Goal: Task Accomplishment & Management: Manage account settings

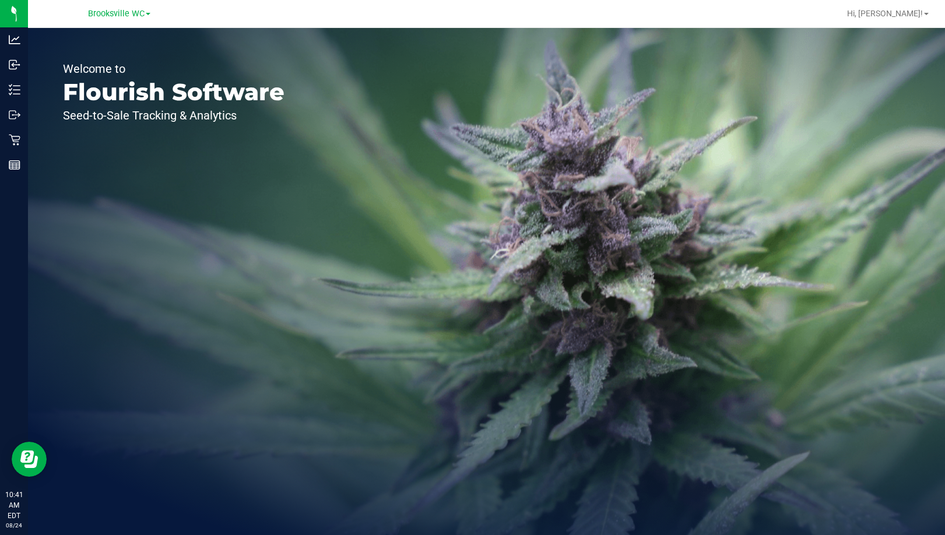
drag, startPoint x: 99, startPoint y: 205, endPoint x: 108, endPoint y: 185, distance: 21.9
click at [100, 204] on div "Welcome to Flourish Software Seed-to-Sale Tracking & Analytics" at bounding box center [174, 281] width 292 height 507
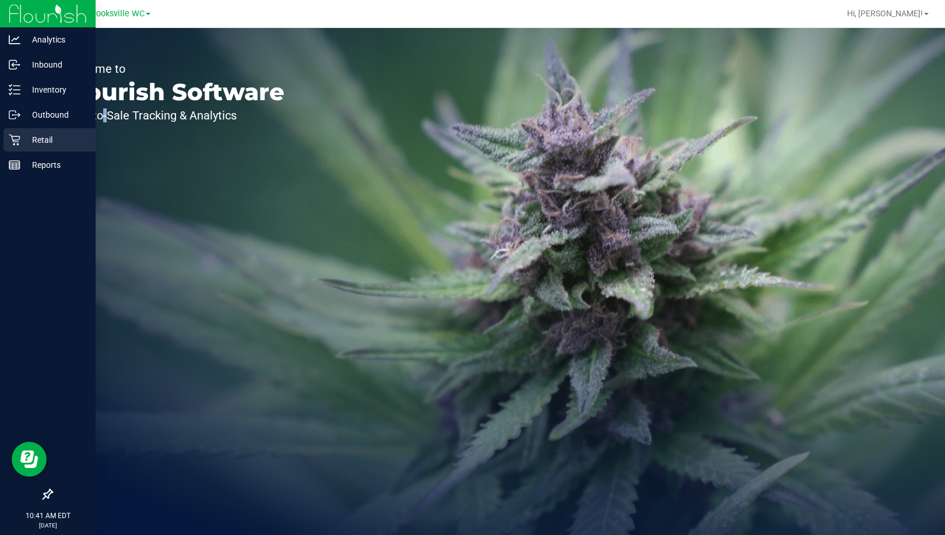
click at [24, 133] on p "Retail" at bounding box center [55, 140] width 70 height 14
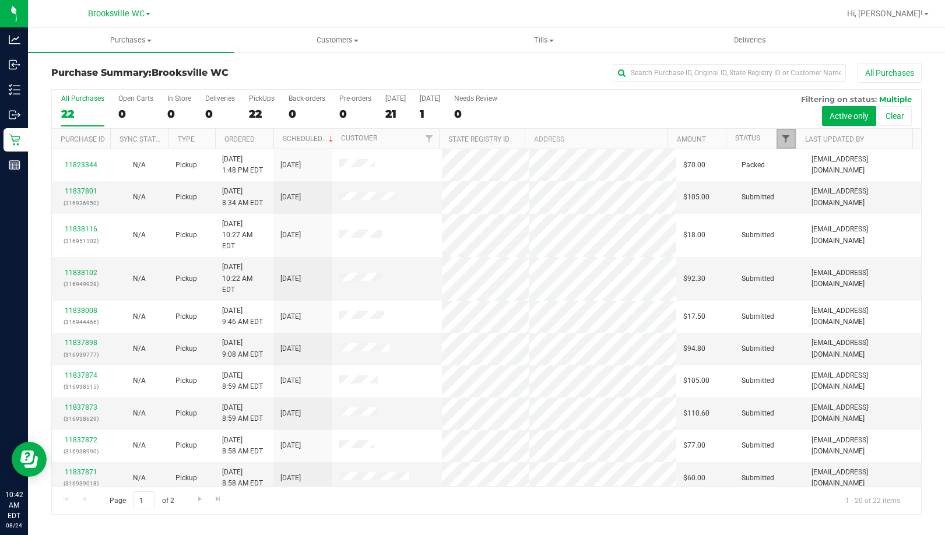
click at [788, 138] on span "Filter" at bounding box center [785, 138] width 9 height 9
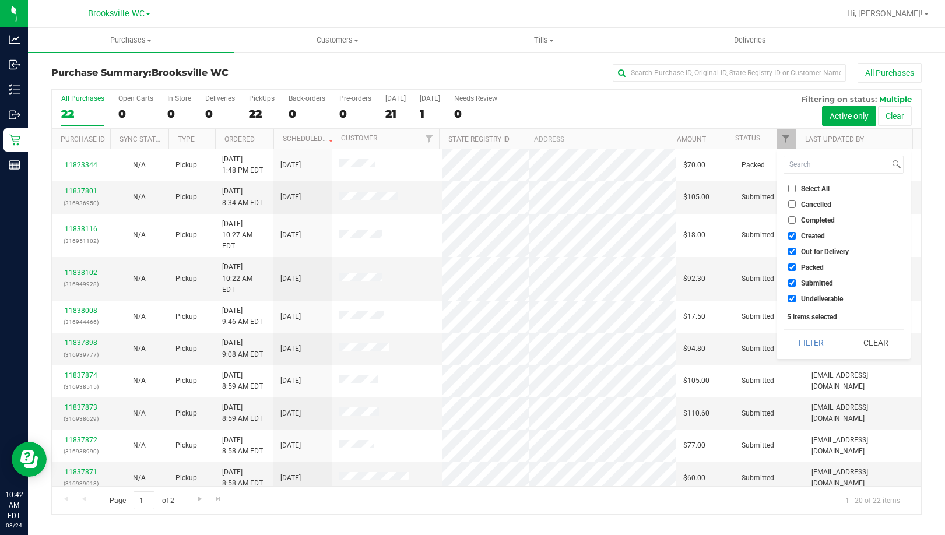
click at [805, 236] on span "Created" at bounding box center [813, 236] width 24 height 7
click at [796, 236] on input "Created" at bounding box center [792, 236] width 8 height 8
checkbox input "false"
click at [804, 250] on span "Out for Delivery" at bounding box center [825, 251] width 48 height 7
click at [796, 250] on input "Out for Delivery" at bounding box center [792, 252] width 8 height 8
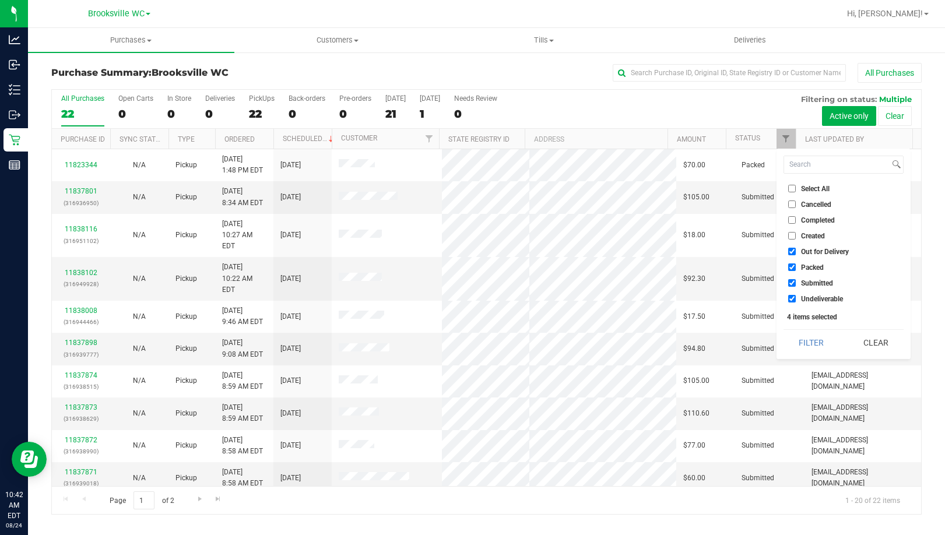
checkbox input "false"
click at [807, 265] on span "Packed" at bounding box center [812, 267] width 23 height 7
click at [796, 265] on input "Packed" at bounding box center [792, 268] width 8 height 8
checkbox input "false"
click at [815, 299] on span "Undeliverable" at bounding box center [822, 299] width 42 height 7
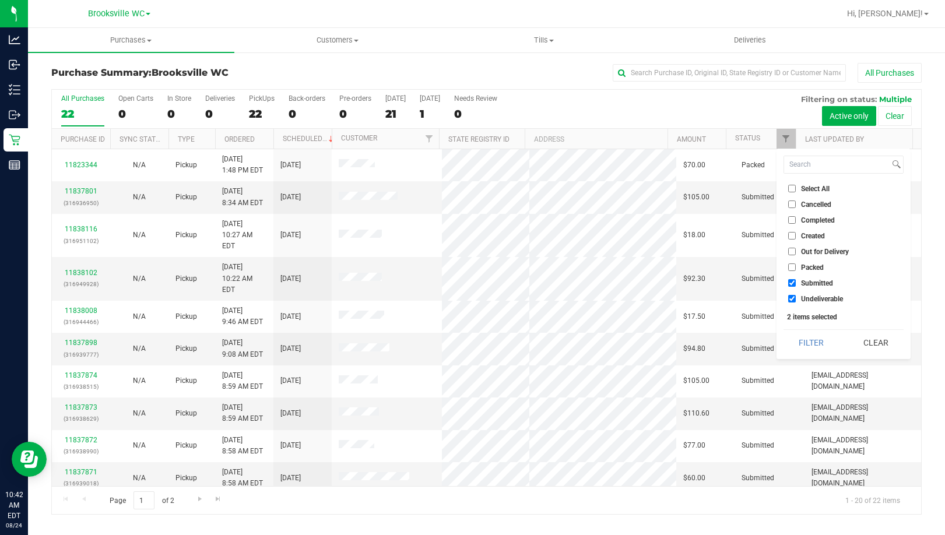
click at [796, 299] on input "Undeliverable" at bounding box center [792, 299] width 8 height 8
checkbox input "false"
click at [809, 344] on button "Filter" at bounding box center [812, 343] width 56 height 26
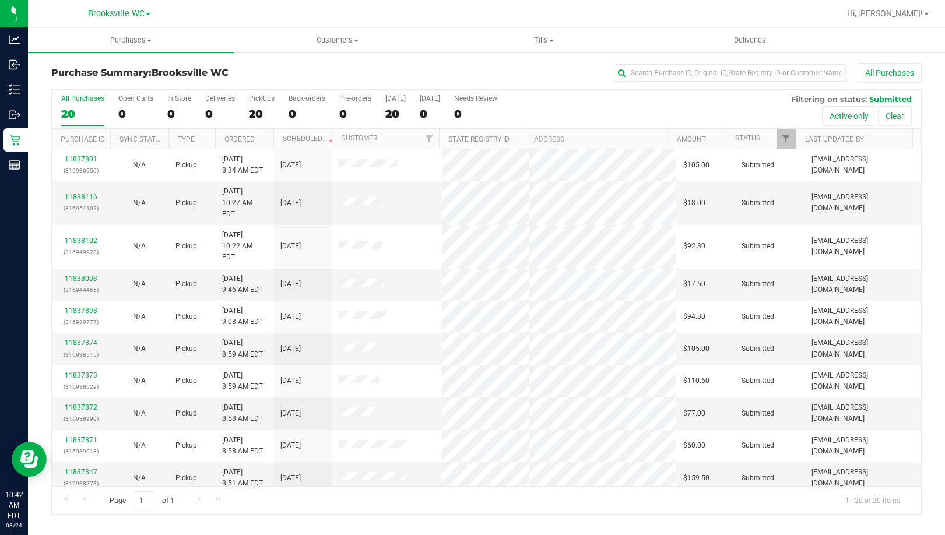
click at [72, 83] on div "Purchase Summary: Brooksville WC All Purchases" at bounding box center [486, 76] width 871 height 26
click at [705, 114] on div "All Purchases 20 Open Carts 0 In Store 0 Deliveries 0 PickUps 20 Back-orders 0 …" at bounding box center [487, 109] width 870 height 39
click at [92, 86] on div "Purchase Summary: Brooksville WC All Purchases" at bounding box center [486, 76] width 871 height 26
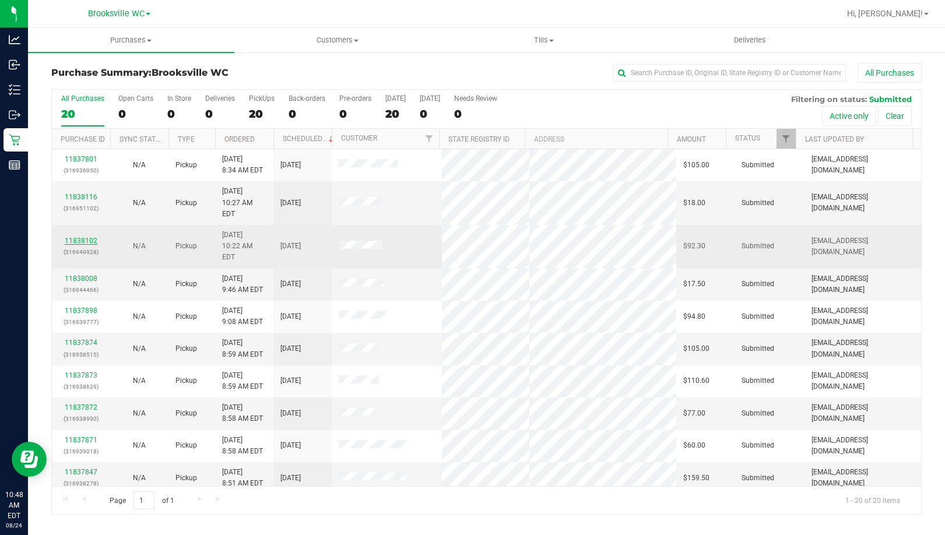
click at [81, 237] on link "11838102" at bounding box center [81, 241] width 33 height 8
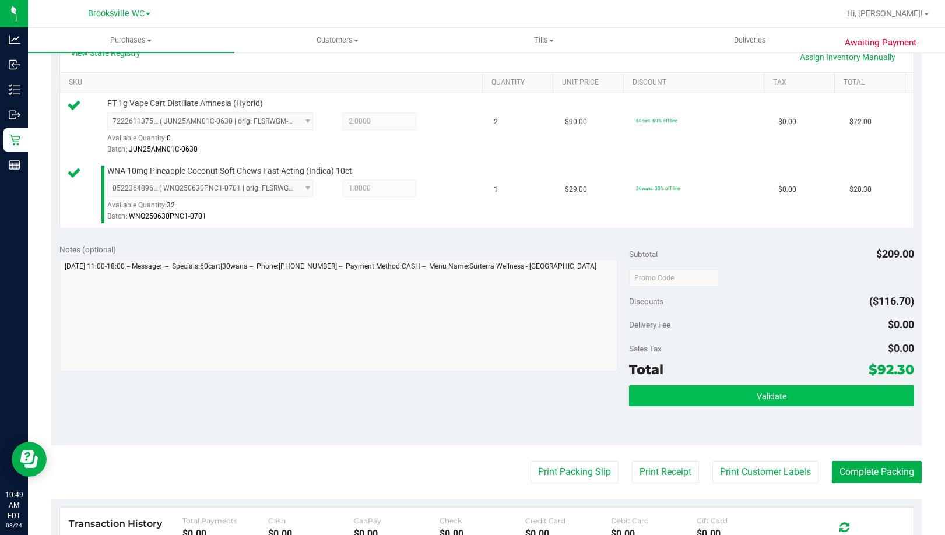
scroll to position [292, 0]
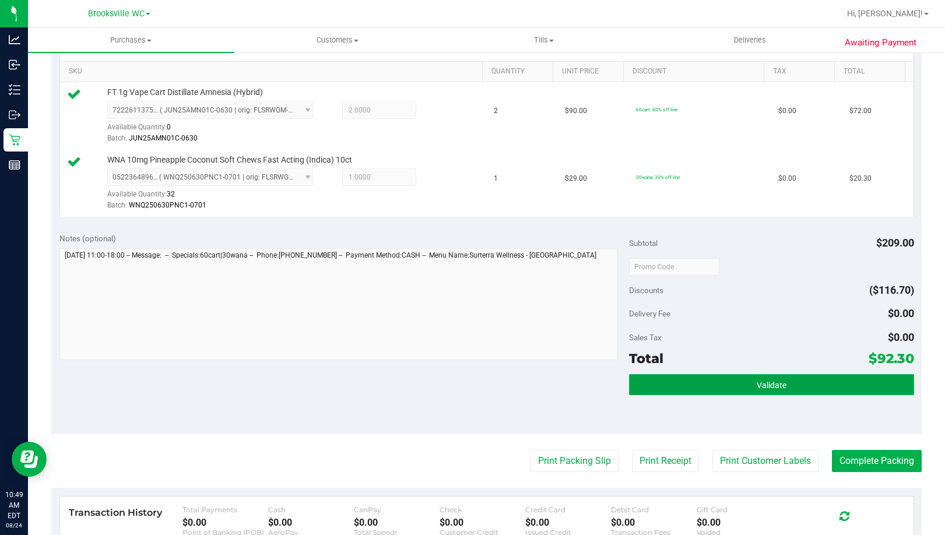
click at [668, 387] on button "Validate" at bounding box center [771, 384] width 285 height 21
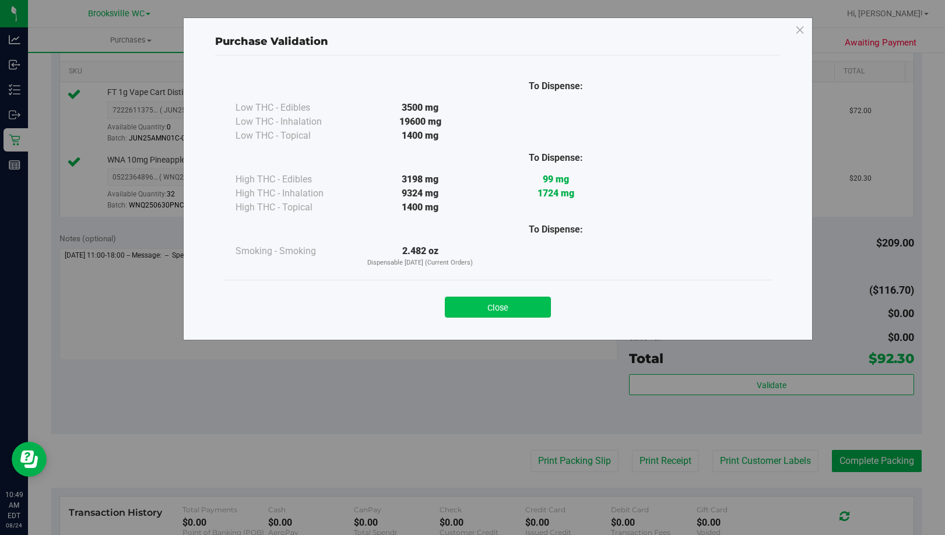
click at [510, 304] on button "Close" at bounding box center [498, 307] width 106 height 21
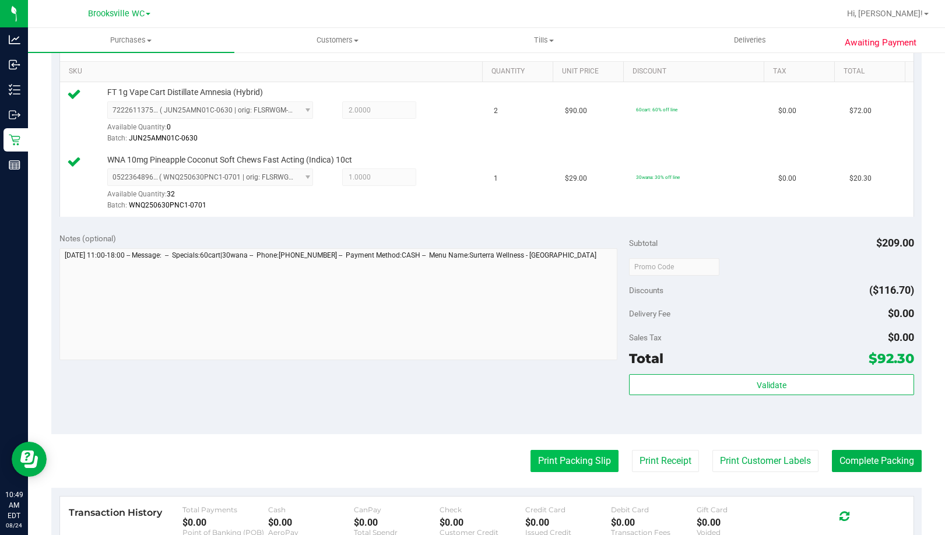
click at [583, 458] on button "Print Packing Slip" at bounding box center [575, 461] width 88 height 22
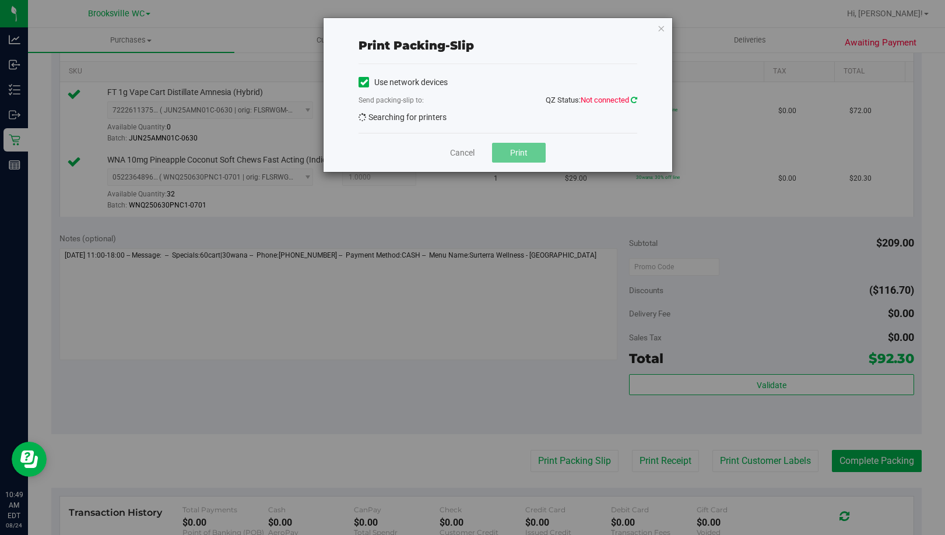
click at [635, 103] on icon at bounding box center [634, 100] width 6 height 8
click at [634, 103] on icon at bounding box center [634, 100] width 6 height 8
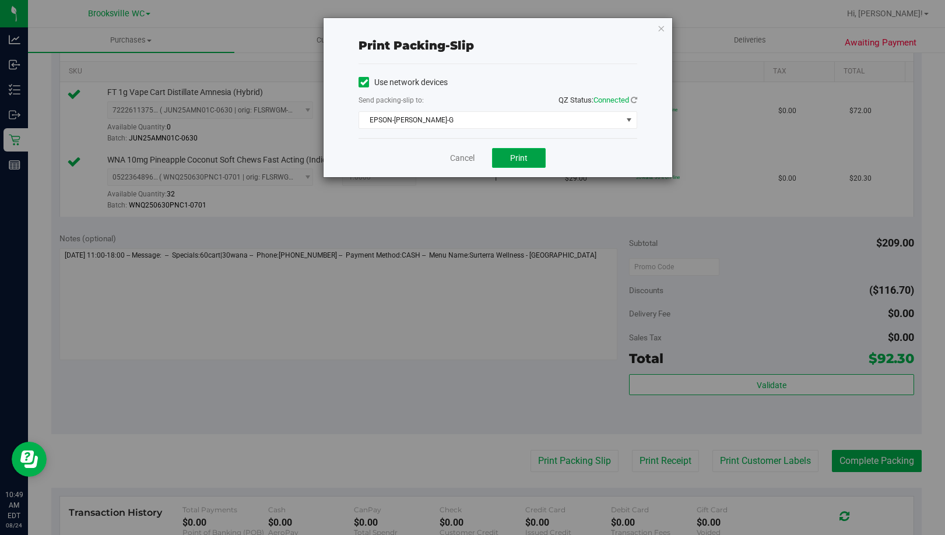
click at [516, 159] on span "Print" at bounding box center [518, 157] width 17 height 9
click at [660, 33] on icon "button" at bounding box center [661, 28] width 8 height 14
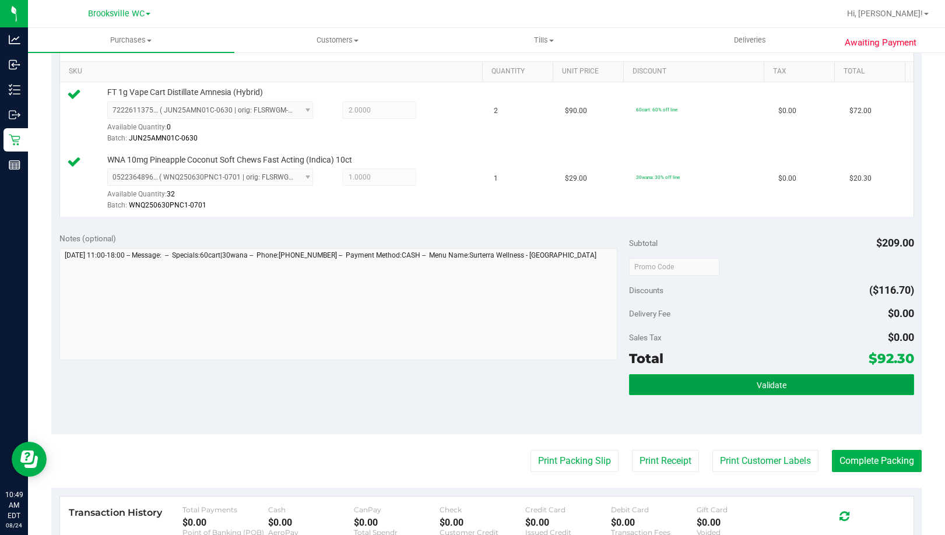
click at [730, 383] on button "Validate" at bounding box center [771, 384] width 285 height 21
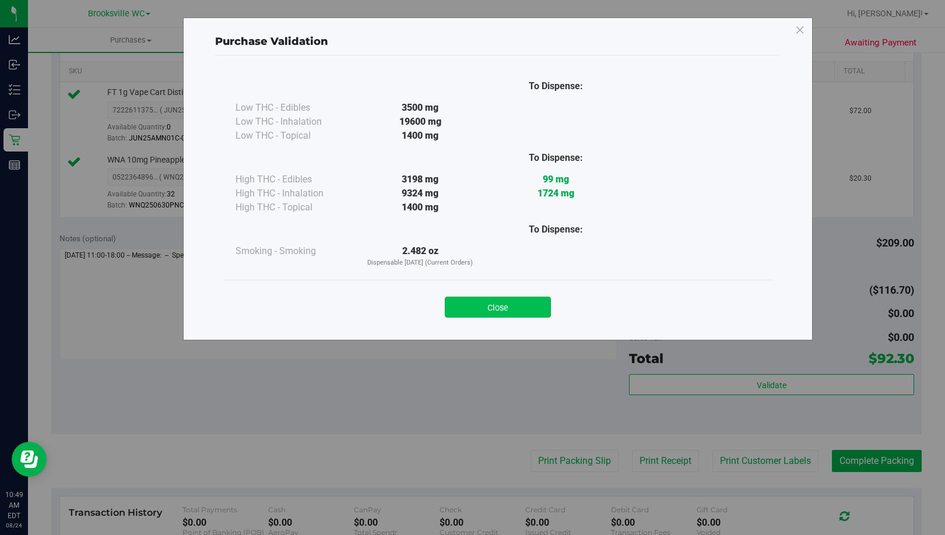
click at [532, 307] on button "Close" at bounding box center [498, 307] width 106 height 21
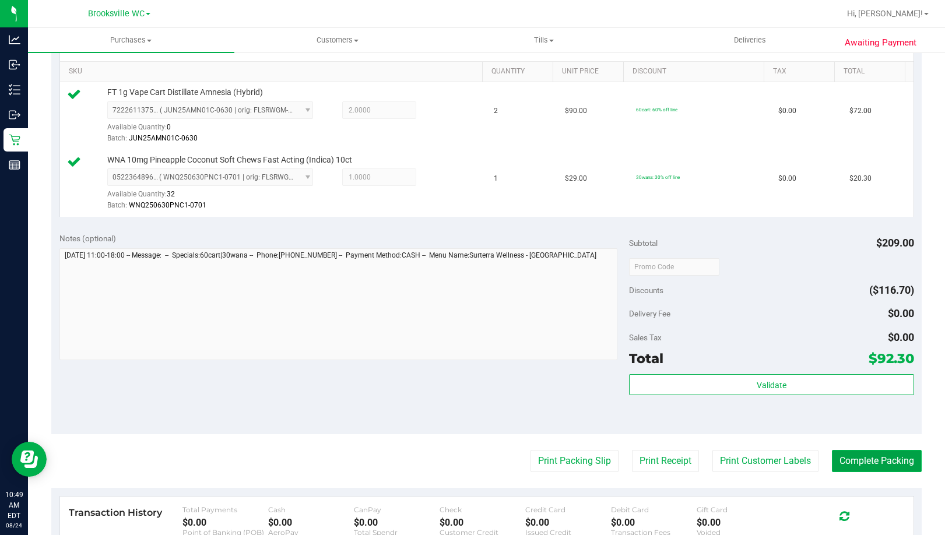
click at [849, 462] on button "Complete Packing" at bounding box center [877, 461] width 90 height 22
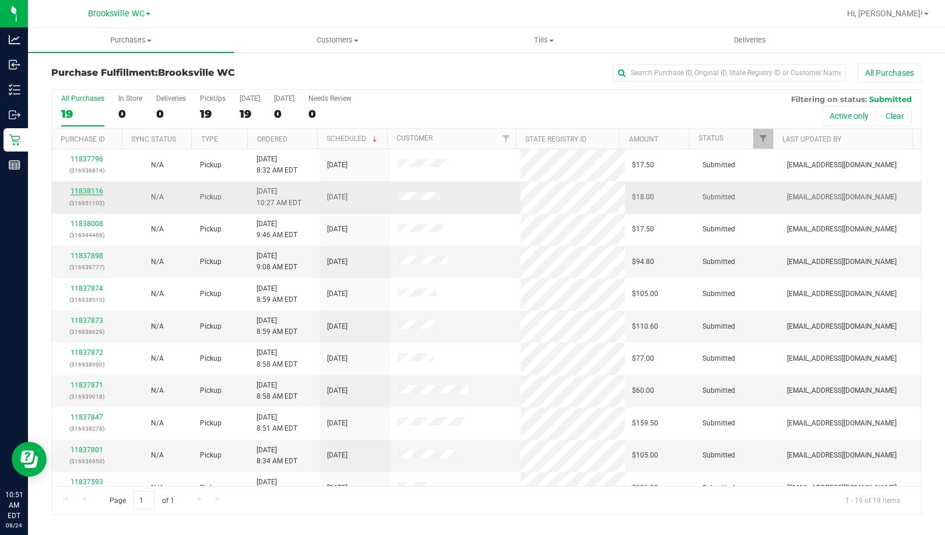
click at [86, 190] on link "11838116" at bounding box center [87, 191] width 33 height 8
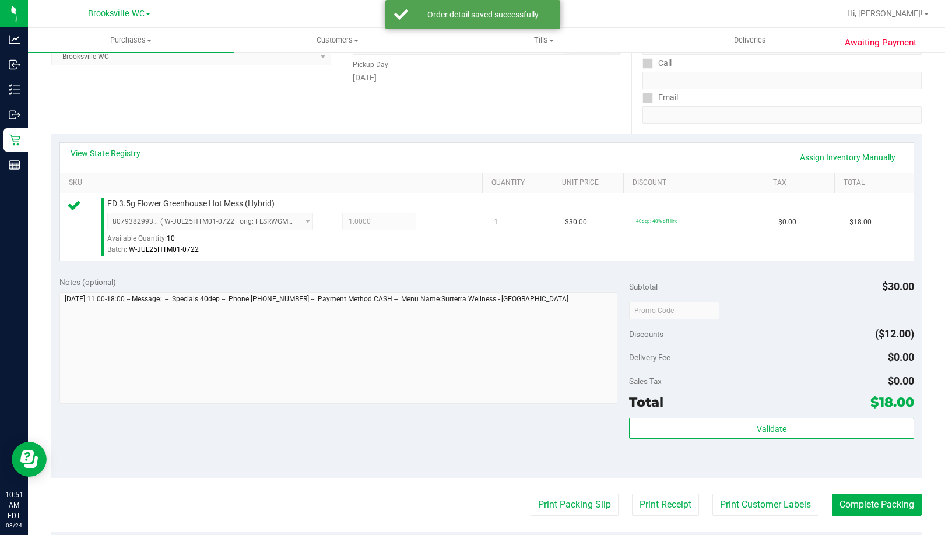
scroll to position [408, 0]
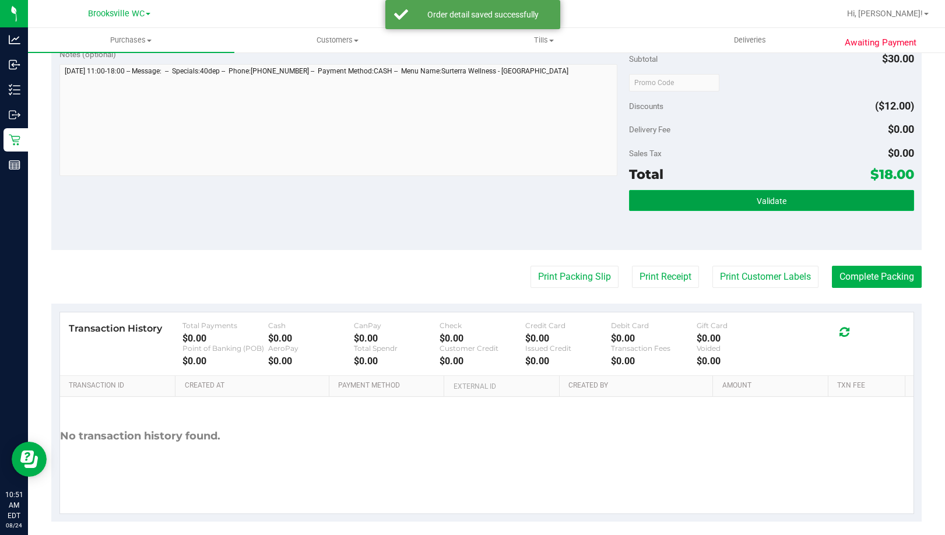
click at [699, 202] on button "Validate" at bounding box center [771, 200] width 285 height 21
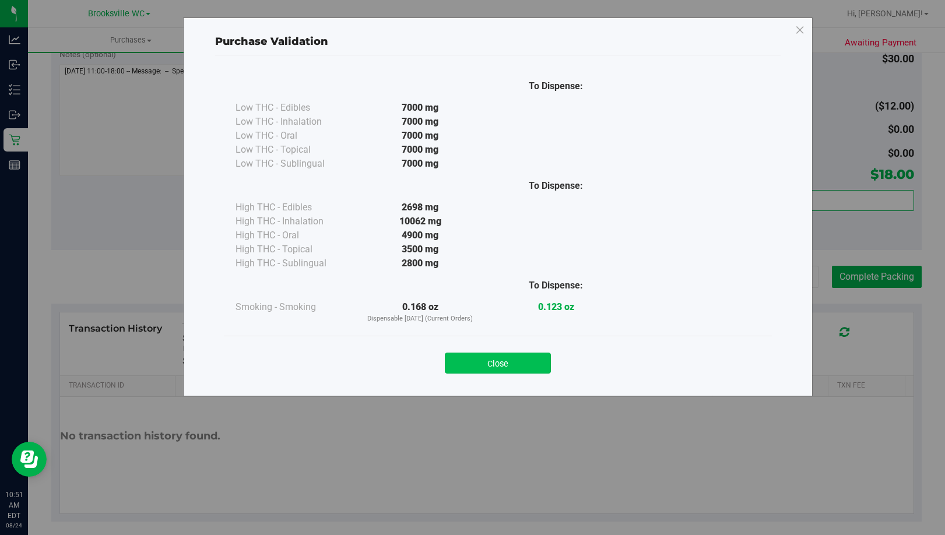
click at [500, 368] on button "Close" at bounding box center [498, 363] width 106 height 21
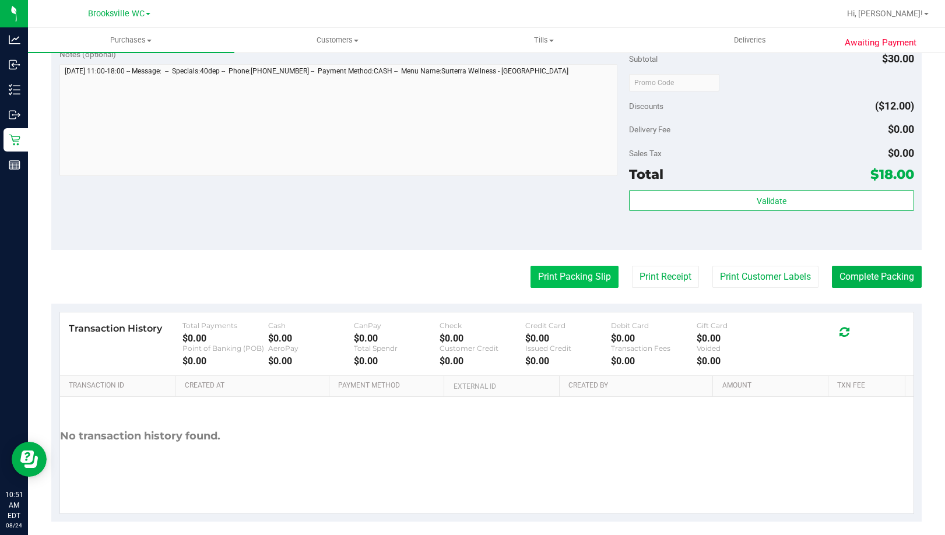
click at [565, 278] on button "Print Packing Slip" at bounding box center [575, 277] width 88 height 22
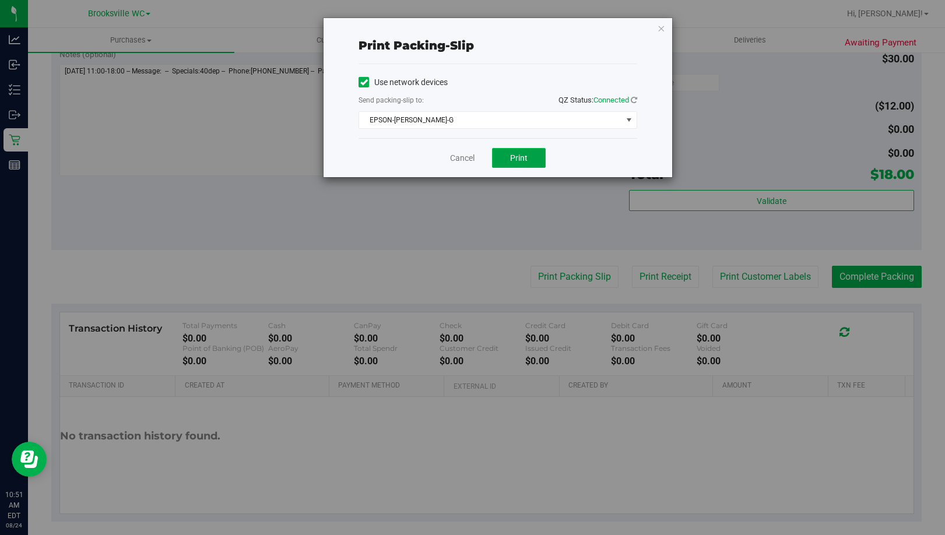
click at [525, 164] on button "Print" at bounding box center [519, 158] width 54 height 20
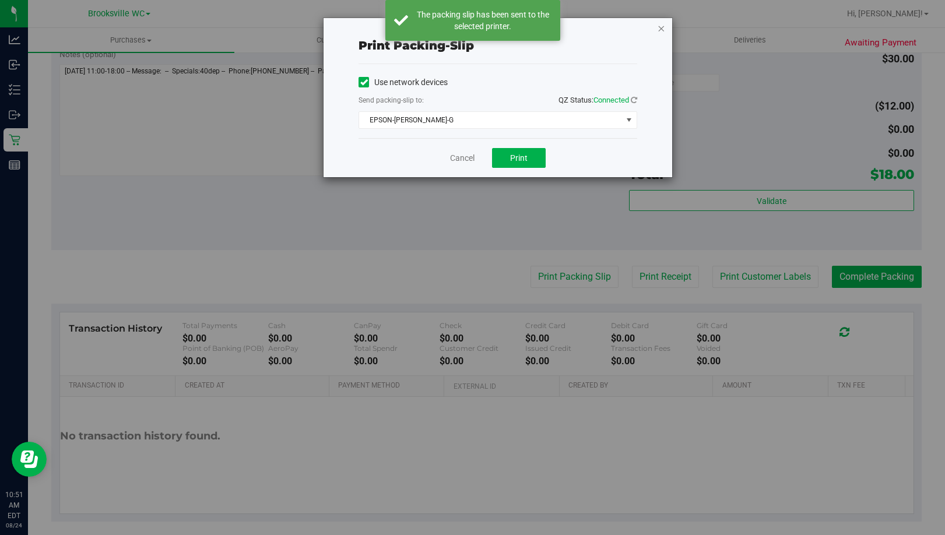
click at [663, 31] on icon "button" at bounding box center [661, 28] width 8 height 14
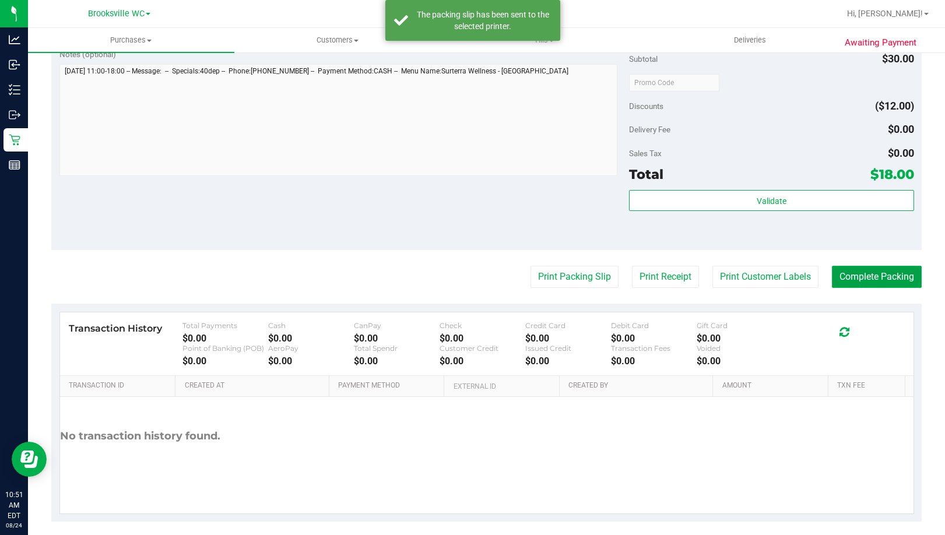
click at [839, 277] on button "Complete Packing" at bounding box center [877, 277] width 90 height 22
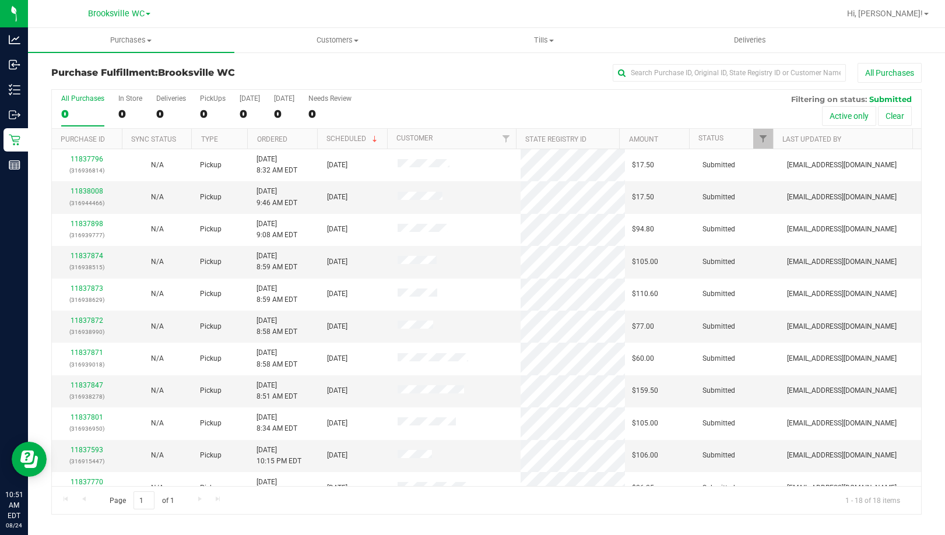
click at [152, 87] on div "Purchase Fulfillment: Brooksville WC All Purchases" at bounding box center [486, 76] width 871 height 26
click at [84, 188] on link "11838008" at bounding box center [87, 191] width 33 height 8
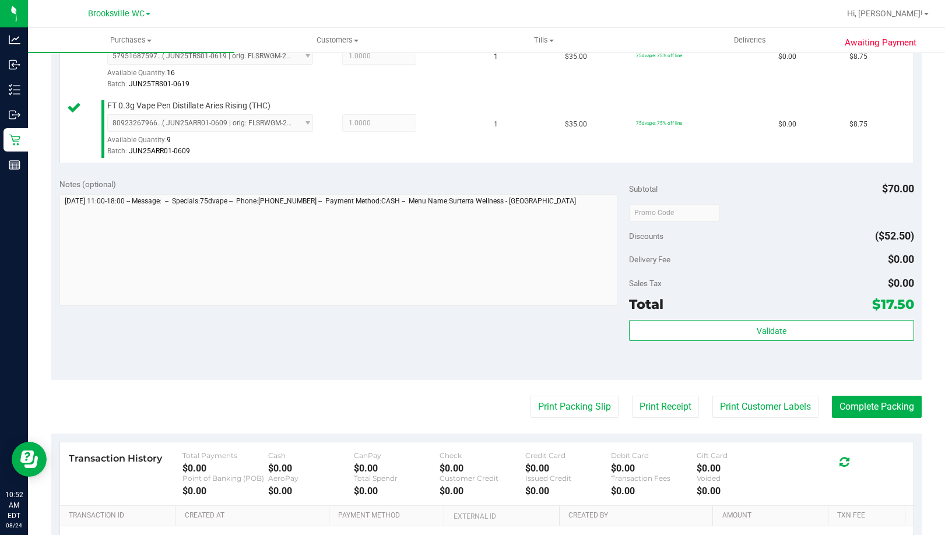
scroll to position [350, 0]
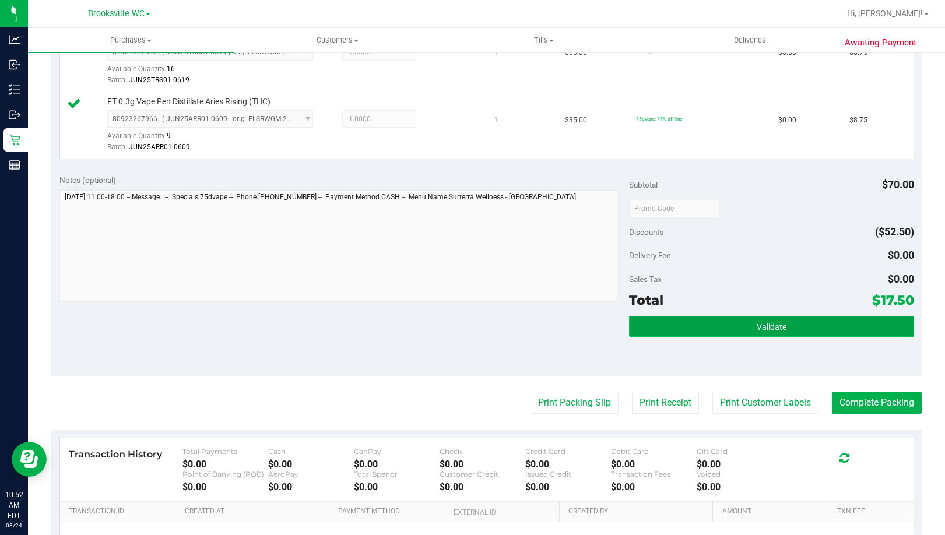
click at [737, 334] on button "Validate" at bounding box center [771, 326] width 285 height 21
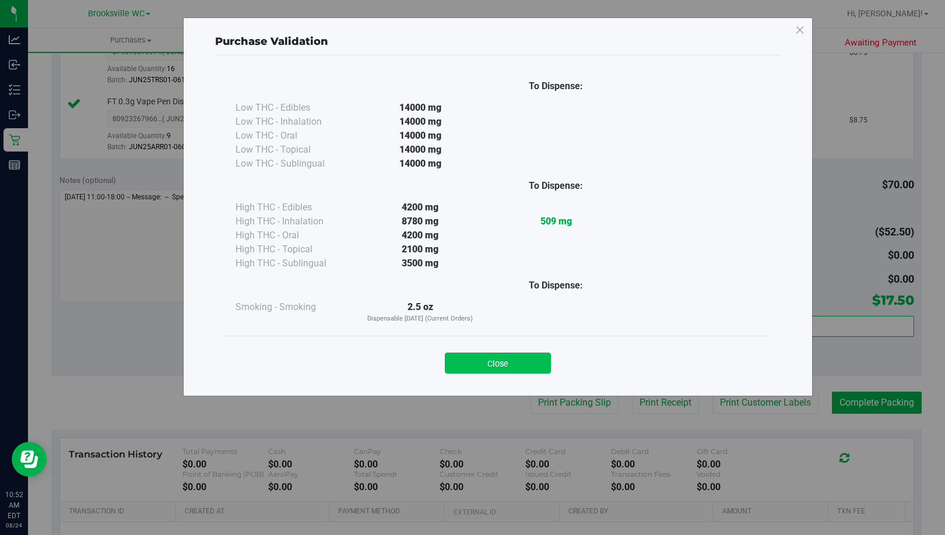
click at [535, 370] on button "Close" at bounding box center [498, 363] width 106 height 21
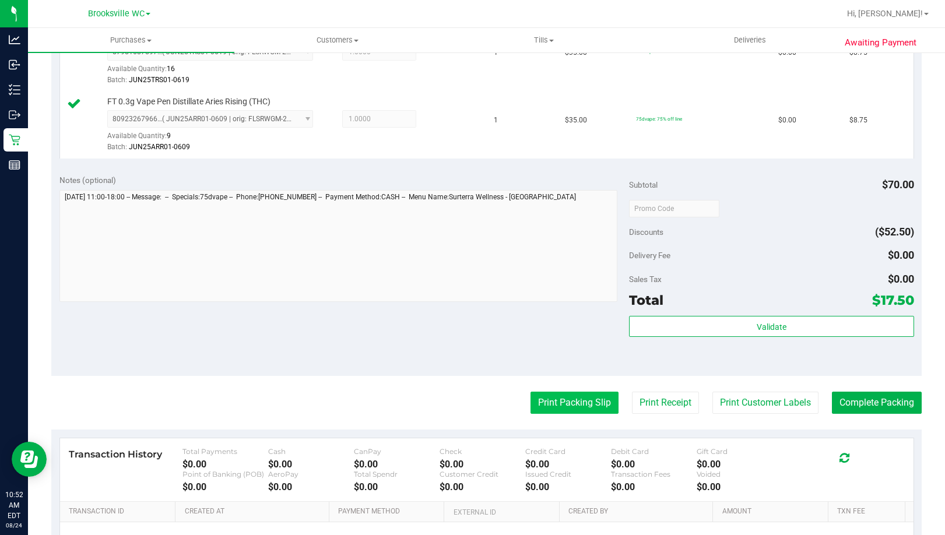
click at [561, 408] on button "Print Packing Slip" at bounding box center [575, 403] width 88 height 22
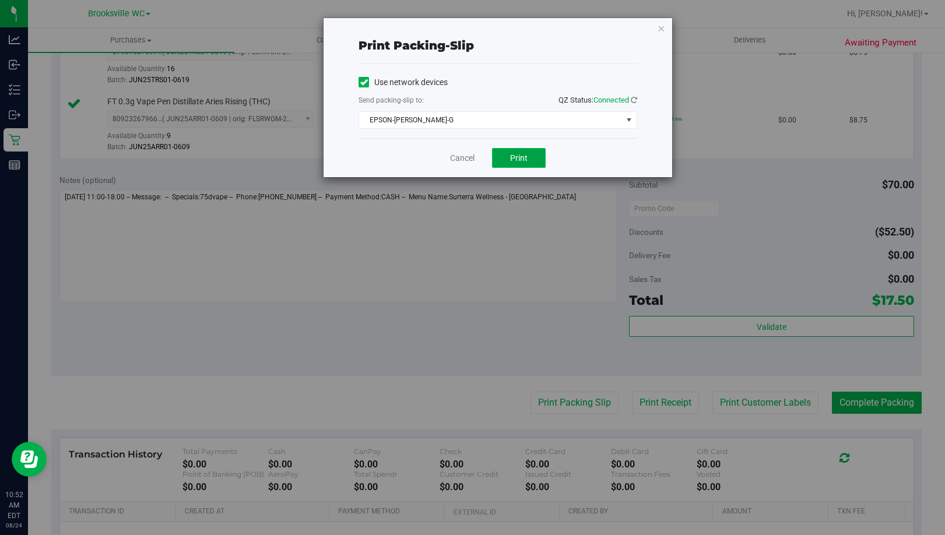
click at [524, 153] on span "Print" at bounding box center [518, 157] width 17 height 9
click at [658, 34] on icon "button" at bounding box center [661, 28] width 8 height 14
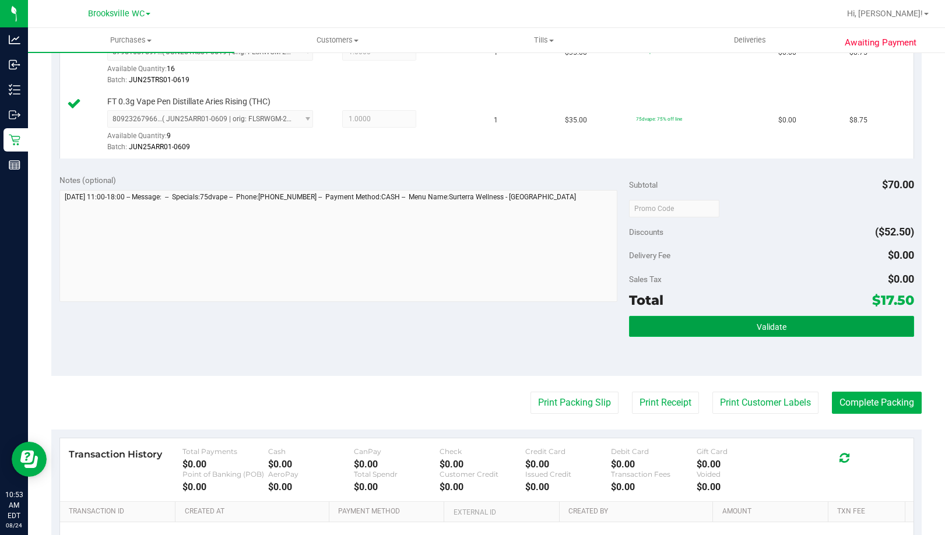
click at [827, 328] on button "Validate" at bounding box center [771, 326] width 285 height 21
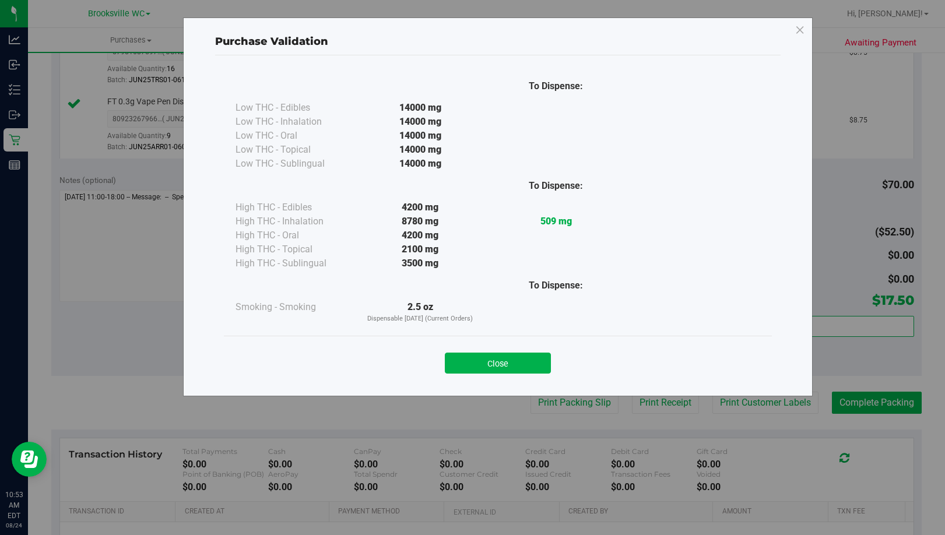
click at [532, 352] on div "Close" at bounding box center [498, 359] width 531 height 29
click at [531, 367] on button "Close" at bounding box center [498, 363] width 106 height 21
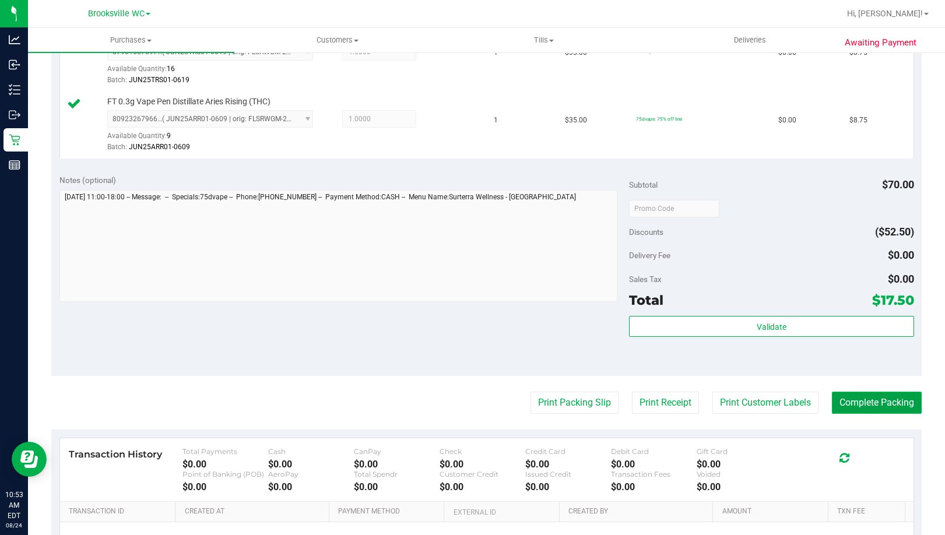
click at [902, 412] on button "Complete Packing" at bounding box center [877, 403] width 90 height 22
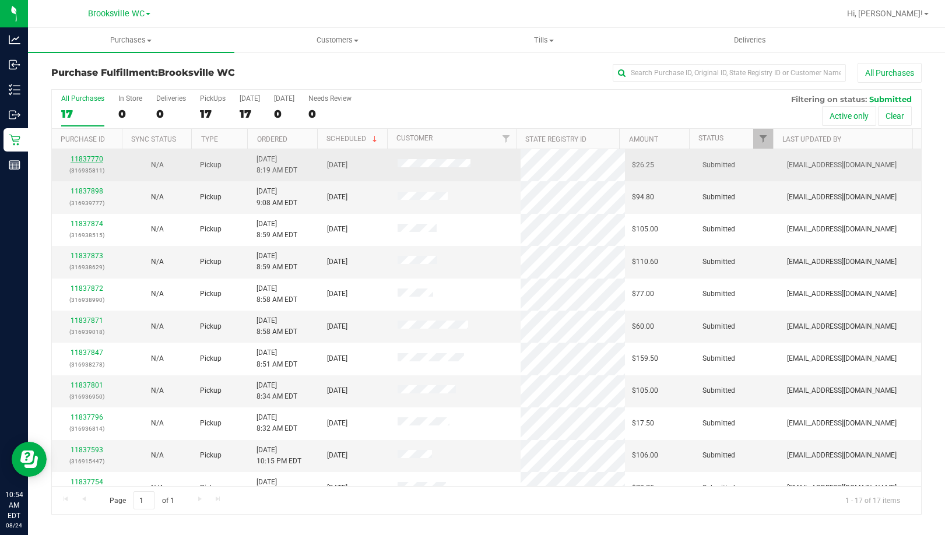
click at [94, 160] on link "11837770" at bounding box center [87, 159] width 33 height 8
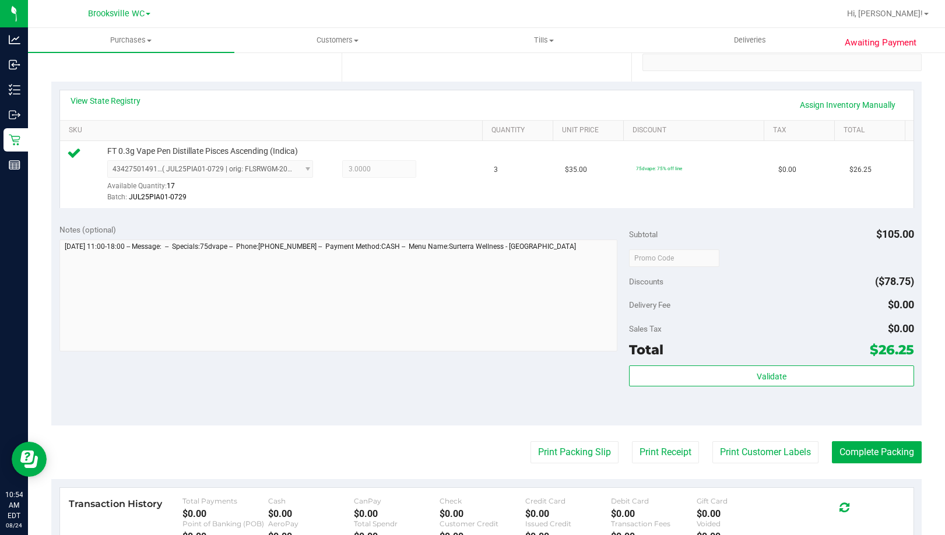
scroll to position [233, 0]
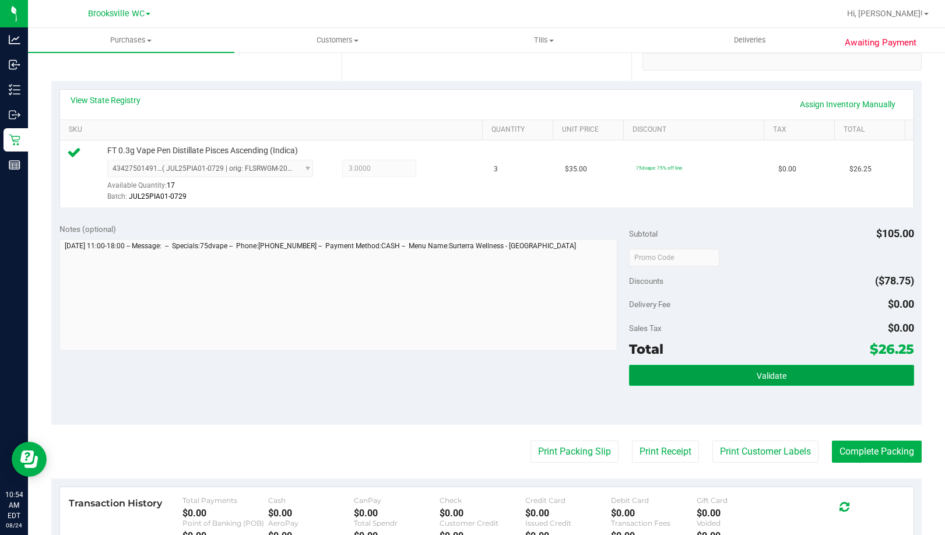
click at [738, 380] on button "Validate" at bounding box center [771, 375] width 285 height 21
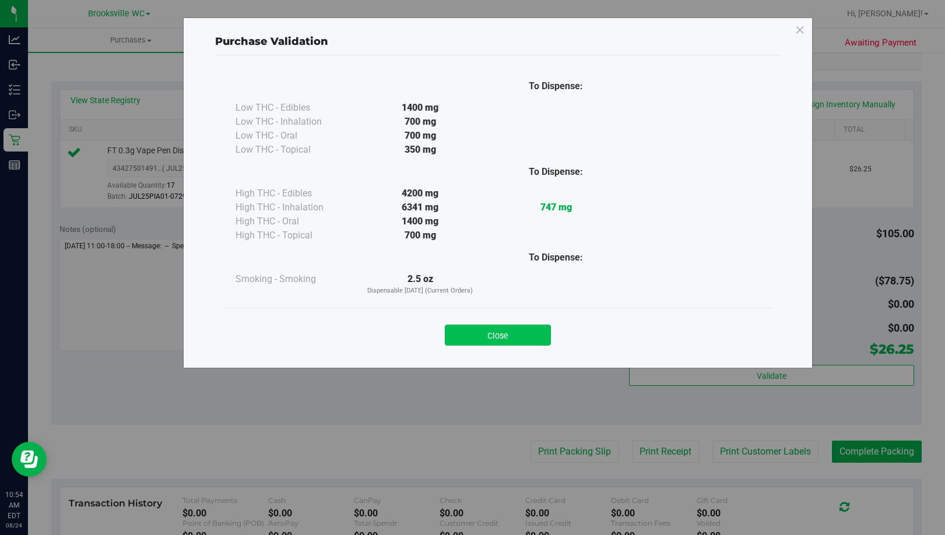
click at [486, 340] on button "Close" at bounding box center [498, 335] width 106 height 21
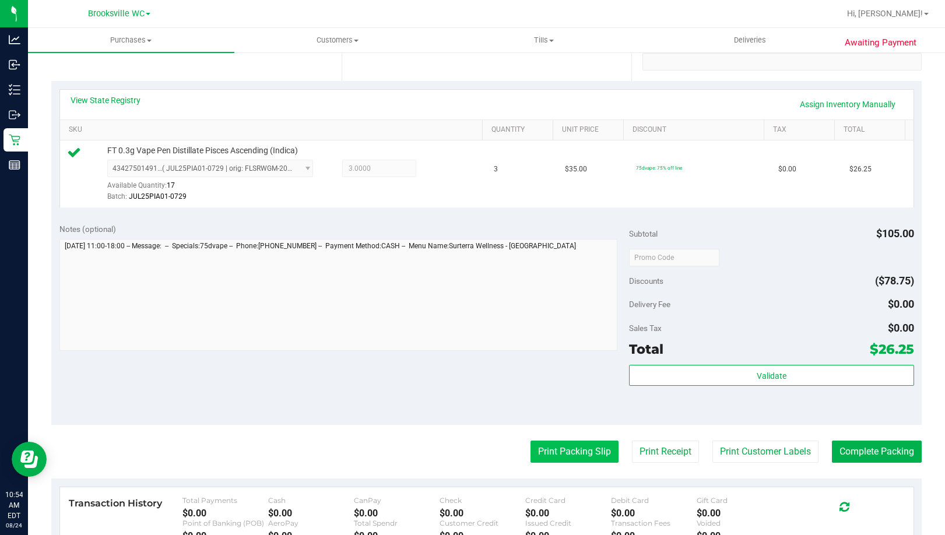
click at [552, 449] on button "Print Packing Slip" at bounding box center [575, 452] width 88 height 22
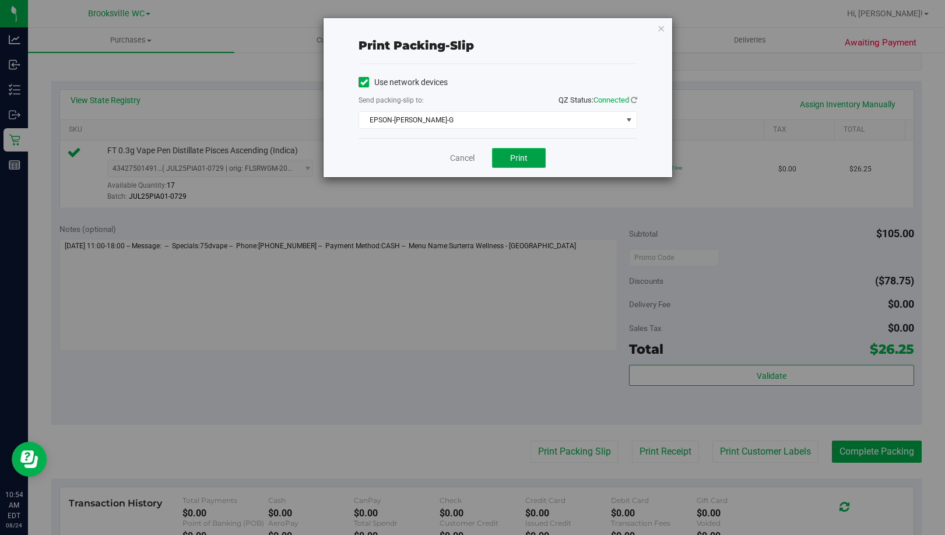
click at [525, 164] on button "Print" at bounding box center [519, 158] width 54 height 20
click at [665, 30] on icon "button" at bounding box center [661, 28] width 8 height 14
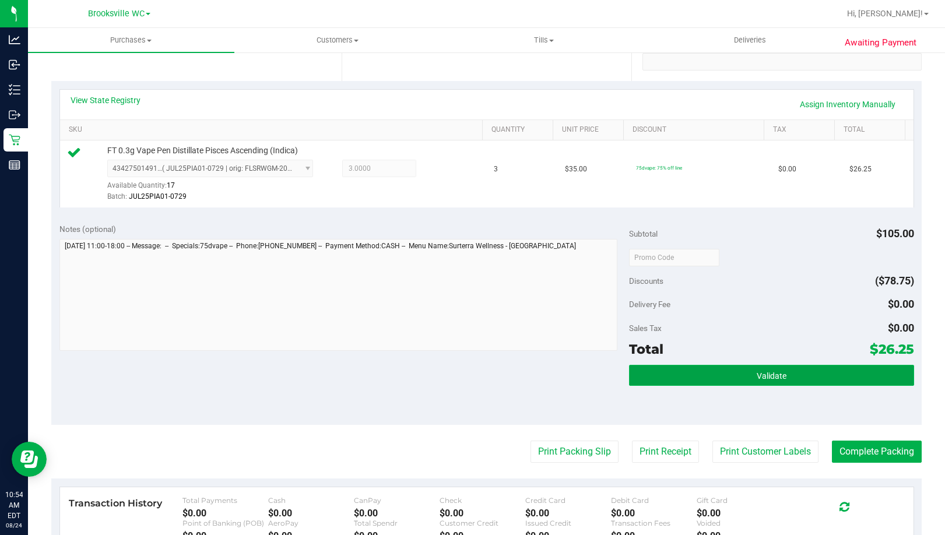
click at [815, 371] on button "Validate" at bounding box center [771, 375] width 285 height 21
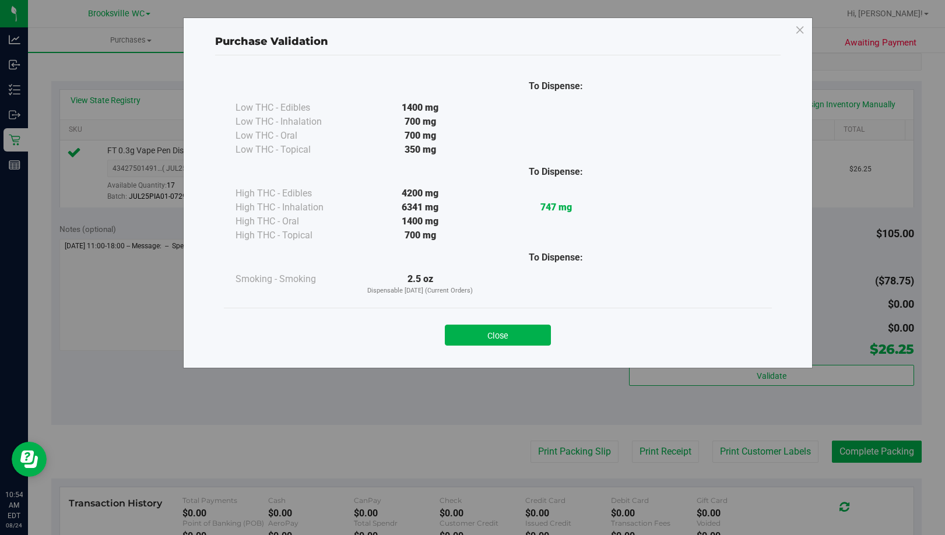
click at [520, 340] on button "Close" at bounding box center [498, 335] width 106 height 21
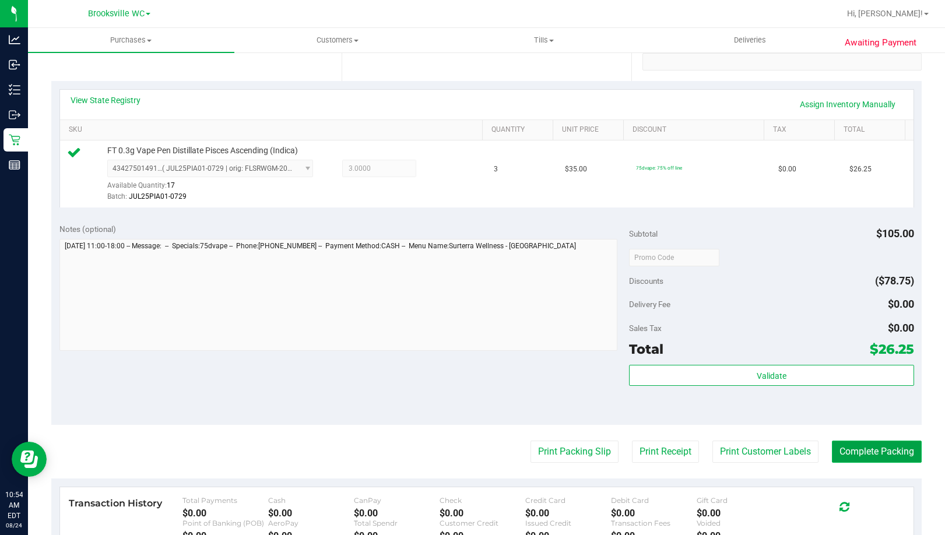
click at [857, 452] on button "Complete Packing" at bounding box center [877, 452] width 90 height 22
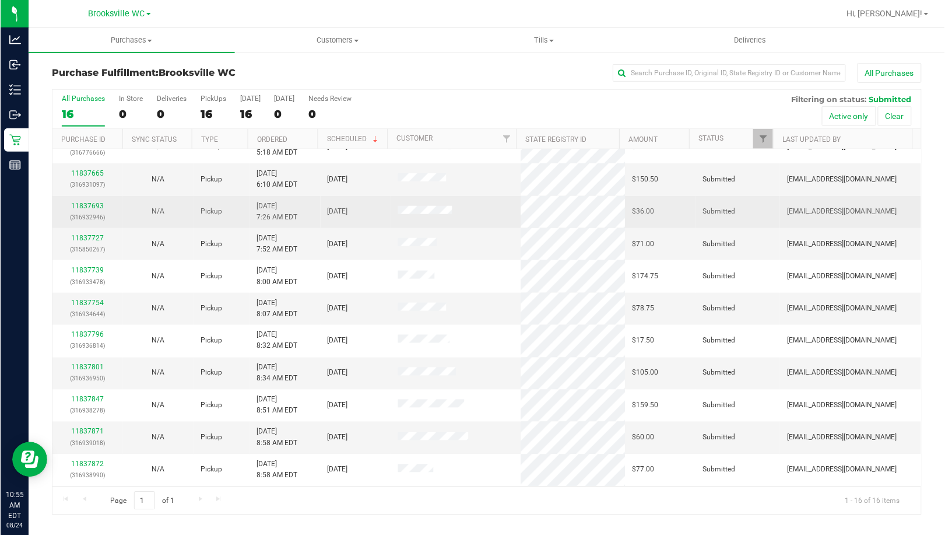
scroll to position [180, 0]
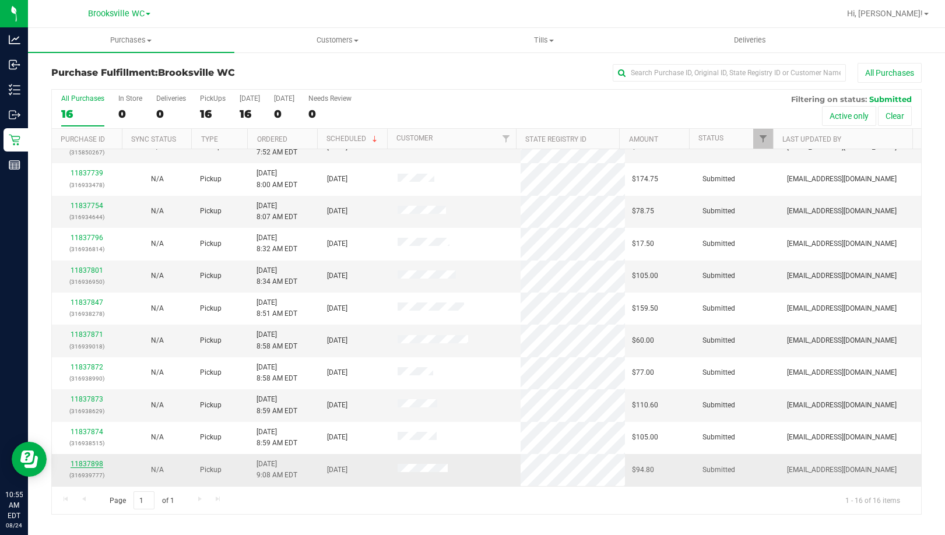
click at [82, 465] on link "11837898" at bounding box center [87, 464] width 33 height 8
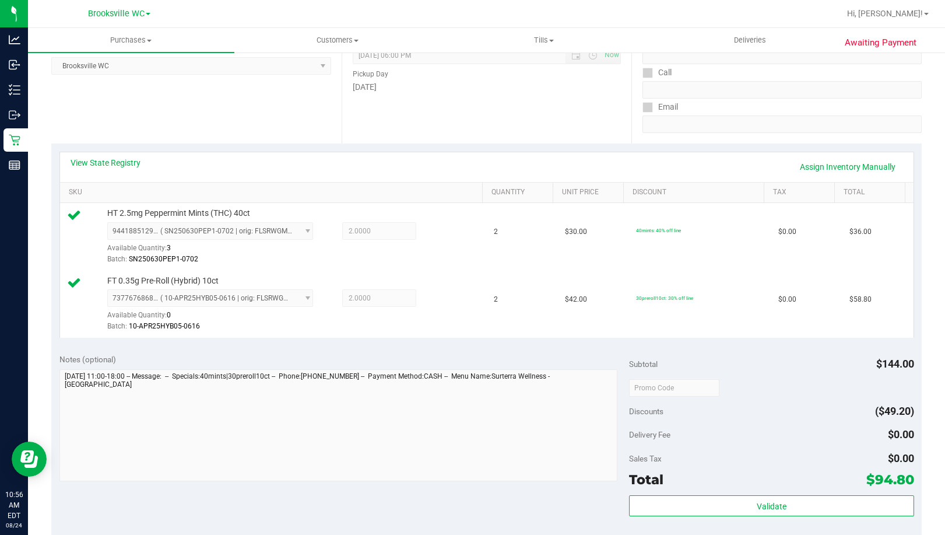
scroll to position [350, 0]
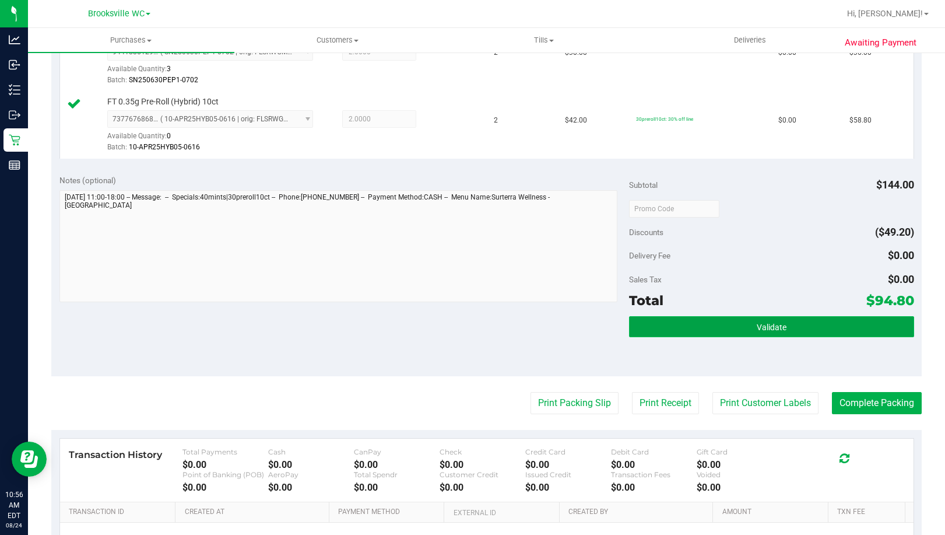
click at [723, 332] on button "Validate" at bounding box center [771, 326] width 285 height 21
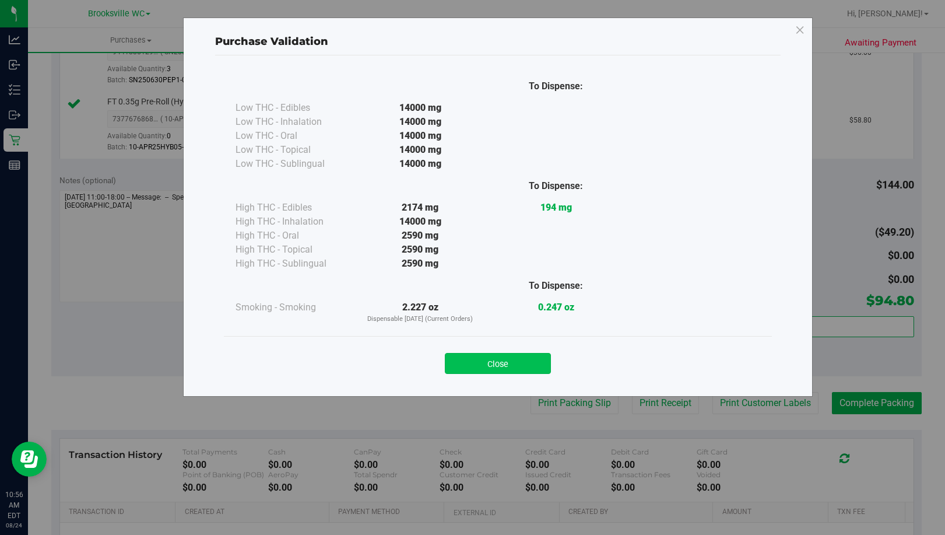
click at [521, 365] on button "Close" at bounding box center [498, 363] width 106 height 21
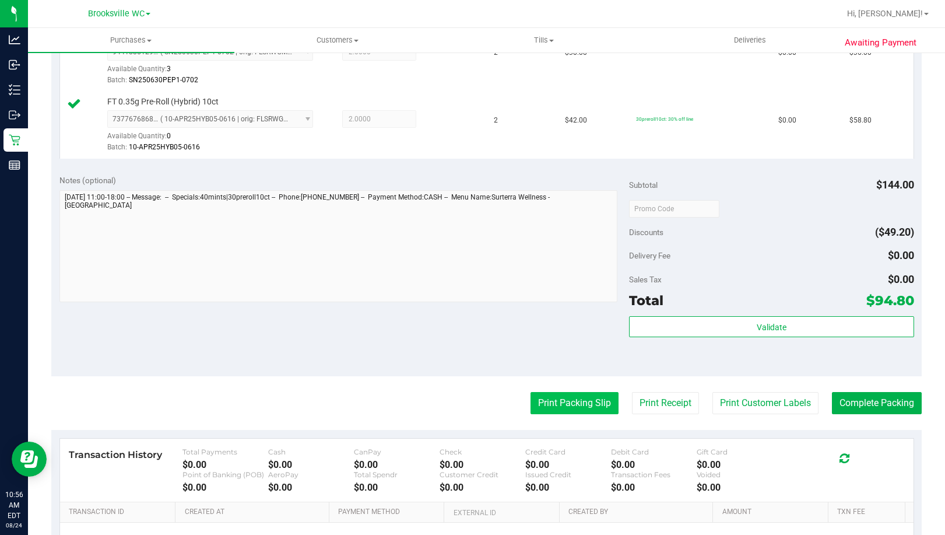
click at [556, 408] on button "Print Packing Slip" at bounding box center [575, 403] width 88 height 22
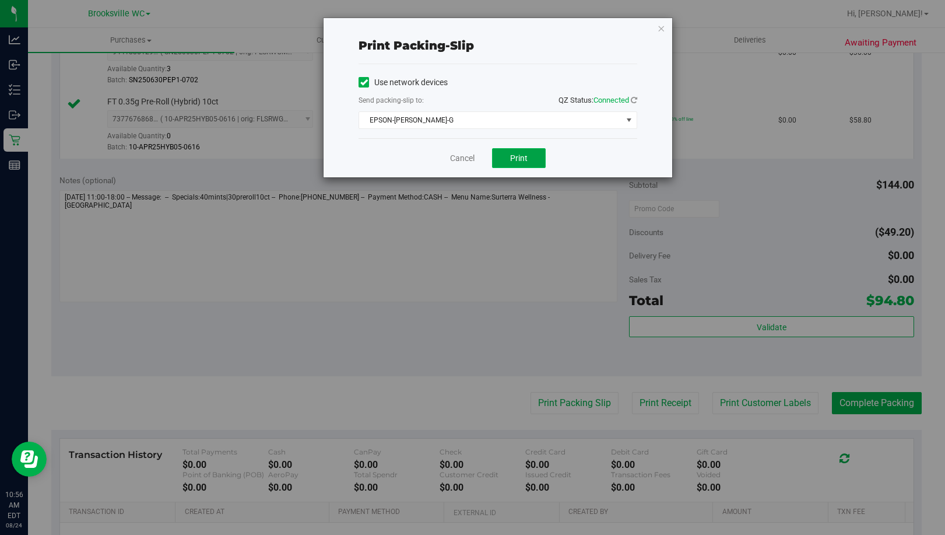
click at [524, 162] on span "Print" at bounding box center [518, 157] width 17 height 9
click at [664, 28] on icon "button" at bounding box center [661, 28] width 8 height 14
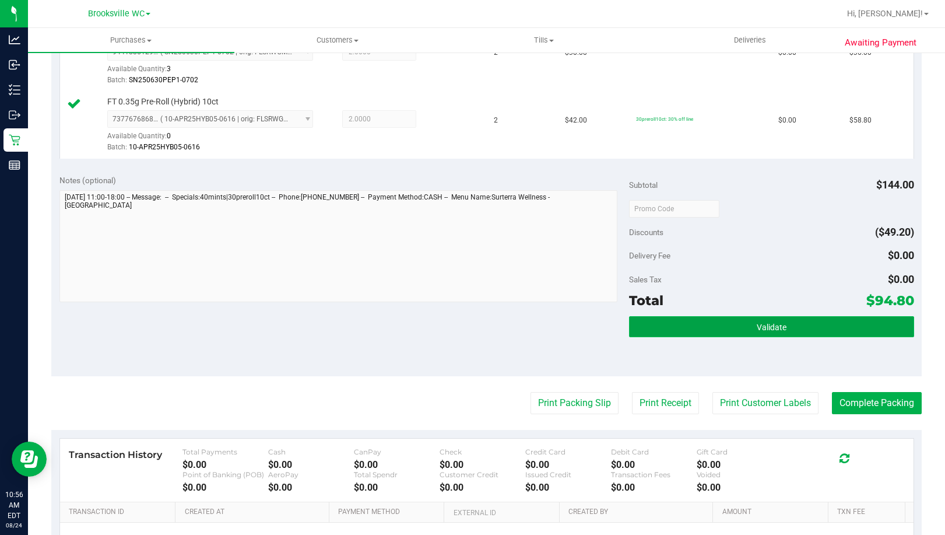
click at [812, 328] on button "Validate" at bounding box center [771, 326] width 285 height 21
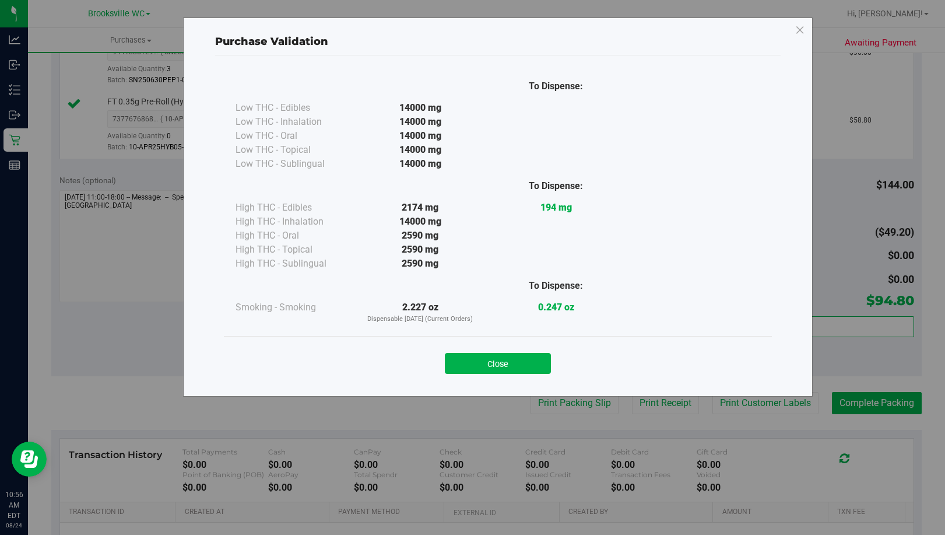
click at [74, 332] on div "Purchase Validation To Dispense: Low THC - Edibles 14000 mg" at bounding box center [477, 267] width 954 height 535
click at [517, 366] on button "Close" at bounding box center [498, 363] width 106 height 21
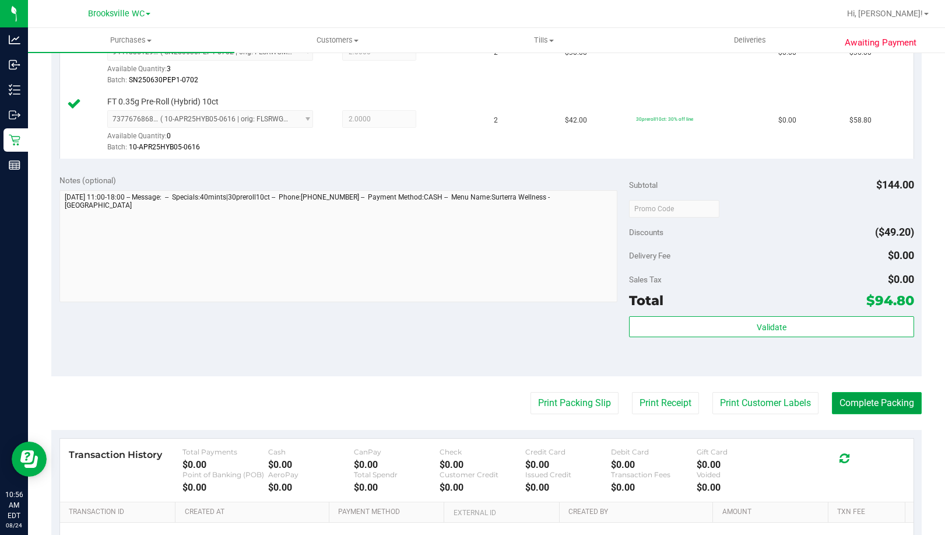
click at [838, 398] on button "Complete Packing" at bounding box center [877, 403] width 90 height 22
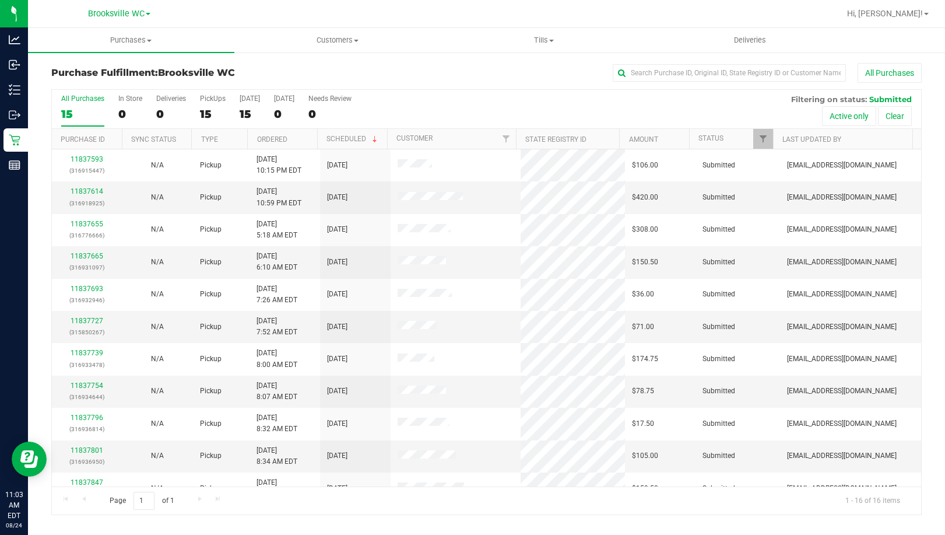
click at [66, 82] on div "Purchase Fulfillment: Brooksville WC All Purchases" at bounding box center [486, 76] width 871 height 26
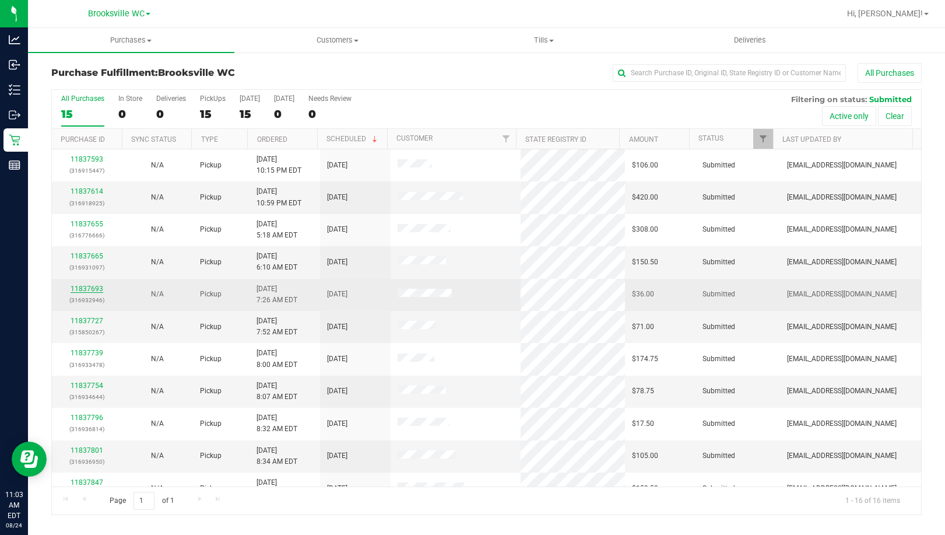
click at [97, 288] on link "11837693" at bounding box center [87, 289] width 33 height 8
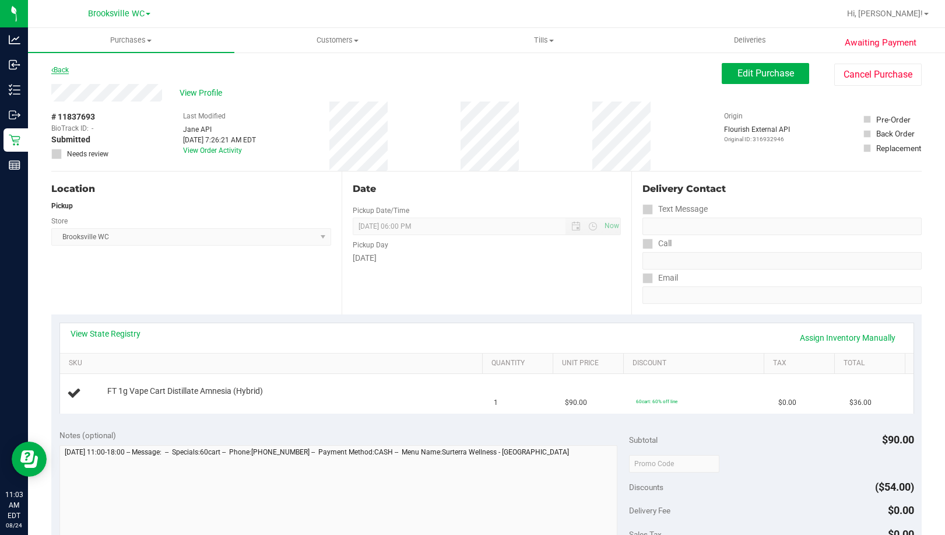
click at [66, 68] on link "Back" at bounding box center [59, 70] width 17 height 8
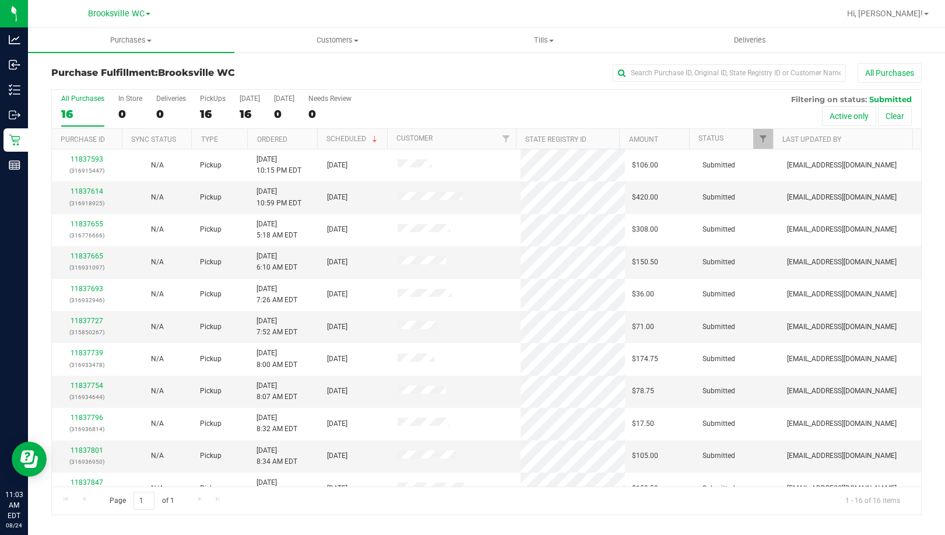
click at [104, 71] on h3 "Purchase Fulfillment: Brooksville WC" at bounding box center [196, 73] width 290 height 10
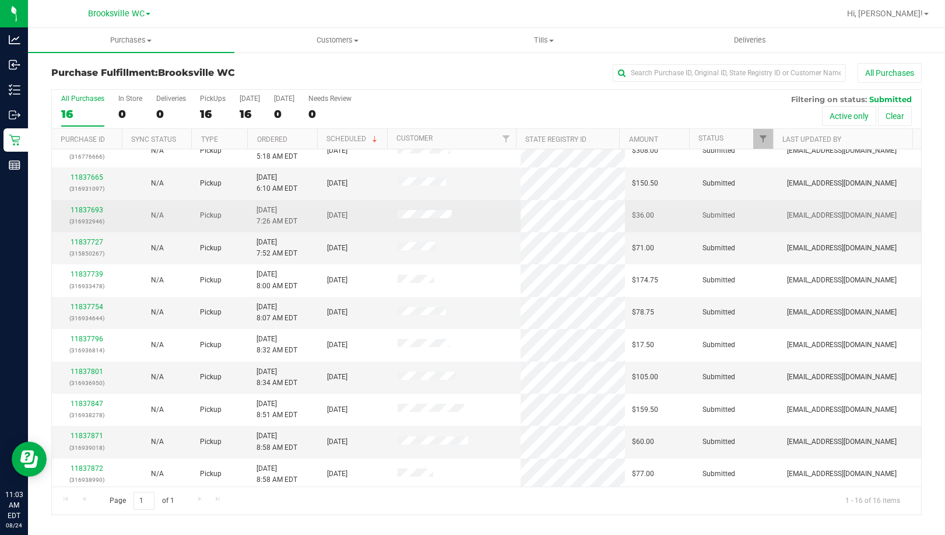
scroll to position [58, 0]
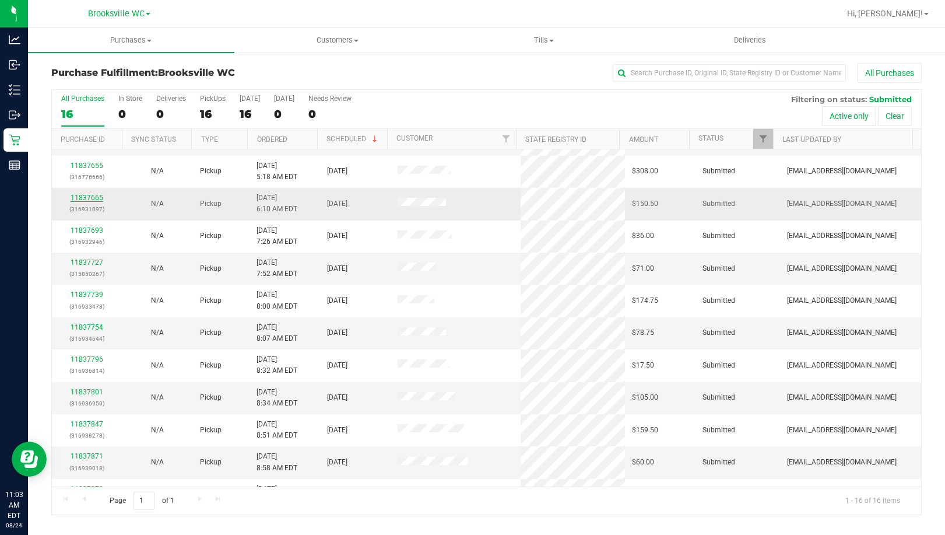
click at [91, 194] on link "11837665" at bounding box center [87, 198] width 33 height 8
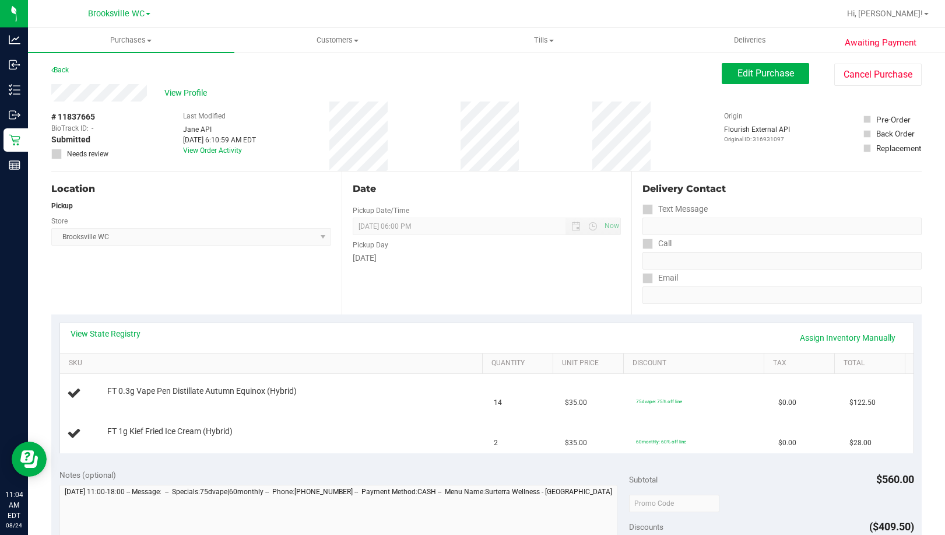
click at [505, 291] on div "Date Pickup Date/Time 08/24/2025 Now 08/24/2025 06:00 PM Now Pickup Day Sunday" at bounding box center [487, 242] width 290 height 143
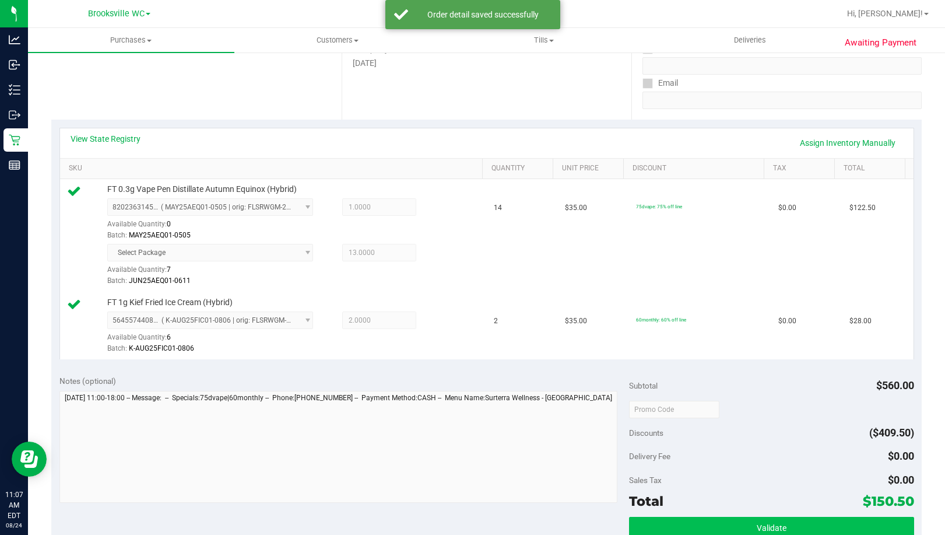
scroll to position [486, 0]
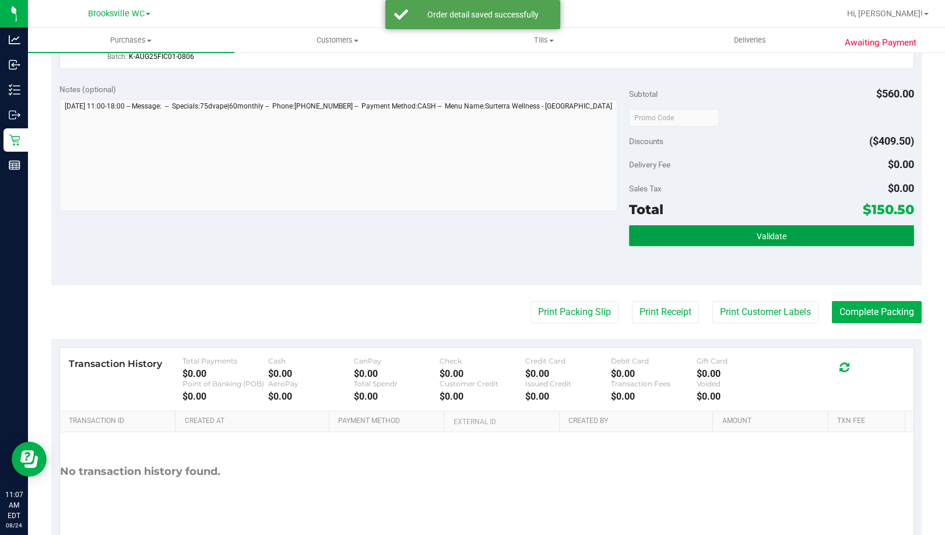
click at [802, 226] on button "Validate" at bounding box center [771, 235] width 285 height 21
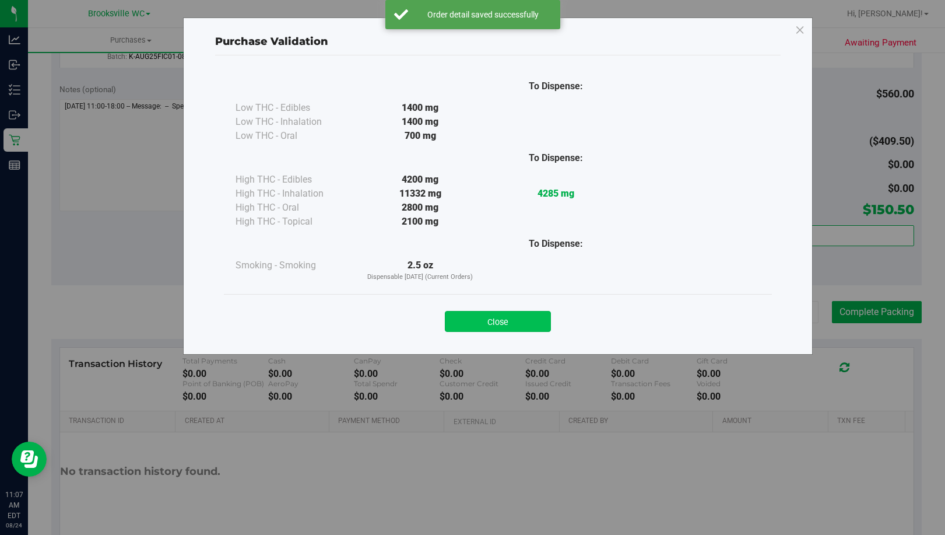
click at [486, 324] on button "Close" at bounding box center [498, 321] width 106 height 21
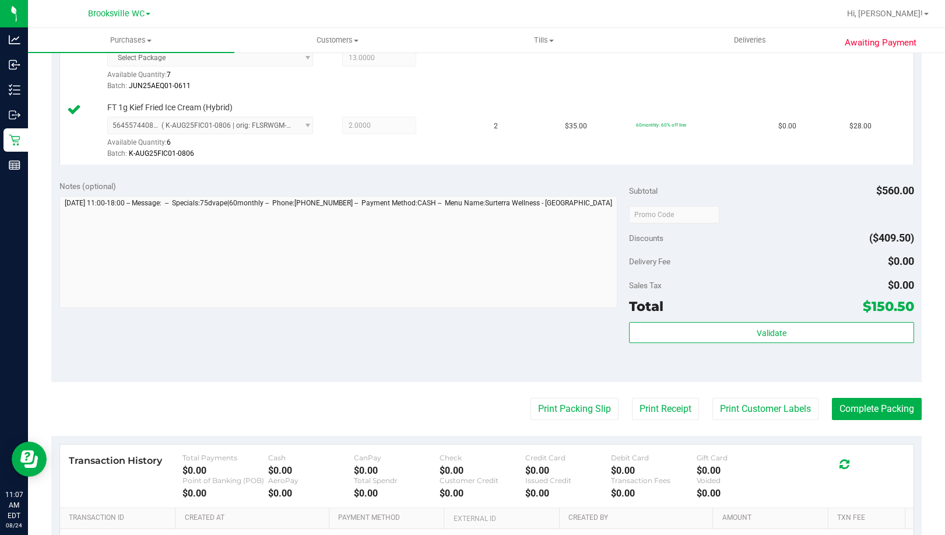
scroll to position [532, 0]
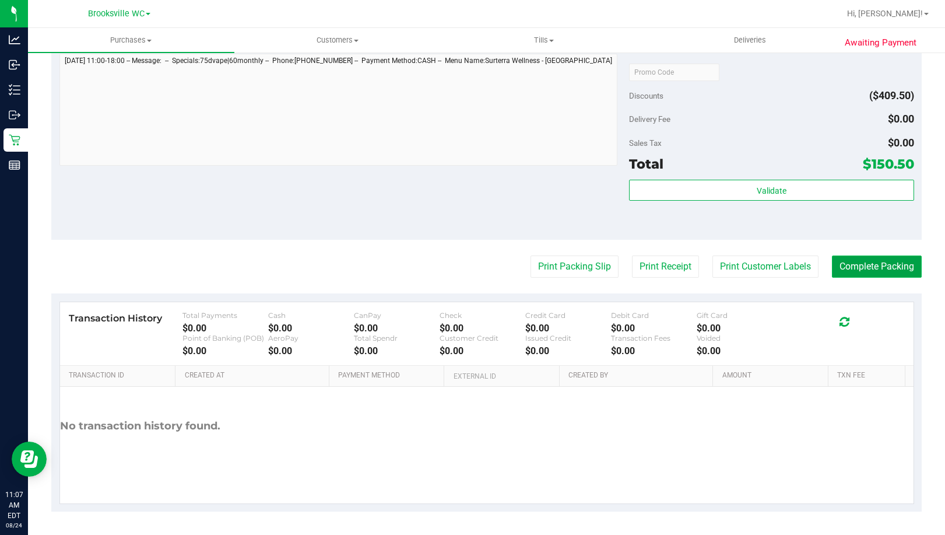
click at [857, 258] on button "Complete Packing" at bounding box center [877, 266] width 90 height 22
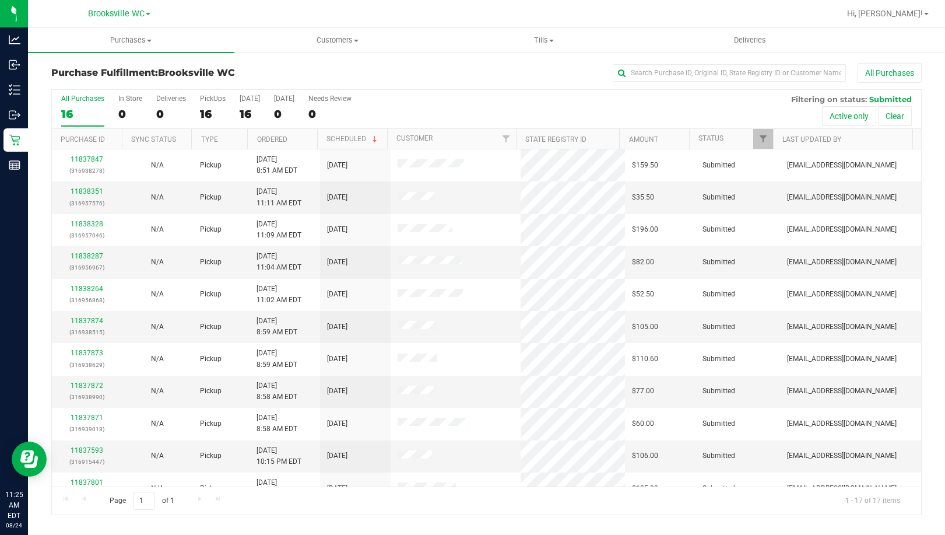
click at [62, 64] on div "Purchase Fulfillment: Brooksville WC All Purchases" at bounding box center [486, 76] width 871 height 26
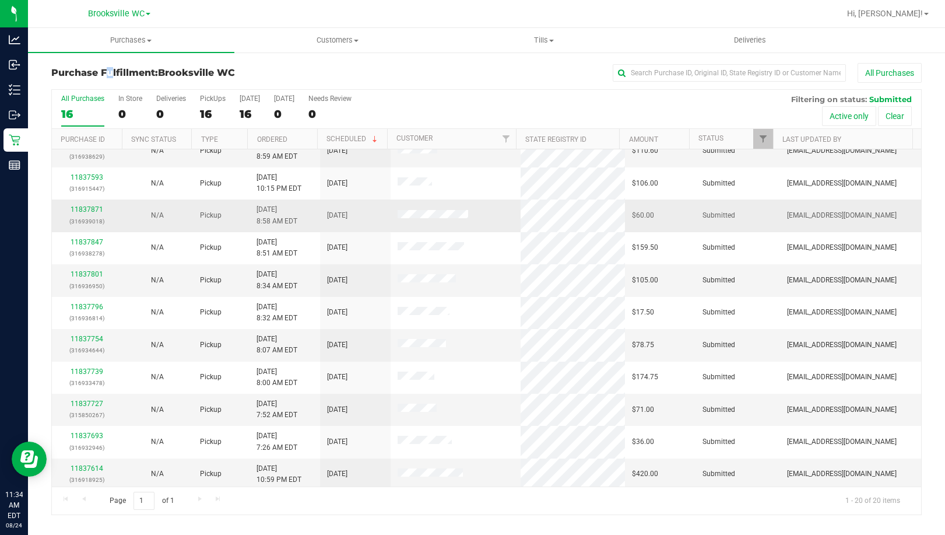
scroll to position [309, 0]
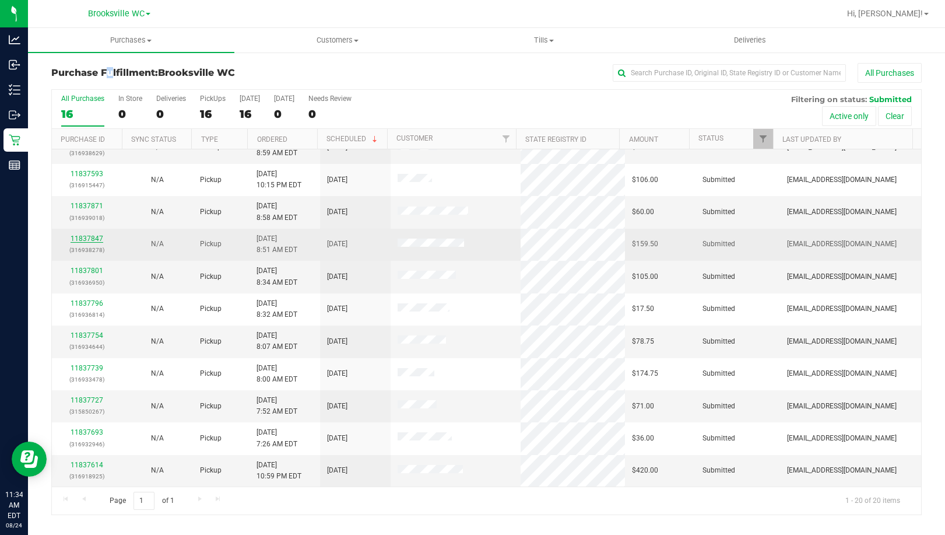
click at [89, 234] on link "11837847" at bounding box center [87, 238] width 33 height 8
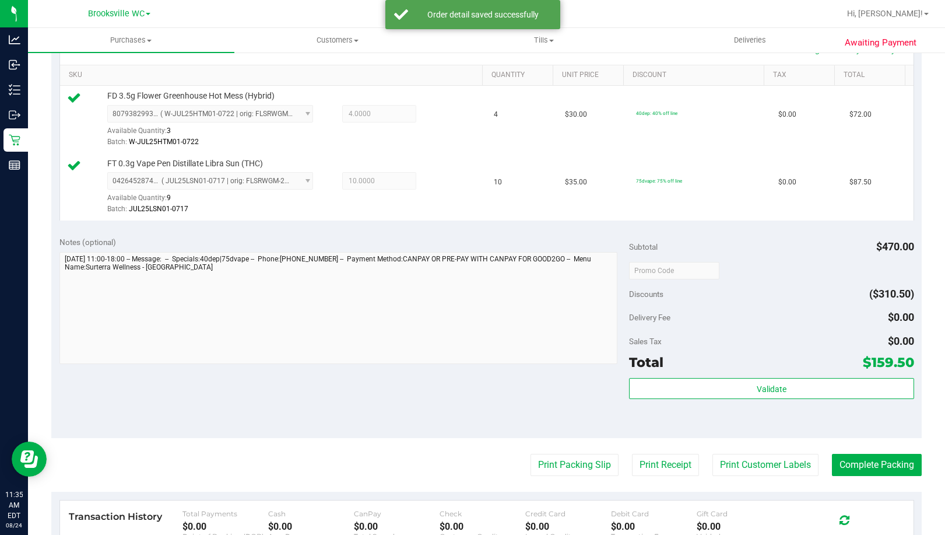
scroll to position [408, 0]
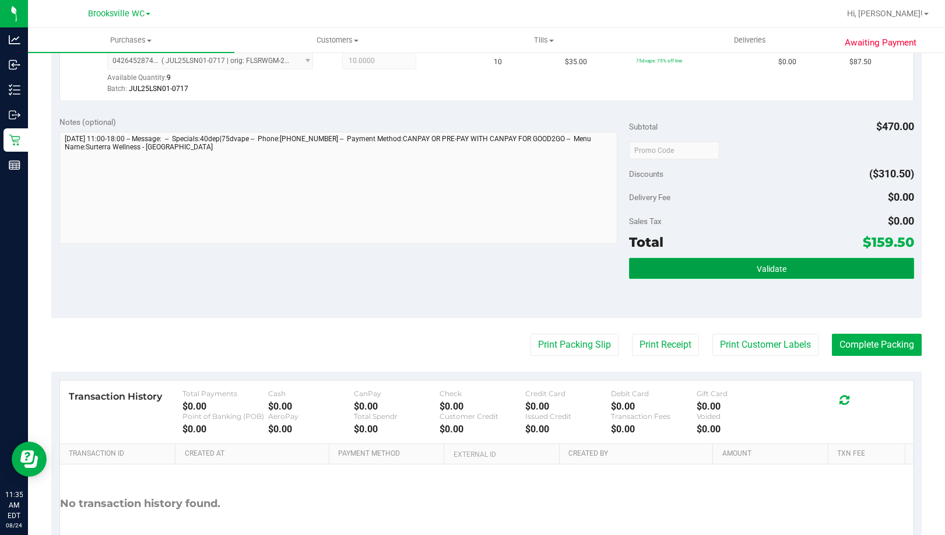
click at [662, 258] on button "Validate" at bounding box center [771, 268] width 285 height 21
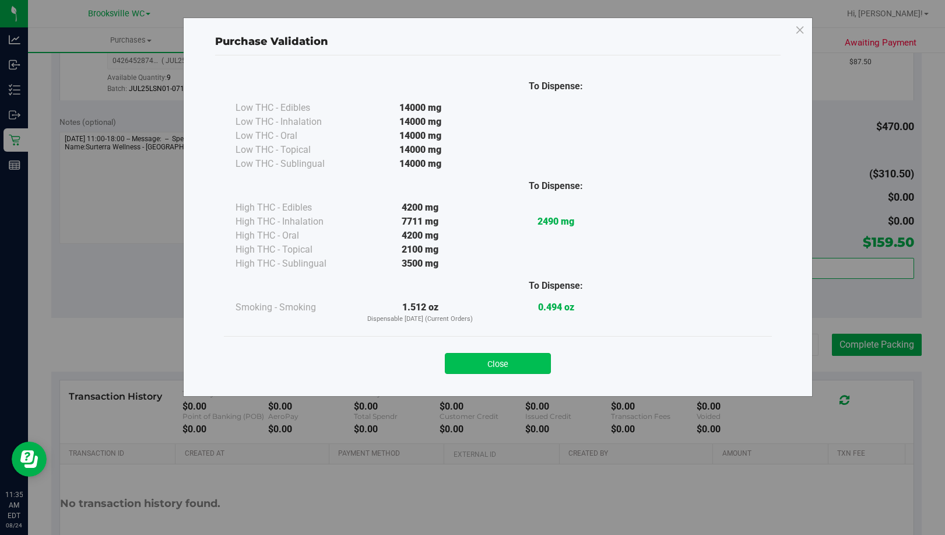
click at [509, 362] on button "Close" at bounding box center [498, 363] width 106 height 21
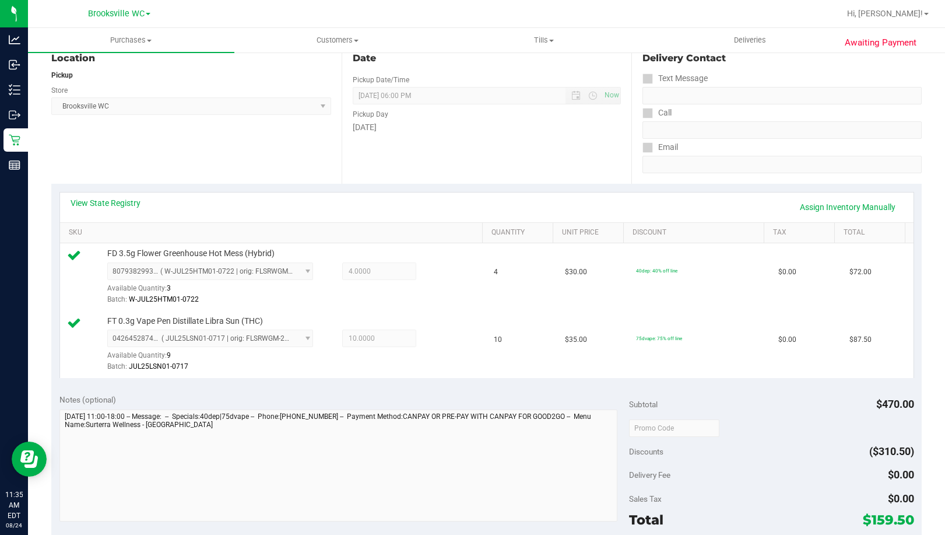
scroll to position [292, 0]
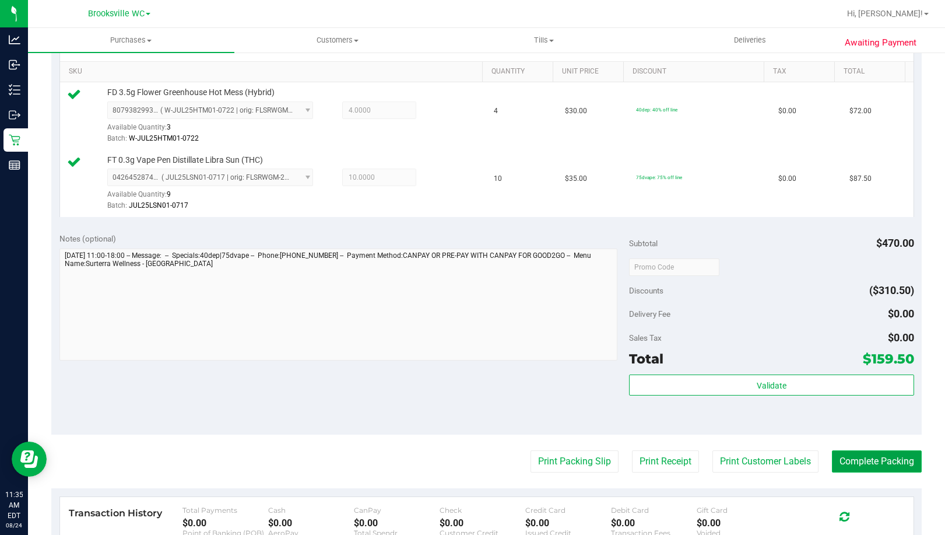
click at [868, 462] on button "Complete Packing" at bounding box center [877, 461] width 90 height 22
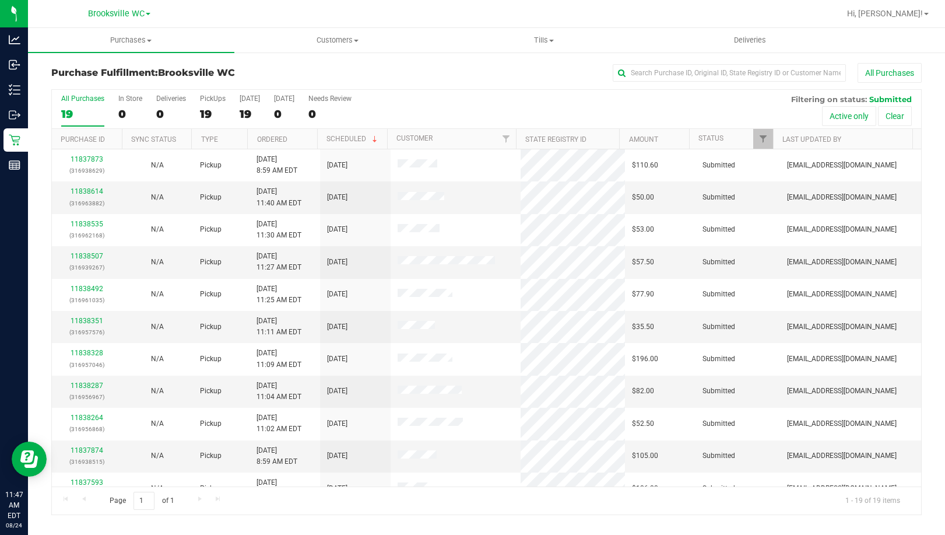
click at [121, 85] on div "Purchase Fulfillment: Brooksville WC All Purchases" at bounding box center [486, 76] width 871 height 26
click at [93, 191] on link "11838614" at bounding box center [87, 191] width 33 height 8
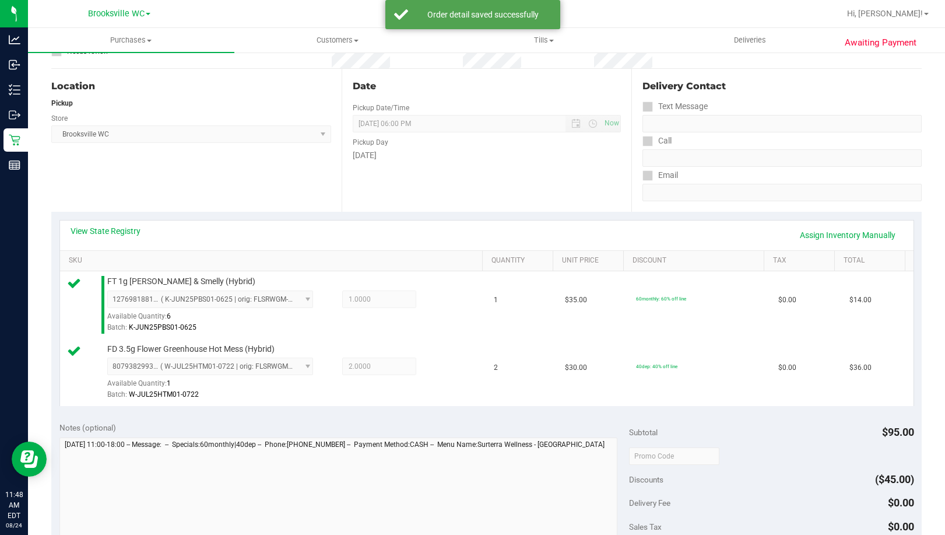
scroll to position [233, 0]
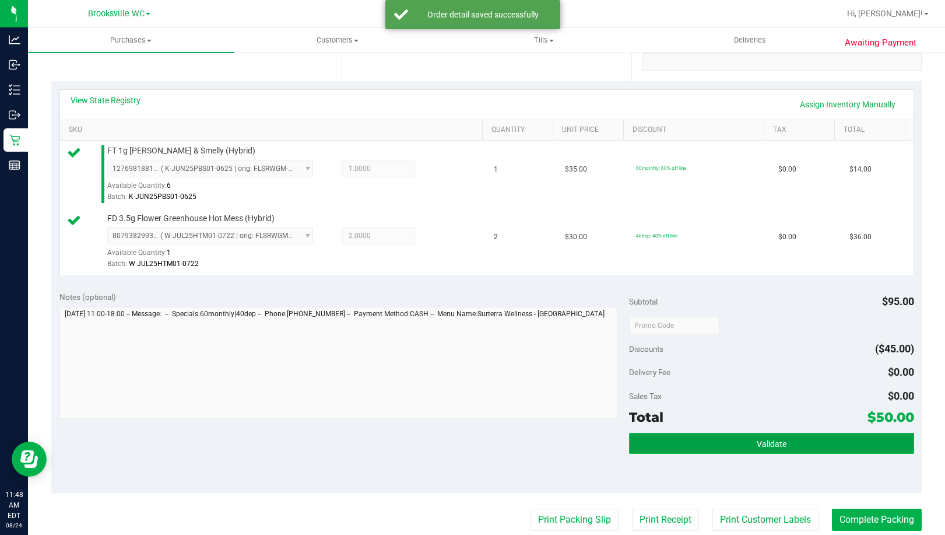
click at [731, 437] on button "Validate" at bounding box center [771, 443] width 285 height 21
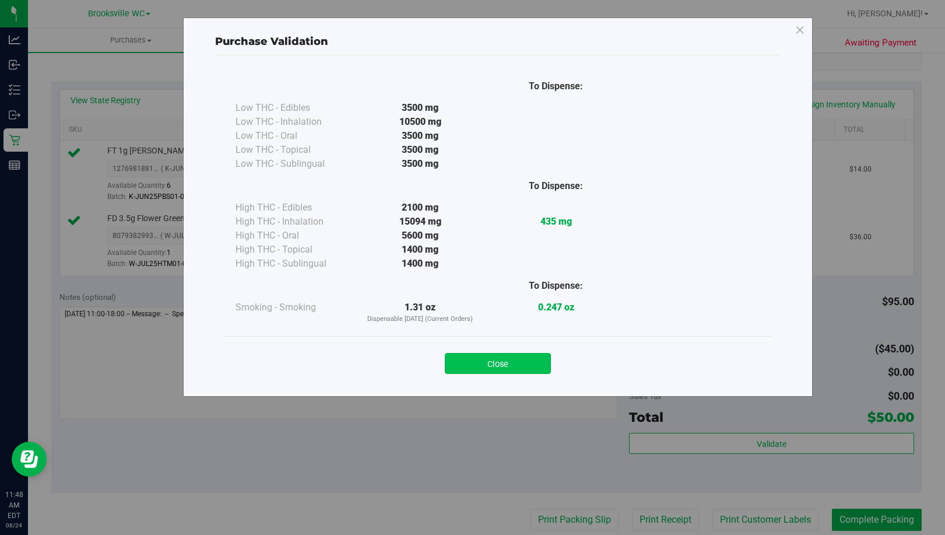
click at [497, 370] on button "Close" at bounding box center [498, 363] width 106 height 21
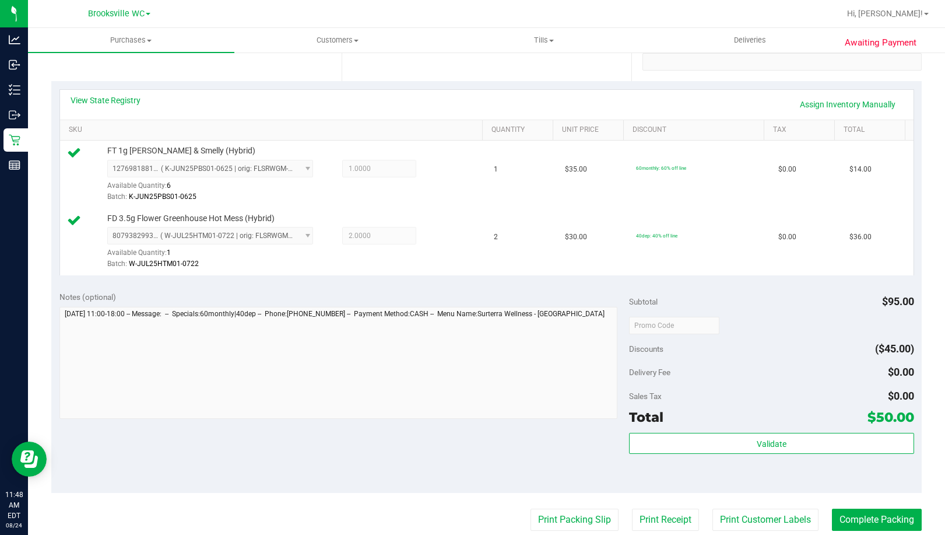
click at [572, 508] on purchase-details "Back Edit Purchase Cancel Purchase View Profile # 11838614 BioTrack ID: - Submi…" at bounding box center [486, 297] width 871 height 935
click at [571, 516] on button "Print Packing Slip" at bounding box center [575, 520] width 88 height 22
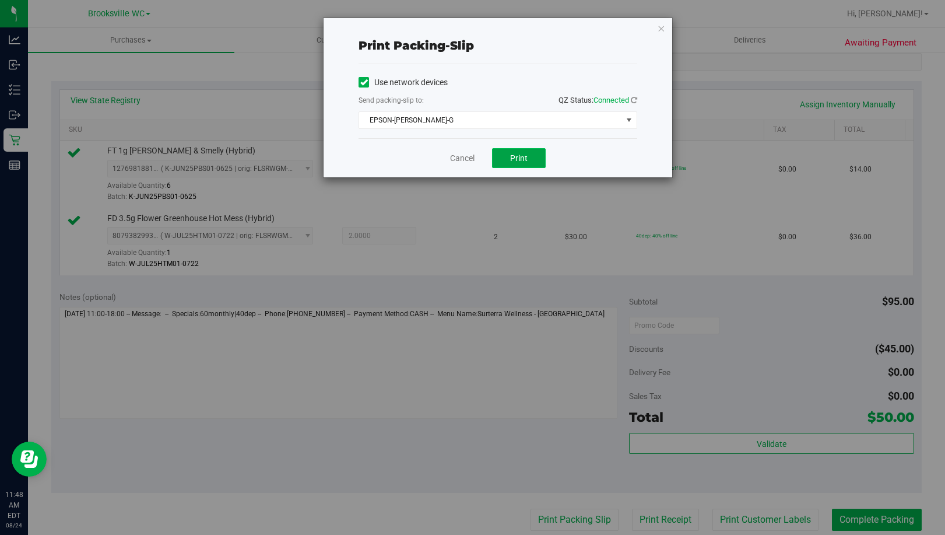
click at [514, 165] on button "Print" at bounding box center [519, 158] width 54 height 20
click at [664, 26] on icon "button" at bounding box center [661, 28] width 8 height 14
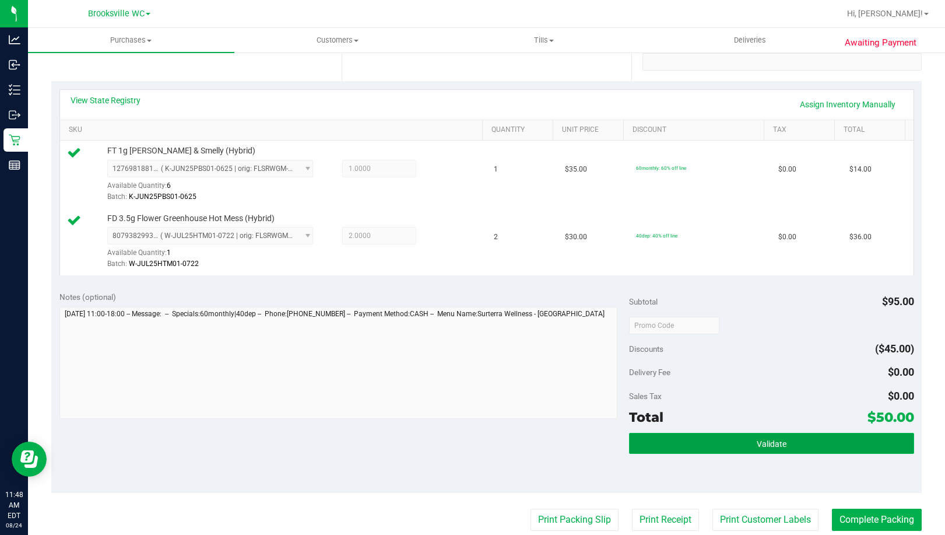
click at [757, 448] on span "Validate" at bounding box center [772, 443] width 30 height 9
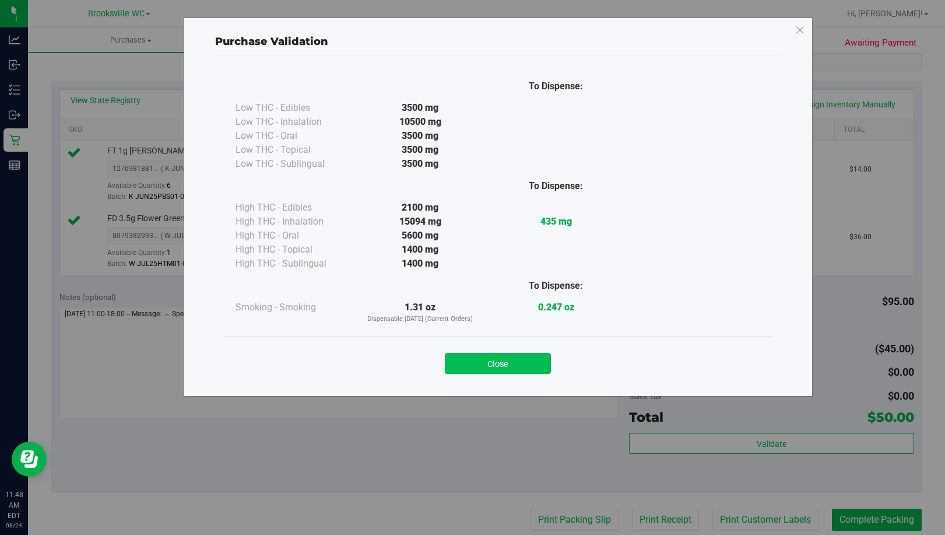
click at [519, 370] on button "Close" at bounding box center [498, 363] width 106 height 21
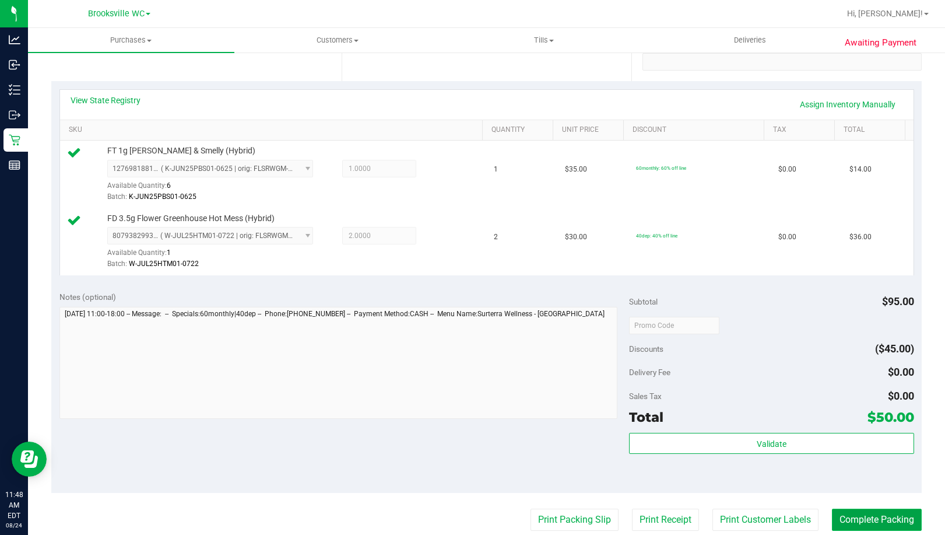
click at [868, 517] on button "Complete Packing" at bounding box center [877, 520] width 90 height 22
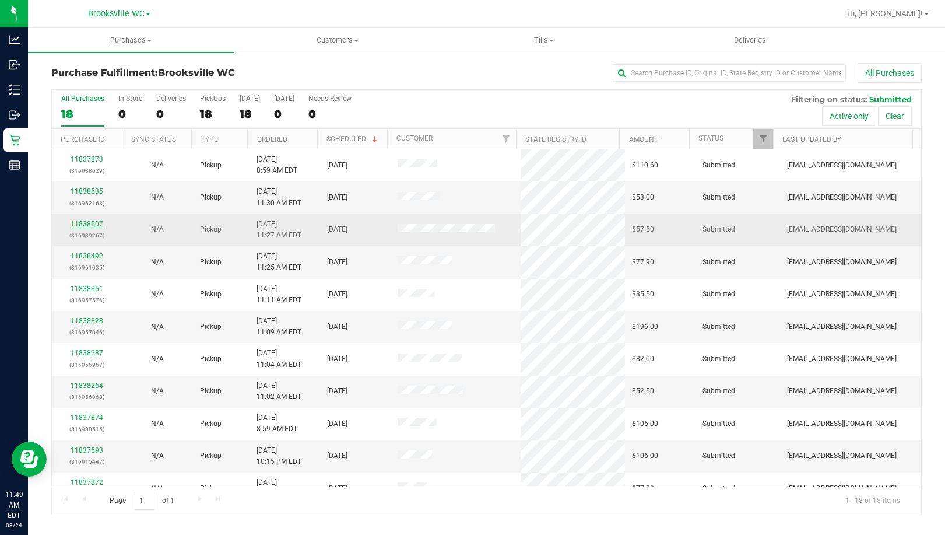
click at [97, 223] on link "11838507" at bounding box center [87, 224] width 33 height 8
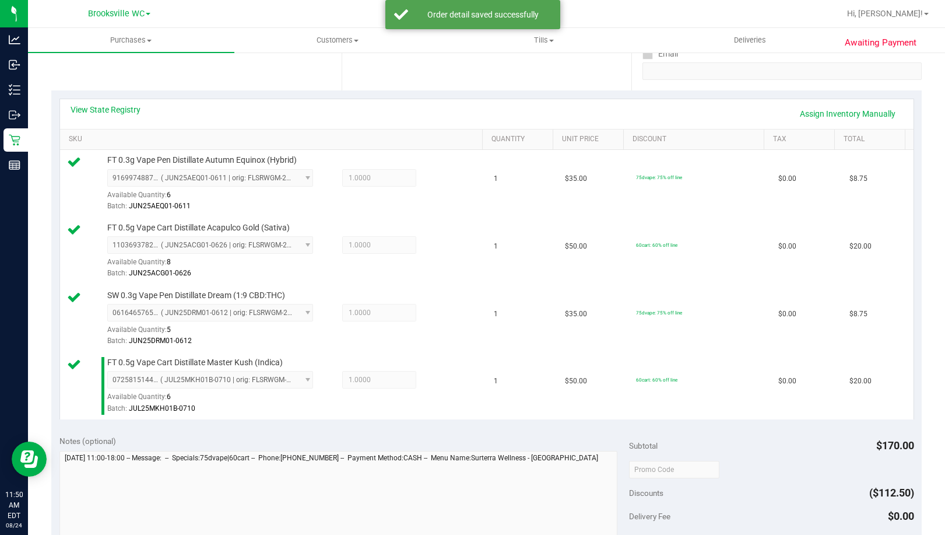
scroll to position [467, 0]
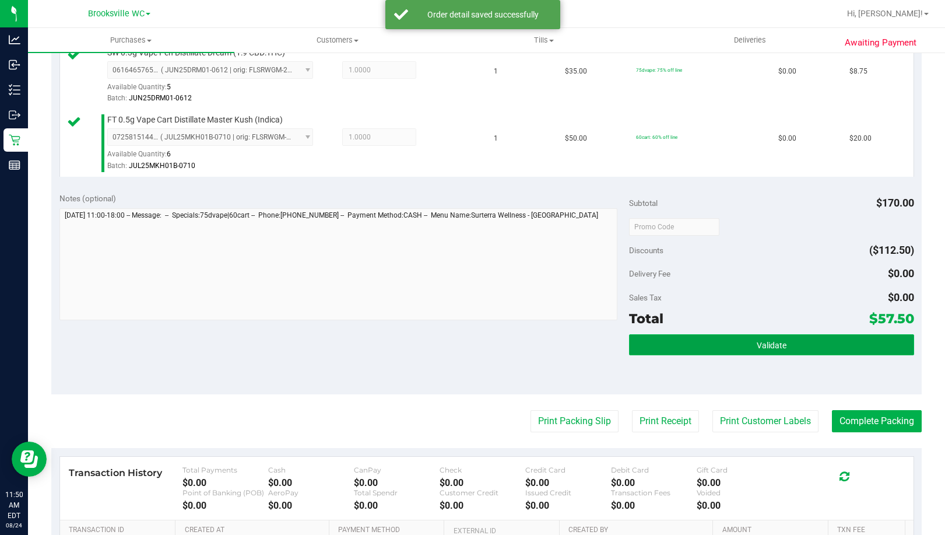
click at [735, 342] on button "Validate" at bounding box center [771, 344] width 285 height 21
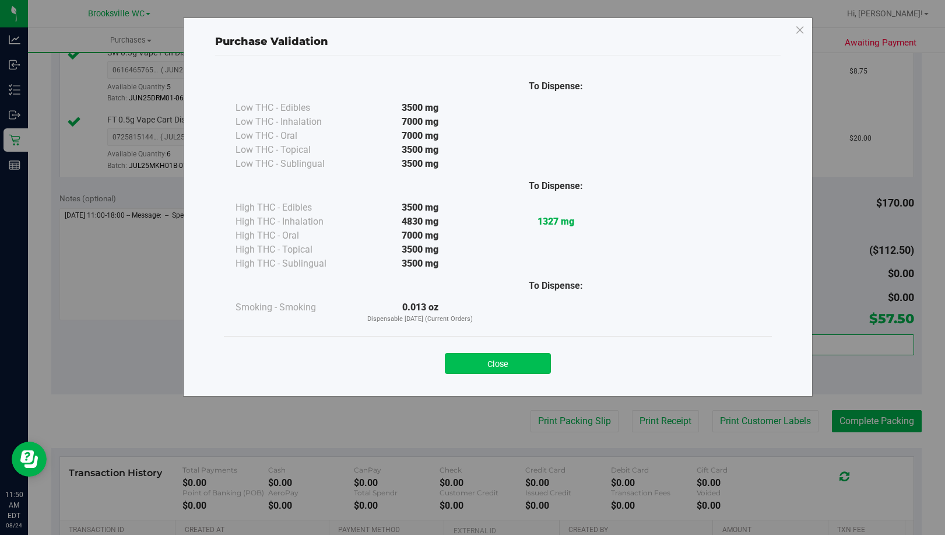
click at [489, 357] on button "Close" at bounding box center [498, 363] width 106 height 21
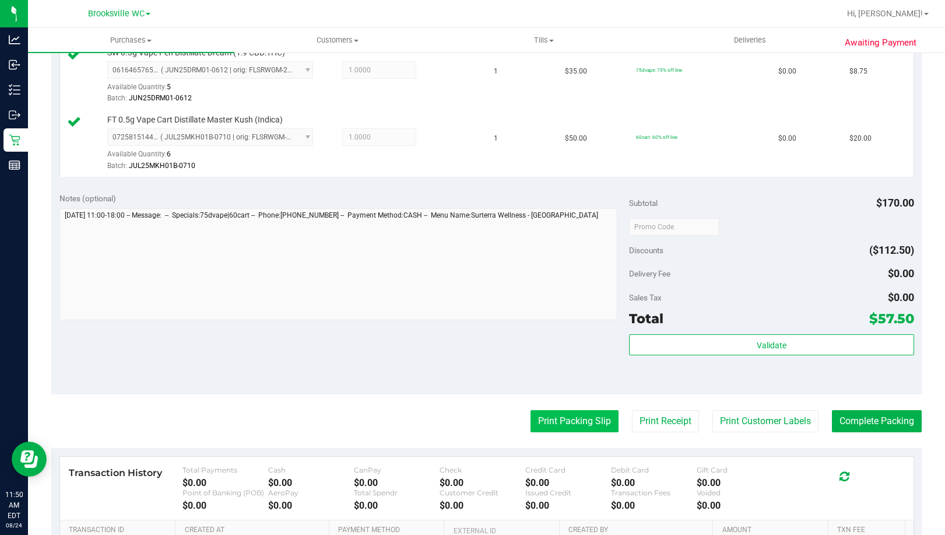
click at [571, 418] on button "Print Packing Slip" at bounding box center [575, 421] width 88 height 22
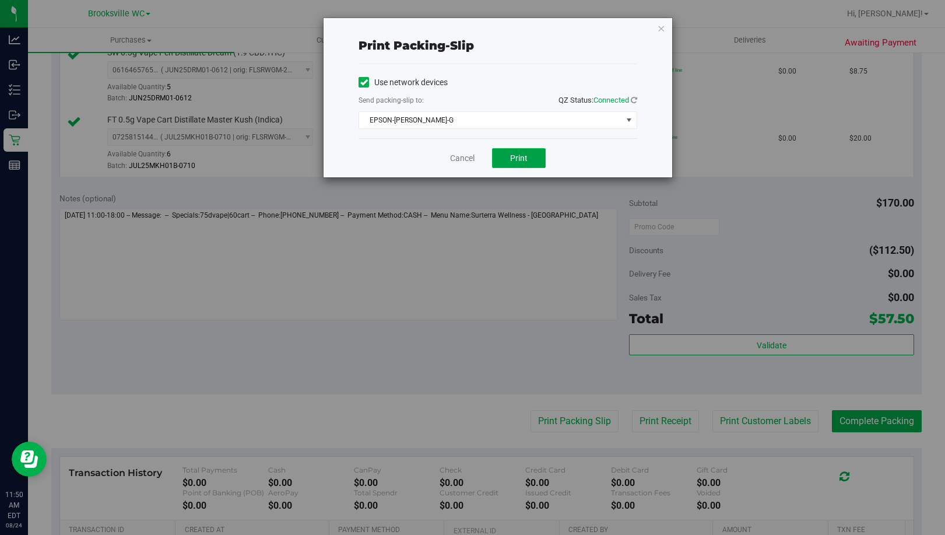
click at [526, 165] on button "Print" at bounding box center [519, 158] width 54 height 20
click at [661, 33] on icon "button" at bounding box center [661, 28] width 8 height 14
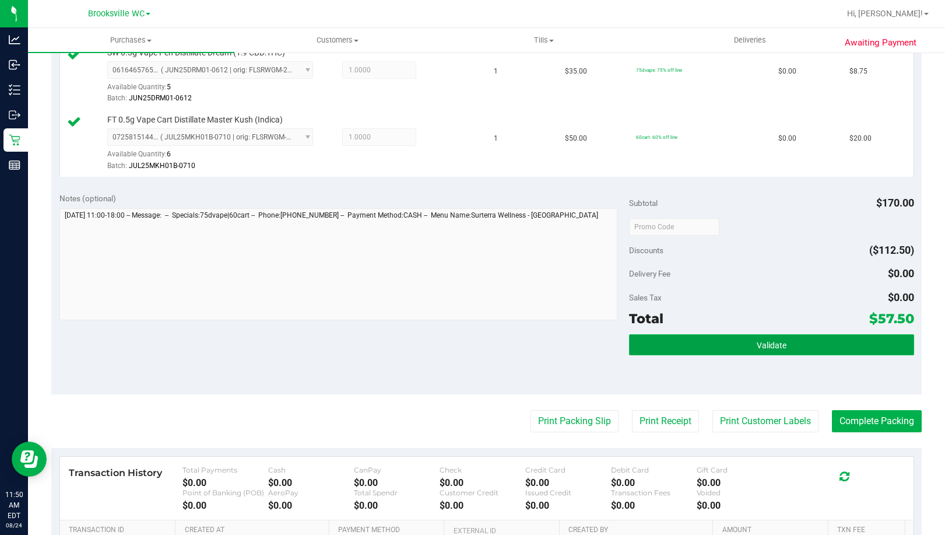
click at [711, 350] on button "Validate" at bounding box center [771, 344] width 285 height 21
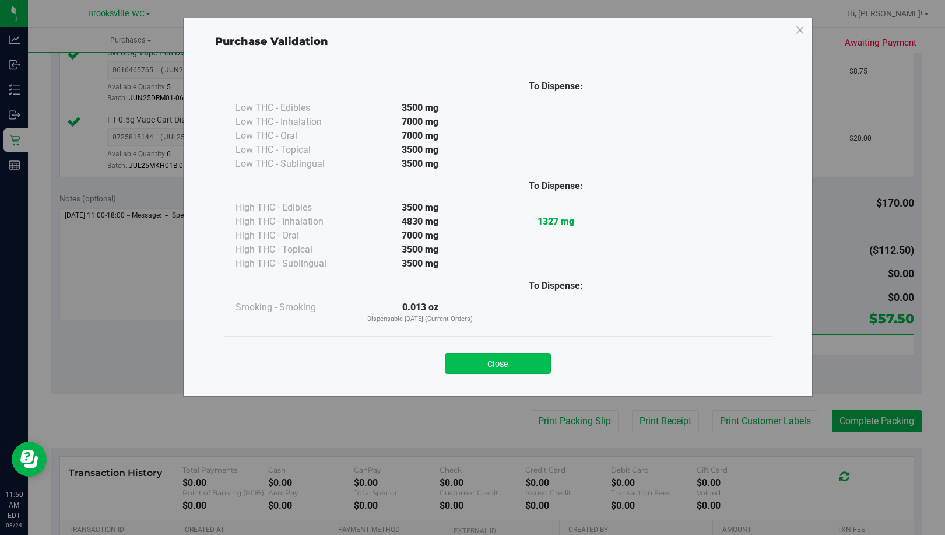
click at [523, 367] on button "Close" at bounding box center [498, 363] width 106 height 21
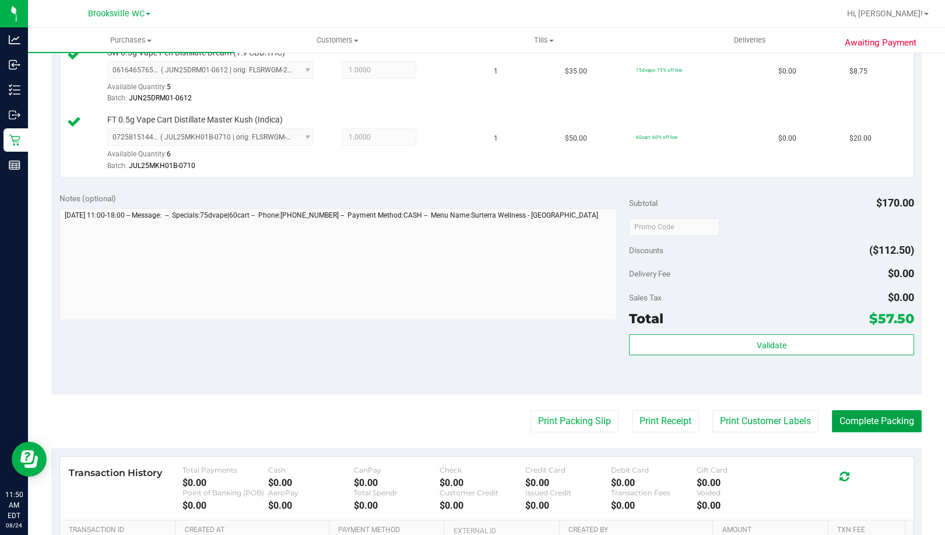
click at [871, 410] on button "Complete Packing" at bounding box center [877, 421] width 90 height 22
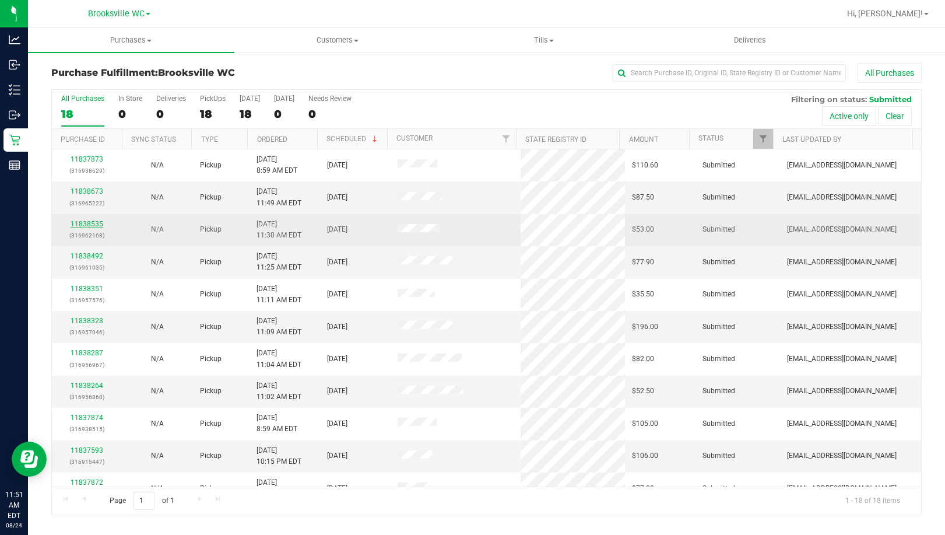
click at [99, 221] on link "11838535" at bounding box center [87, 224] width 33 height 8
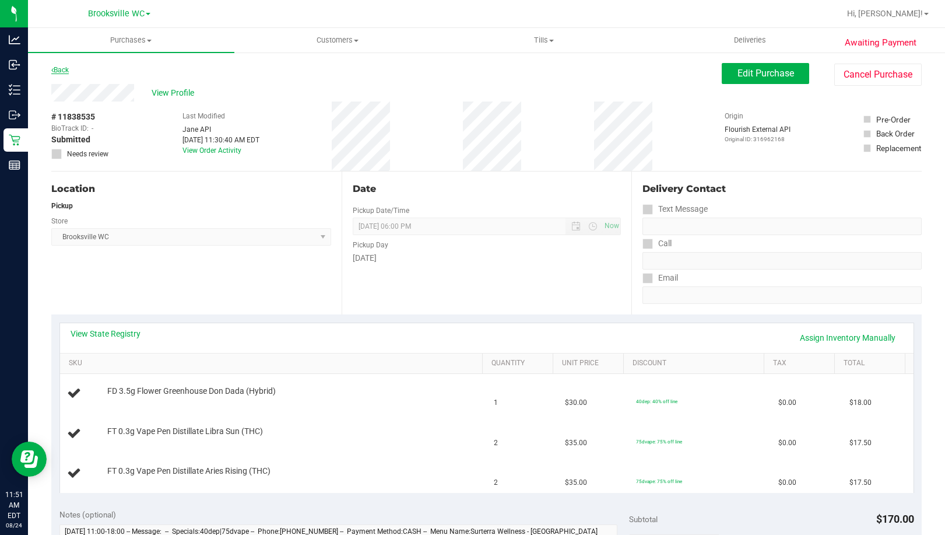
click at [52, 67] on icon at bounding box center [52, 69] width 2 height 7
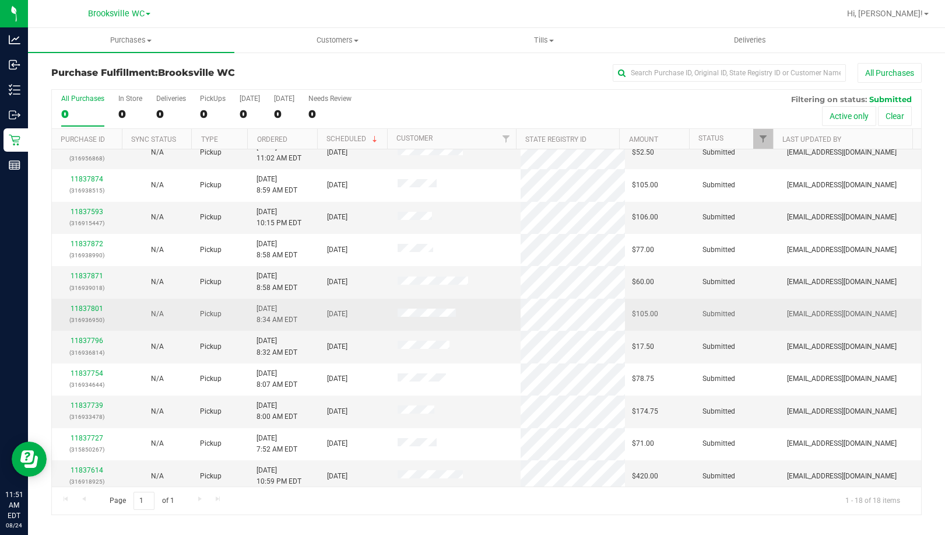
scroll to position [244, 0]
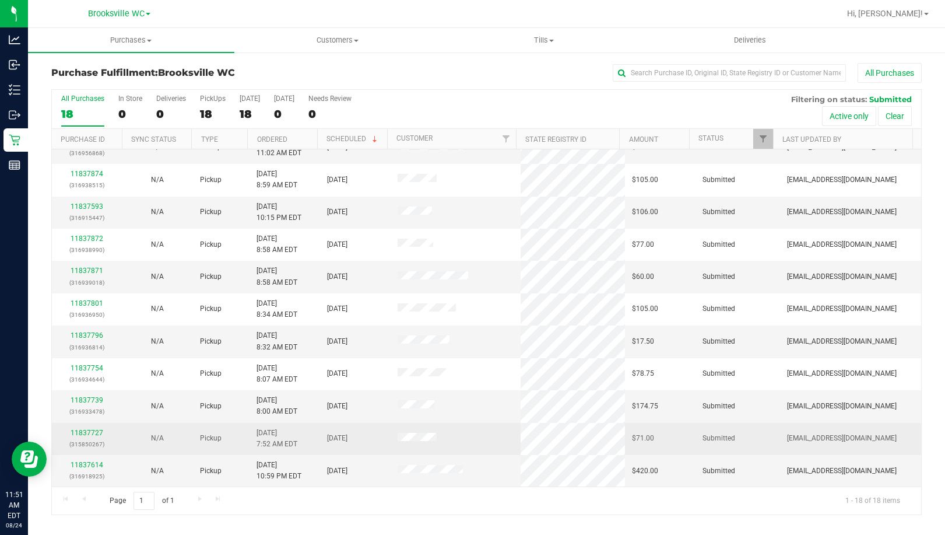
click at [104, 433] on div "11837727 (315850267)" at bounding box center [87, 438] width 57 height 22
click at [97, 432] on link "11837727" at bounding box center [87, 433] width 33 height 8
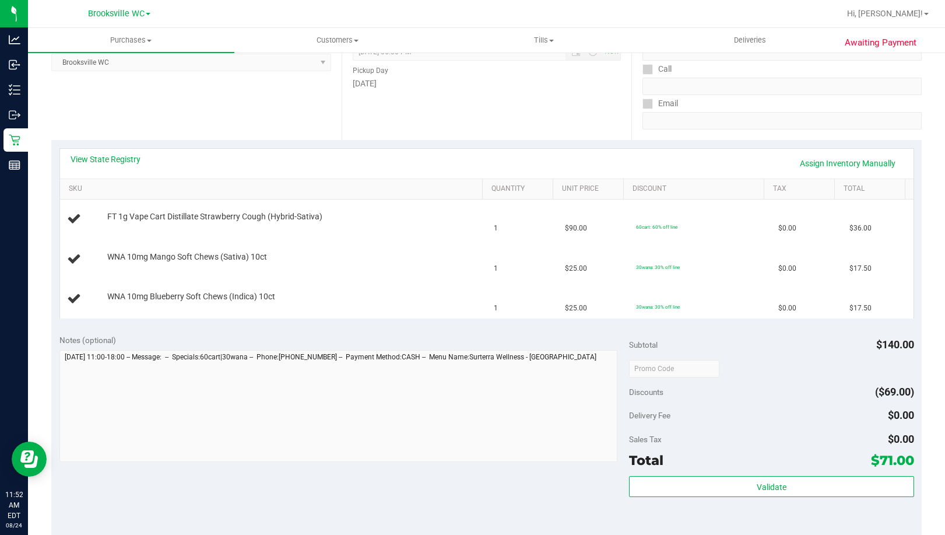
scroll to position [175, 0]
click at [115, 141] on div "View State Registry Assign Inventory Manually SKU Quantity Unit Price Discount …" at bounding box center [486, 232] width 871 height 186
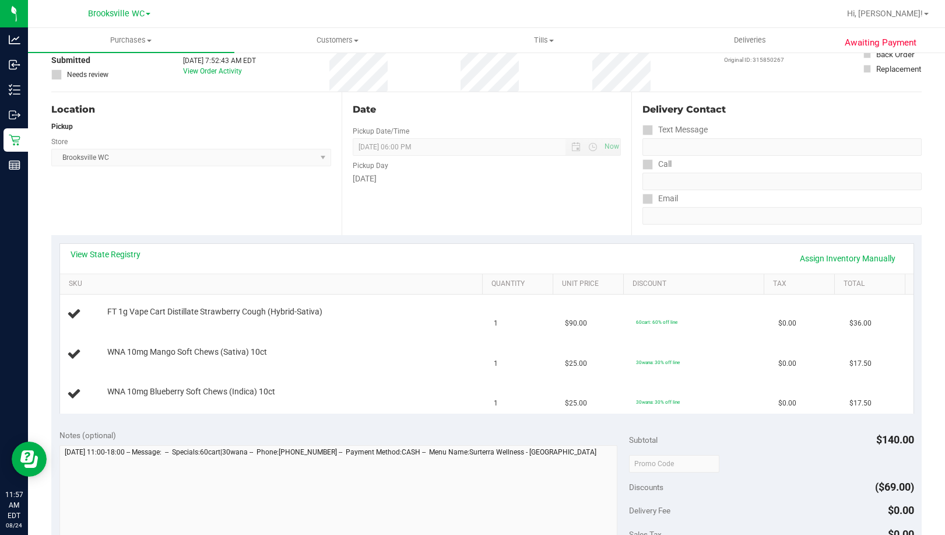
scroll to position [0, 0]
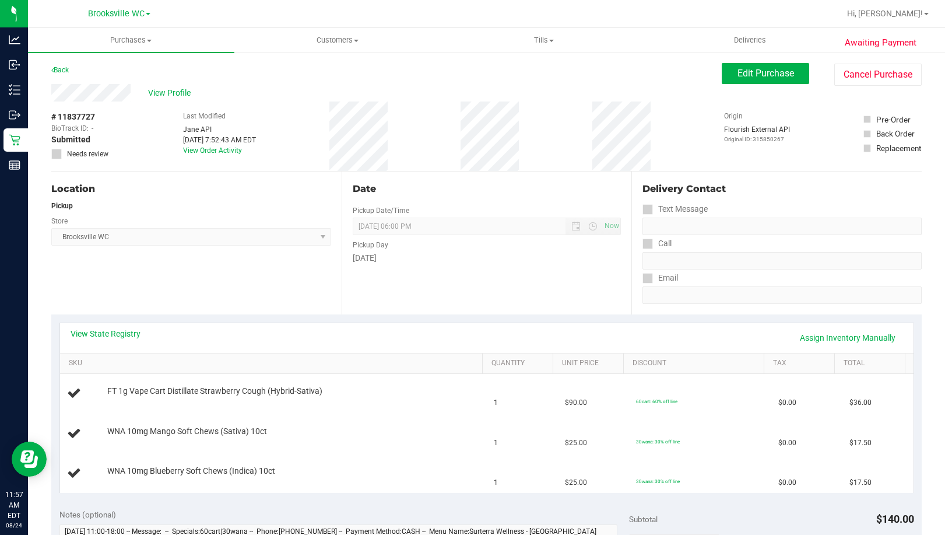
click at [101, 290] on div "Location Pickup Store Brooksville WC Select Store Bonita Springs WC Boynton Bea…" at bounding box center [196, 242] width 290 height 143
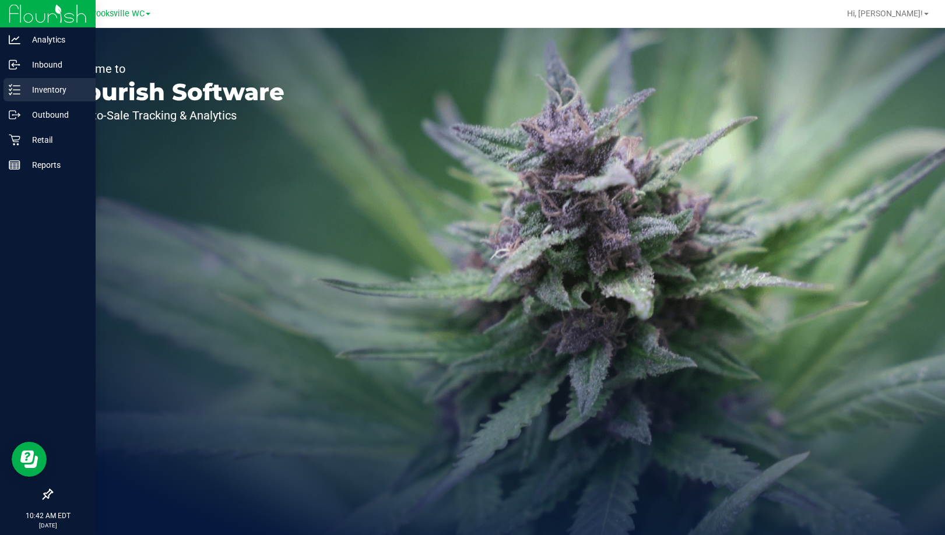
click at [33, 87] on p "Inventory" at bounding box center [55, 90] width 70 height 14
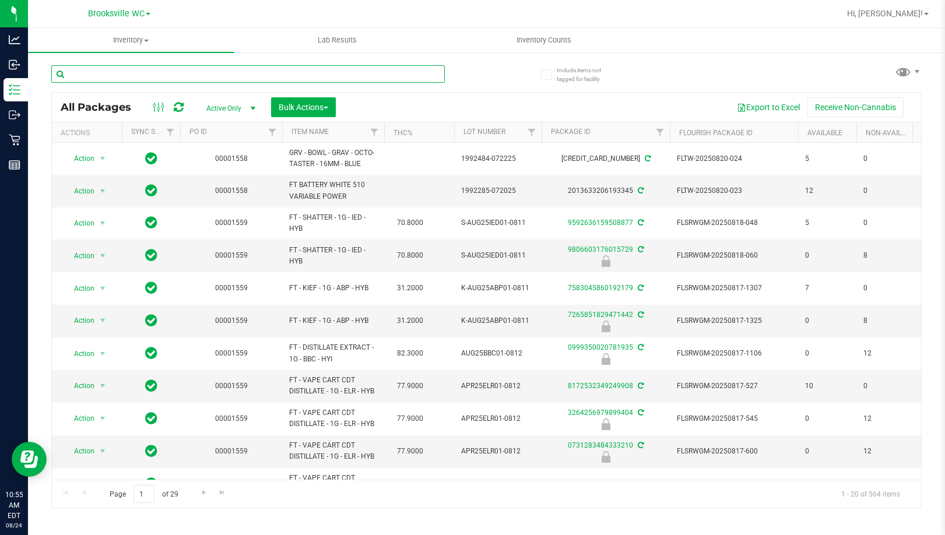
click at [277, 76] on input "text" at bounding box center [248, 73] width 394 height 17
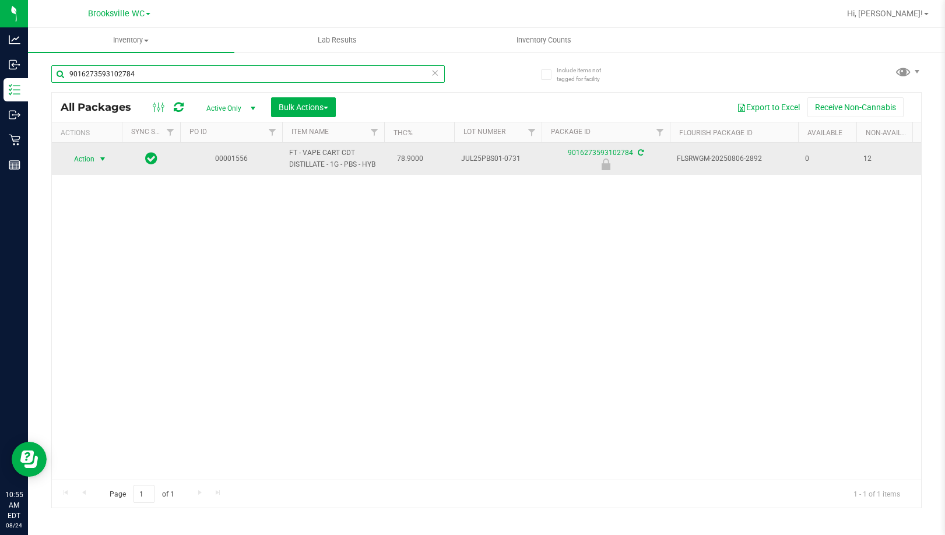
type input "9016273593102784"
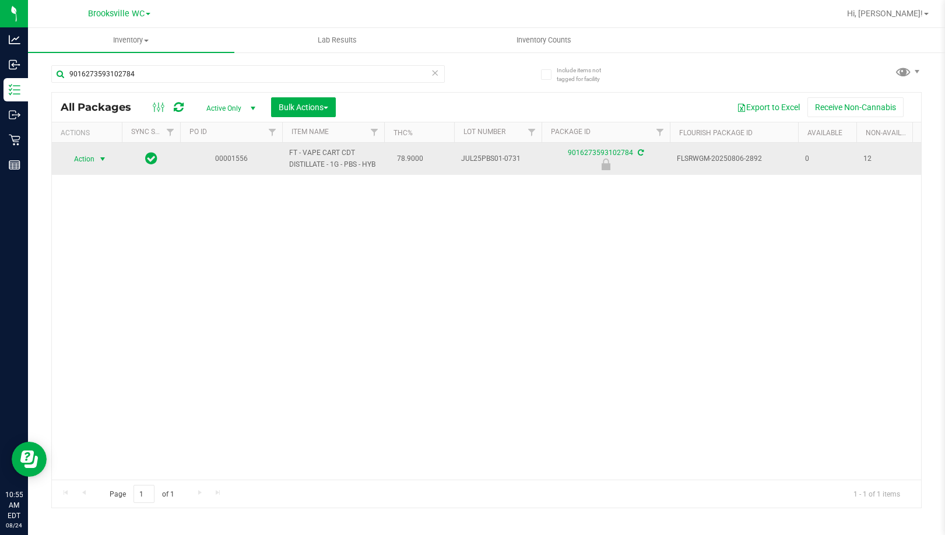
click at [89, 164] on span "Action" at bounding box center [79, 159] width 31 height 16
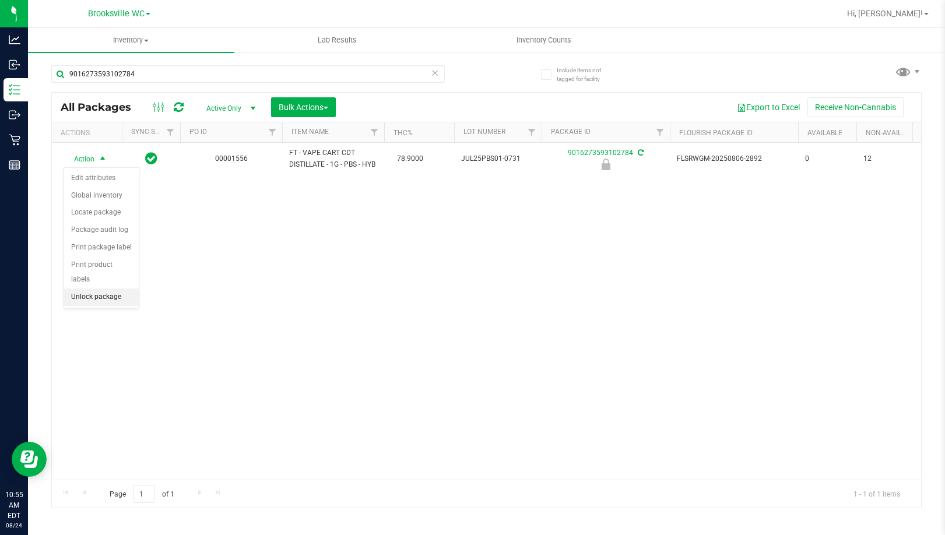
click at [96, 289] on li "Unlock package" at bounding box center [101, 297] width 75 height 17
click at [433, 72] on icon at bounding box center [435, 72] width 8 height 14
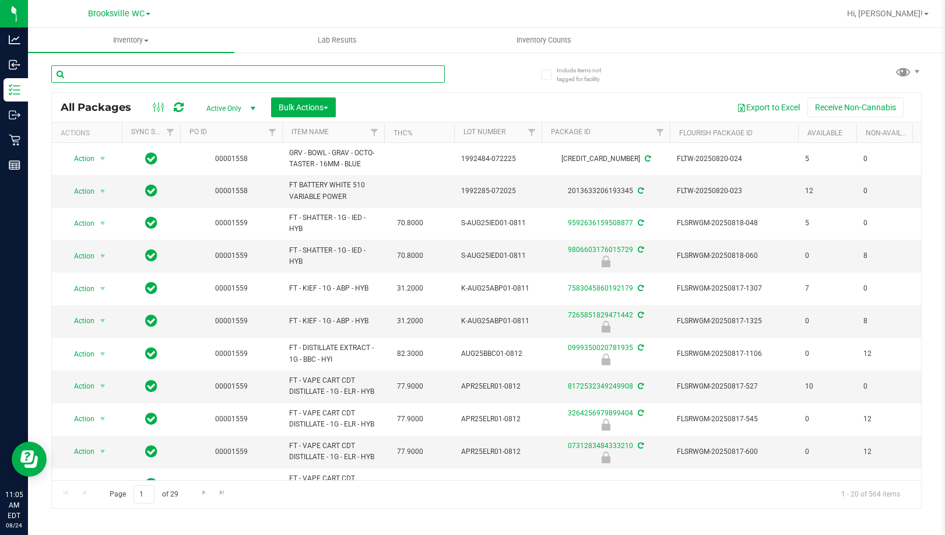
click at [213, 75] on input "text" at bounding box center [248, 73] width 394 height 17
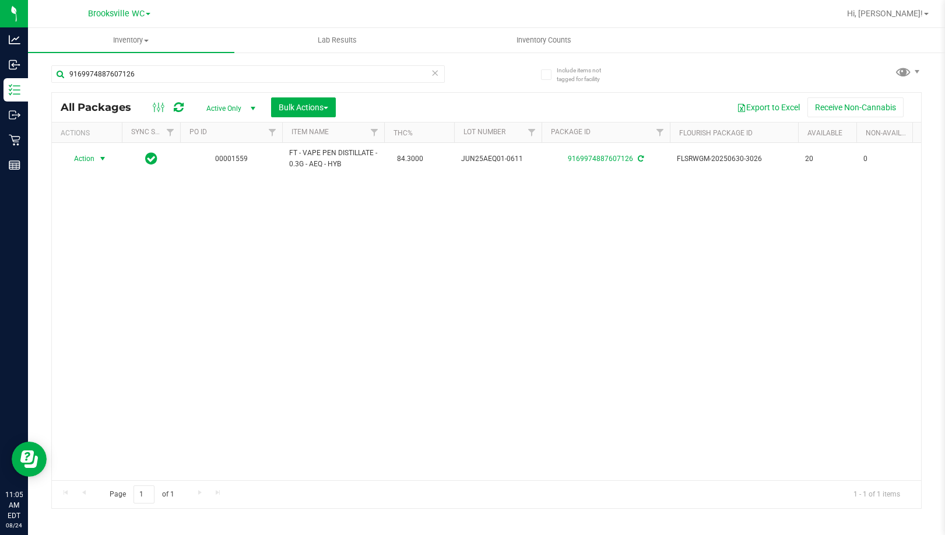
click at [97, 158] on span "select" at bounding box center [103, 158] width 15 height 16
click at [291, 262] on div "Action Action Adjust qty Create package Edit attributes Global inventory Locate…" at bounding box center [487, 311] width 870 height 337
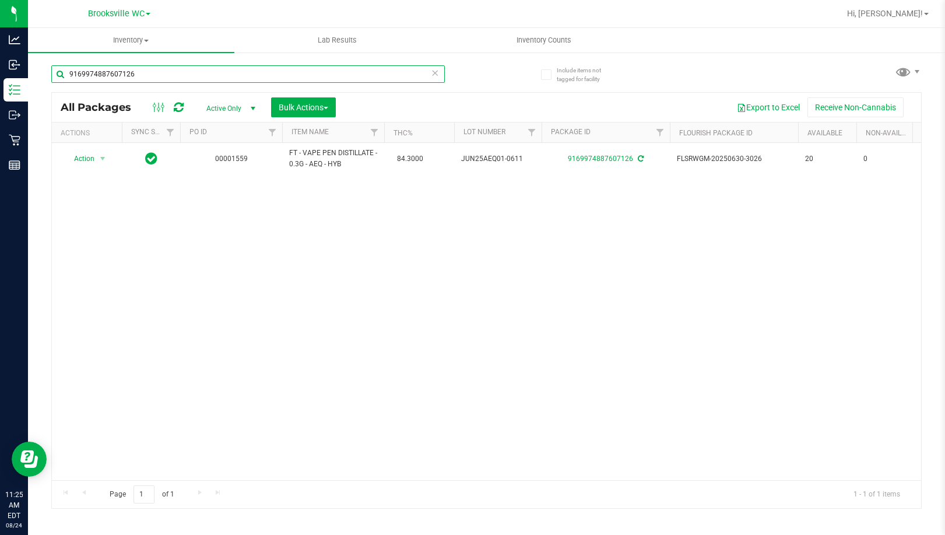
click at [199, 70] on input "9169974887607126" at bounding box center [248, 73] width 394 height 17
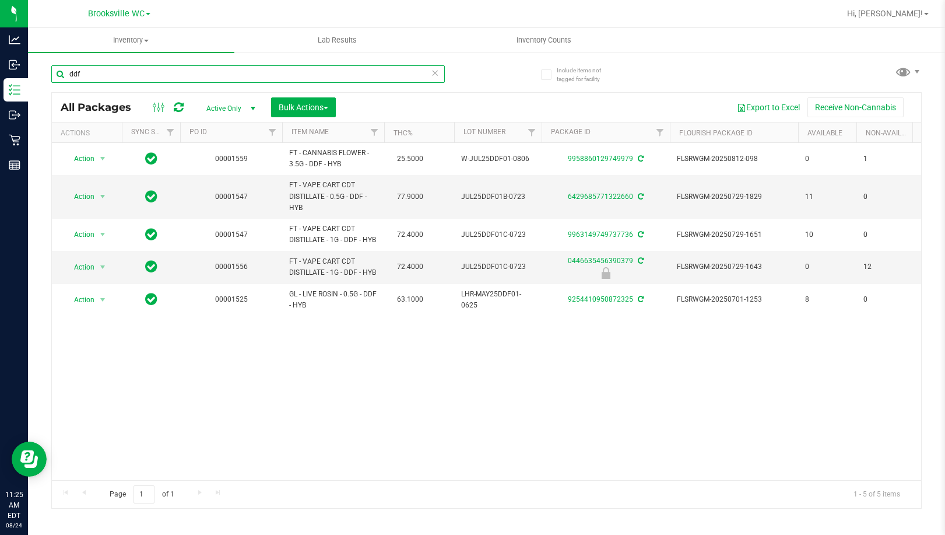
type input "ddf"
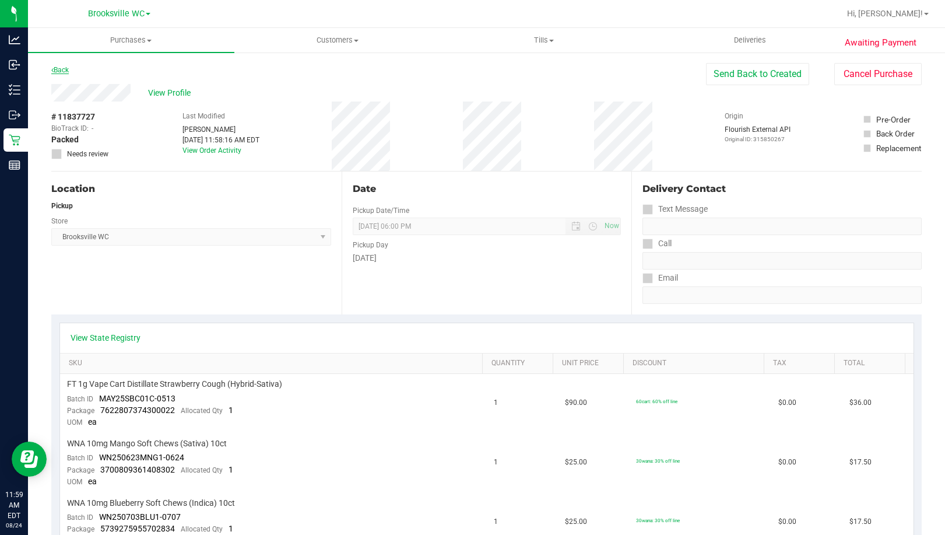
click at [65, 67] on link "Back" at bounding box center [59, 70] width 17 height 8
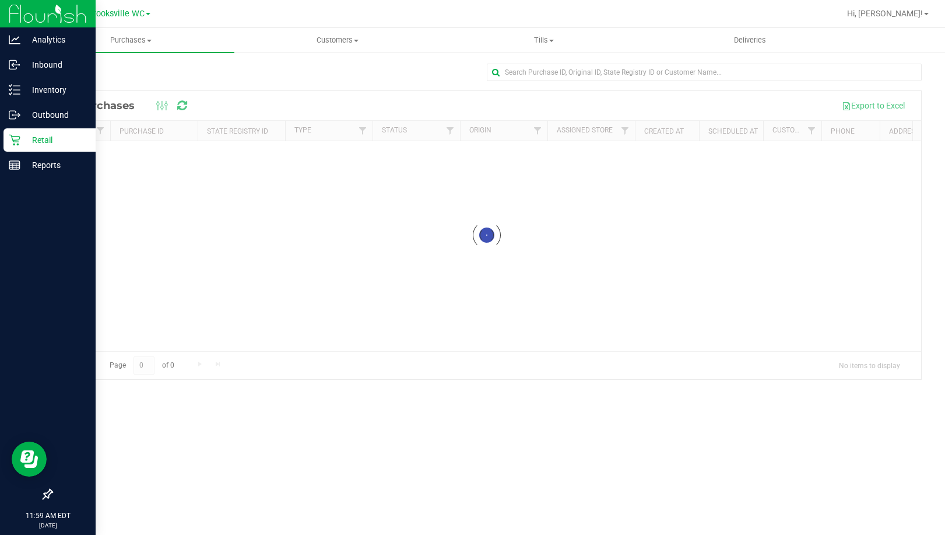
click at [30, 139] on p "Retail" at bounding box center [55, 140] width 70 height 14
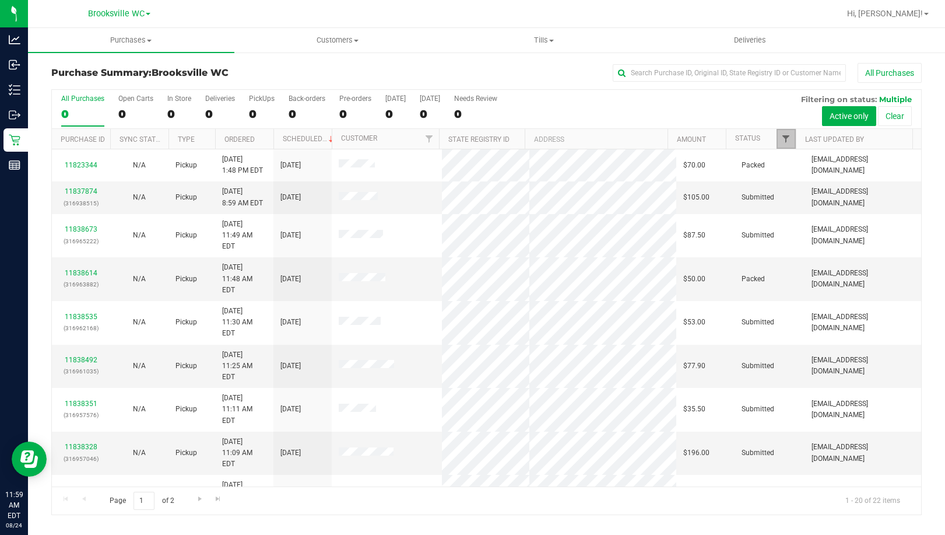
click at [784, 143] on span "Filter" at bounding box center [785, 138] width 9 height 9
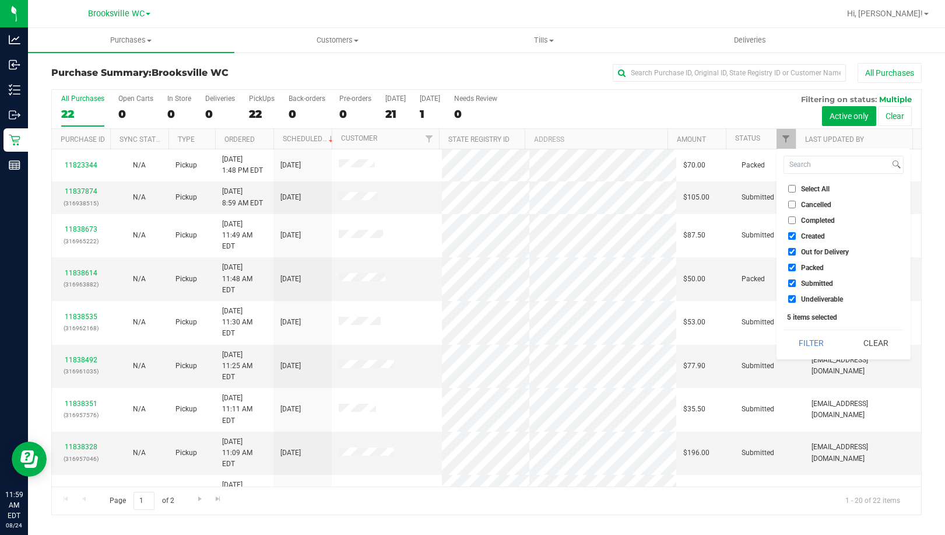
click at [812, 237] on span "Created" at bounding box center [813, 236] width 24 height 7
click at [796, 237] on input "Created" at bounding box center [792, 236] width 8 height 8
checkbox input "false"
click at [820, 250] on span "Out for Delivery" at bounding box center [825, 251] width 48 height 7
click at [796, 250] on input "Out for Delivery" at bounding box center [792, 252] width 8 height 8
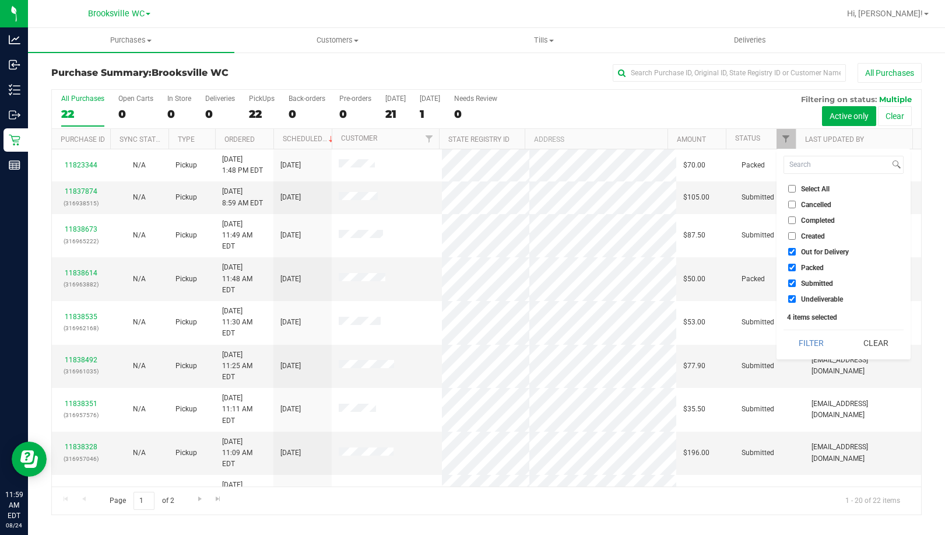
checkbox input "false"
click at [812, 267] on span "Packed" at bounding box center [812, 267] width 23 height 7
click at [796, 267] on input "Packed" at bounding box center [792, 268] width 8 height 8
checkbox input "false"
click at [815, 299] on span "Undeliverable" at bounding box center [822, 299] width 42 height 7
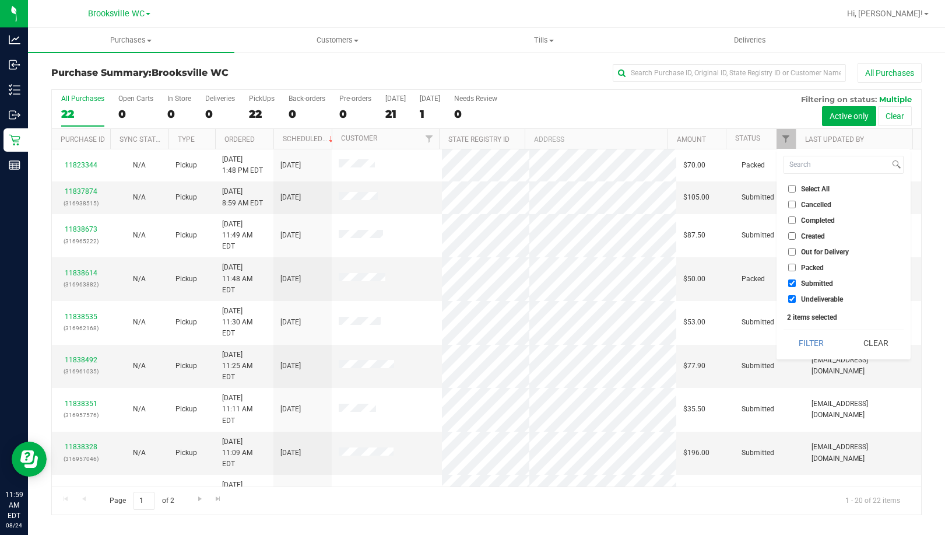
click at [796, 299] on input "Undeliverable" at bounding box center [792, 299] width 8 height 8
checkbox input "false"
click at [808, 349] on button "Filter" at bounding box center [812, 343] width 56 height 26
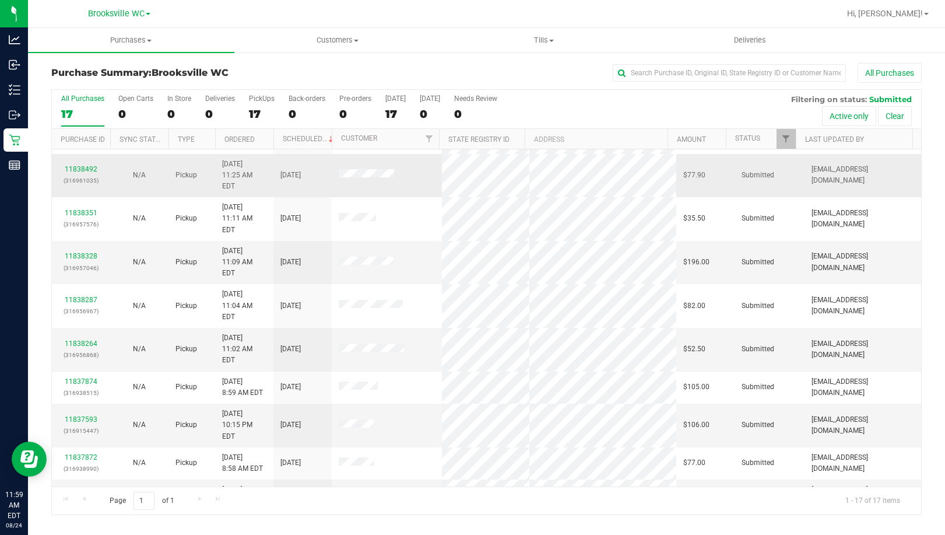
scroll to position [117, 0]
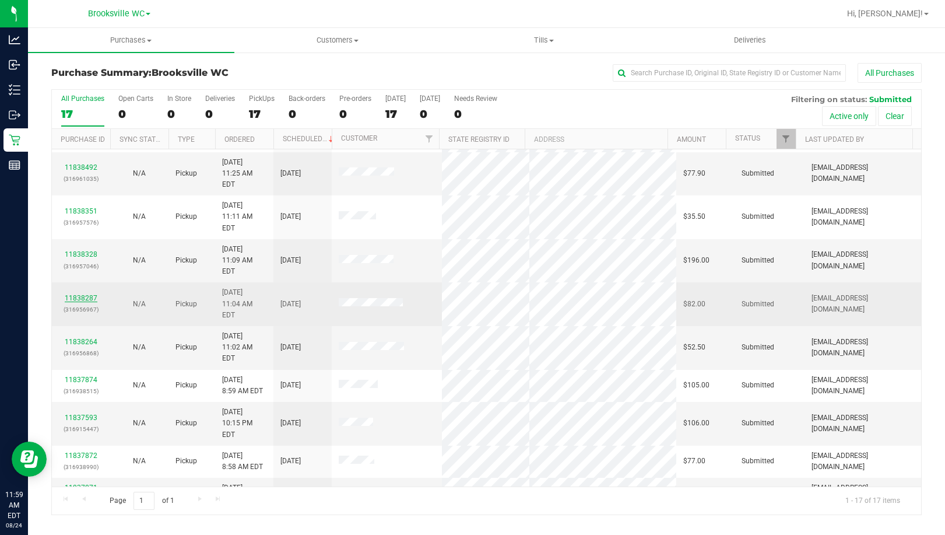
click at [94, 294] on link "11838287" at bounding box center [81, 298] width 33 height 8
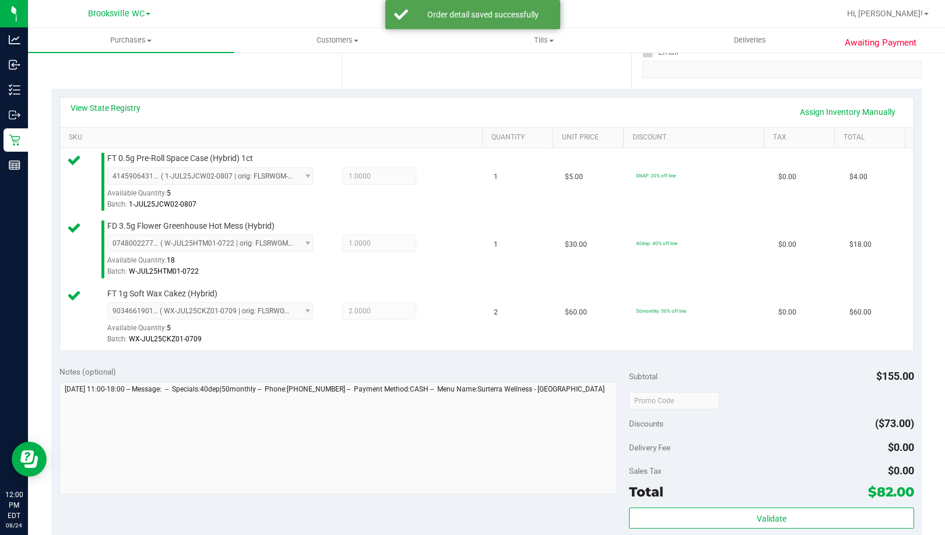
scroll to position [467, 0]
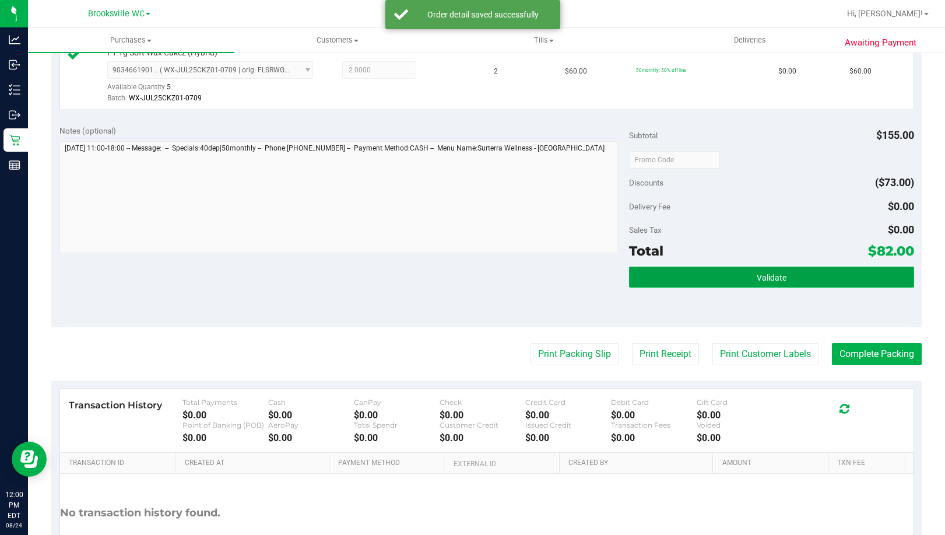
click at [721, 278] on button "Validate" at bounding box center [771, 277] width 285 height 21
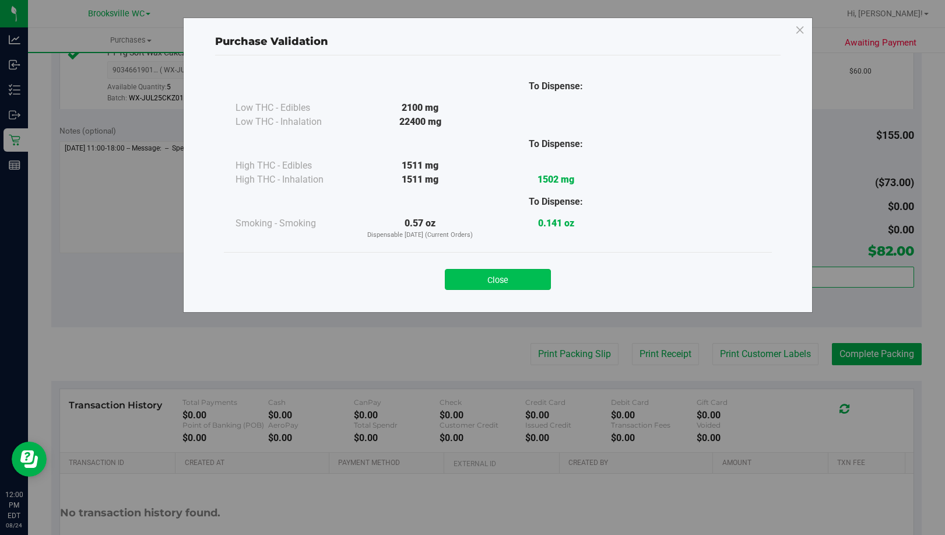
click at [502, 279] on button "Close" at bounding box center [498, 279] width 106 height 21
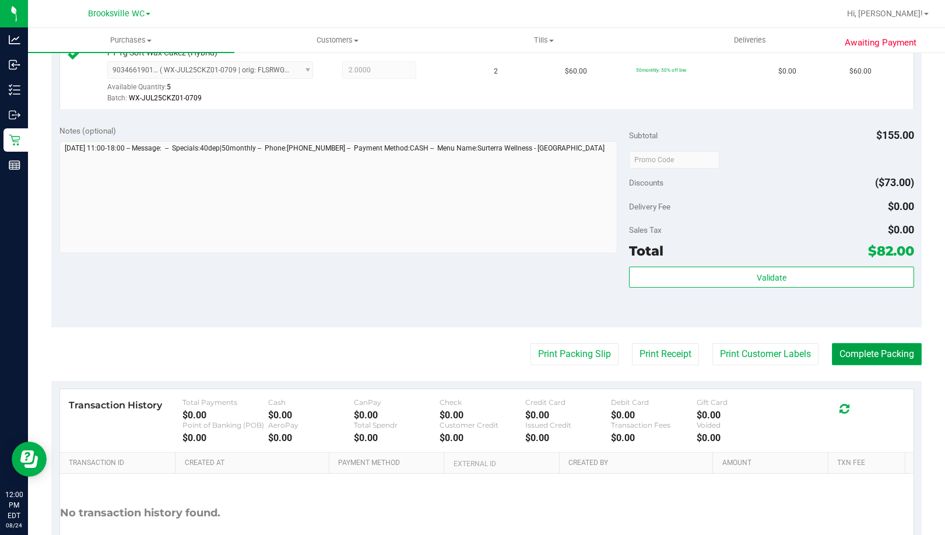
click at [864, 350] on button "Complete Packing" at bounding box center [877, 354] width 90 height 22
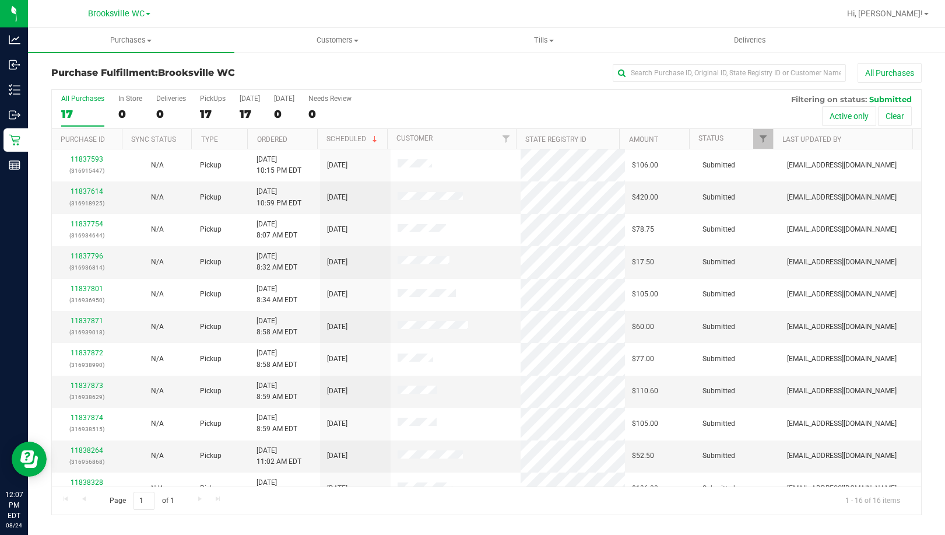
click at [138, 82] on div "Purchase Fulfillment: Brooksville WC All Purchases" at bounding box center [486, 76] width 871 height 26
drag, startPoint x: 141, startPoint y: 71, endPoint x: 162, endPoint y: 79, distance: 22.2
click at [141, 71] on h3 "Purchase Fulfillment: Brooksville WC" at bounding box center [196, 73] width 290 height 10
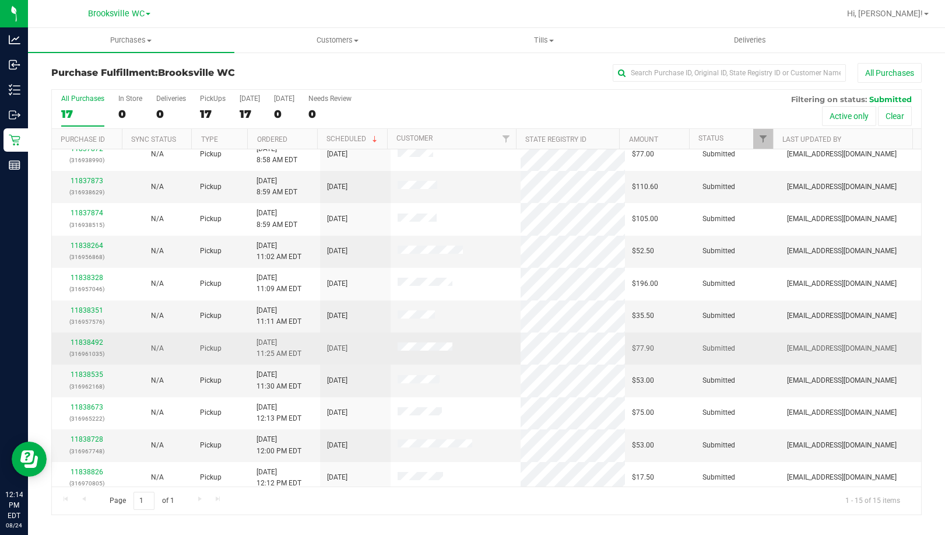
scroll to position [147, 0]
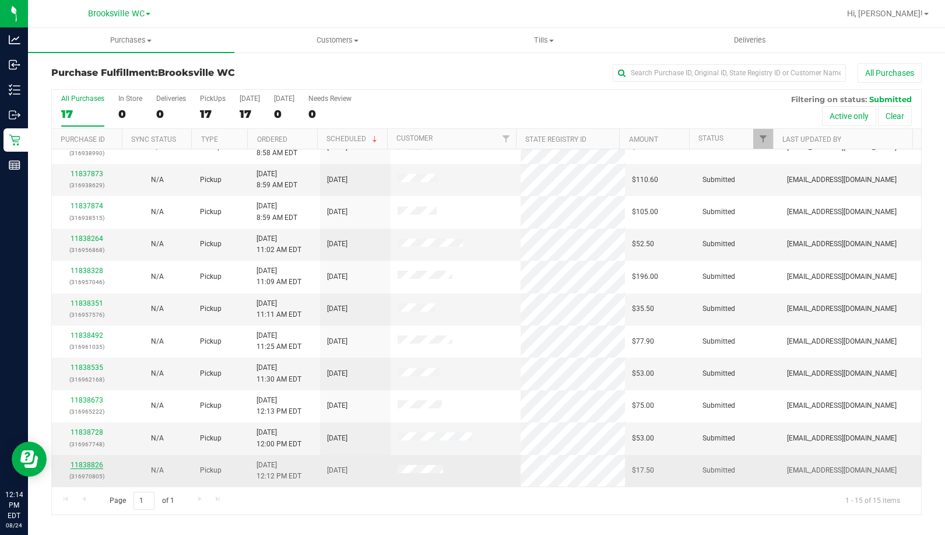
click at [94, 467] on link "11838826" at bounding box center [87, 465] width 33 height 8
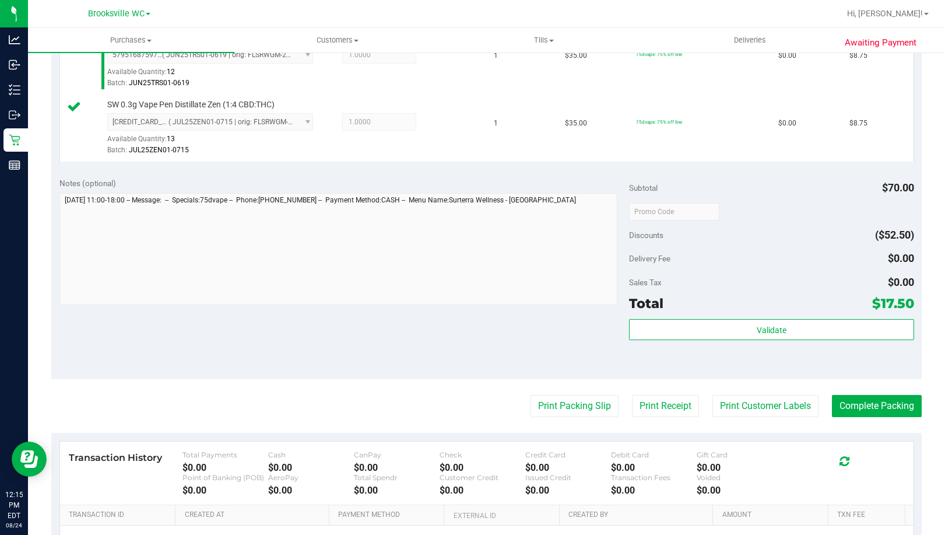
scroll to position [350, 0]
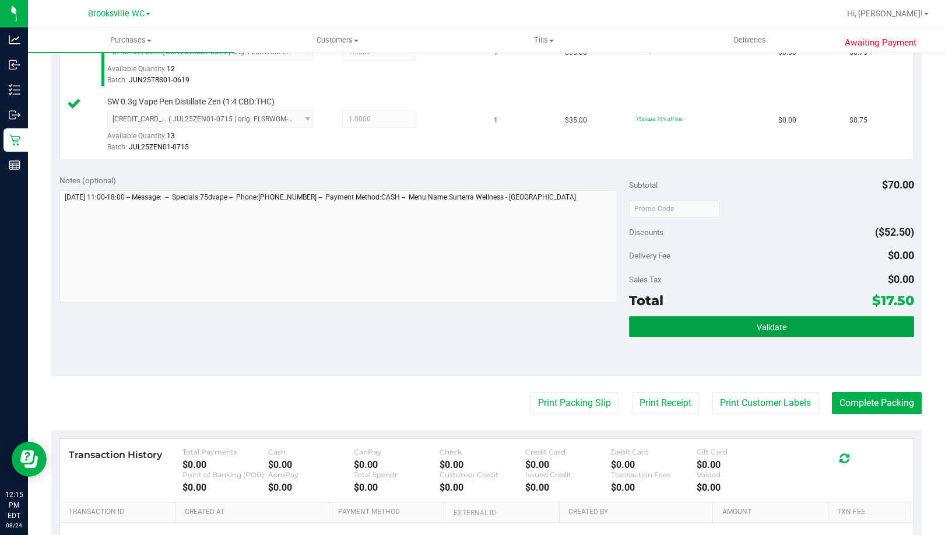
click at [668, 336] on button "Validate" at bounding box center [771, 326] width 285 height 21
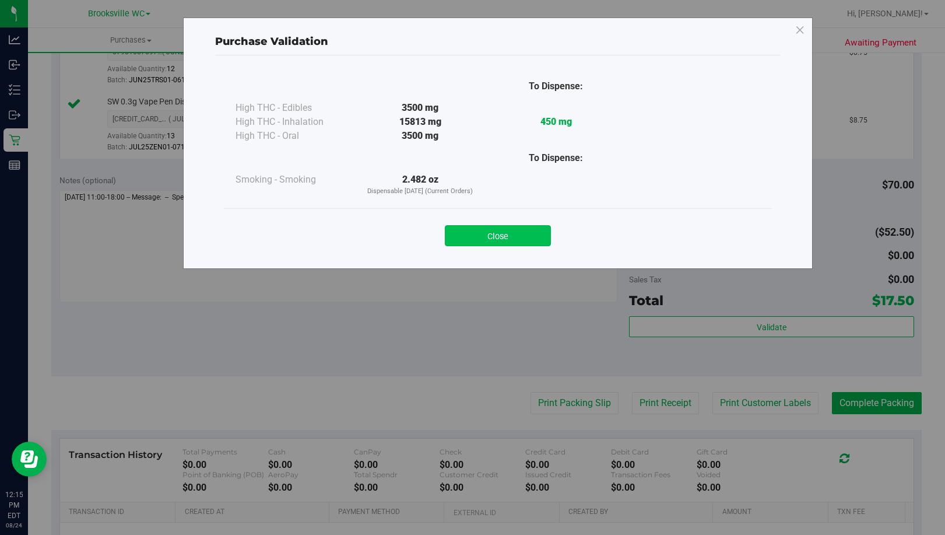
click at [479, 239] on button "Close" at bounding box center [498, 235] width 106 height 21
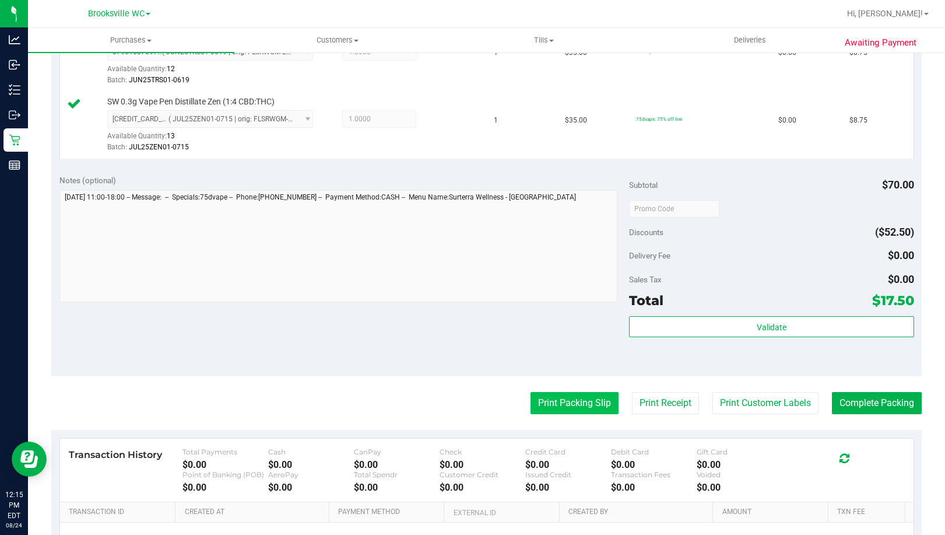
click at [579, 409] on button "Print Packing Slip" at bounding box center [575, 403] width 88 height 22
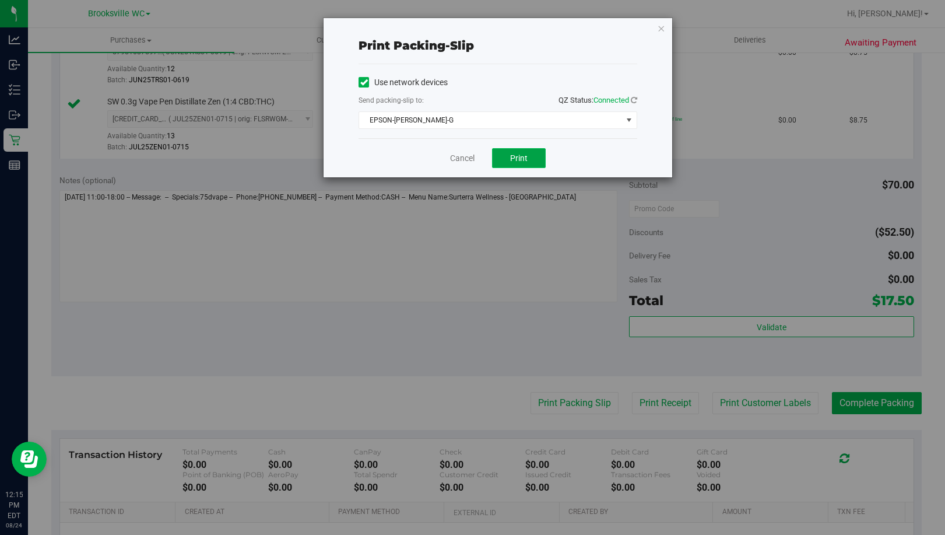
click at [519, 157] on span "Print" at bounding box center [518, 157] width 17 height 9
click at [665, 28] on div "Print packing-slip Use network devices Send packing-slip to: QZ Status: Connect…" at bounding box center [498, 97] width 349 height 159
click at [665, 28] on icon "button" at bounding box center [661, 28] width 8 height 14
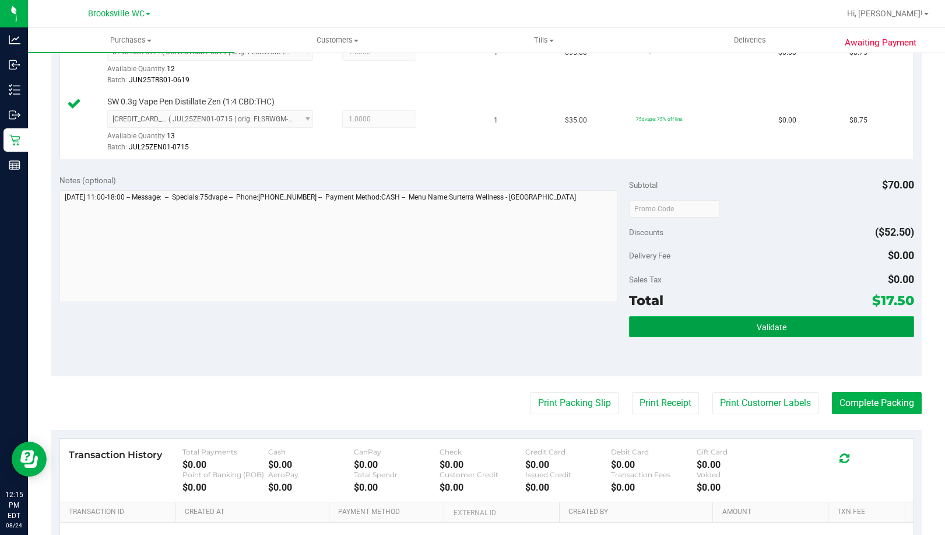
click at [756, 332] on button "Validate" at bounding box center [771, 326] width 285 height 21
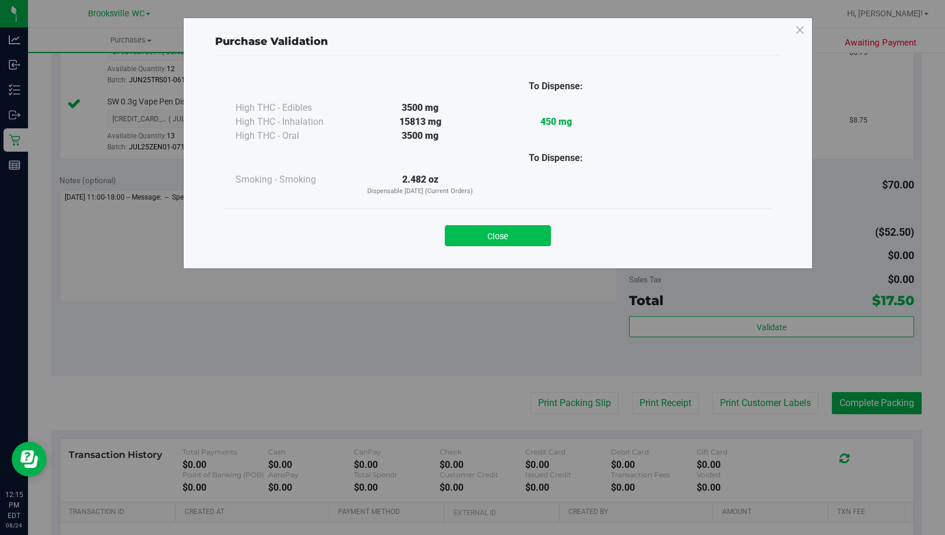
click at [477, 237] on button "Close" at bounding box center [498, 235] width 106 height 21
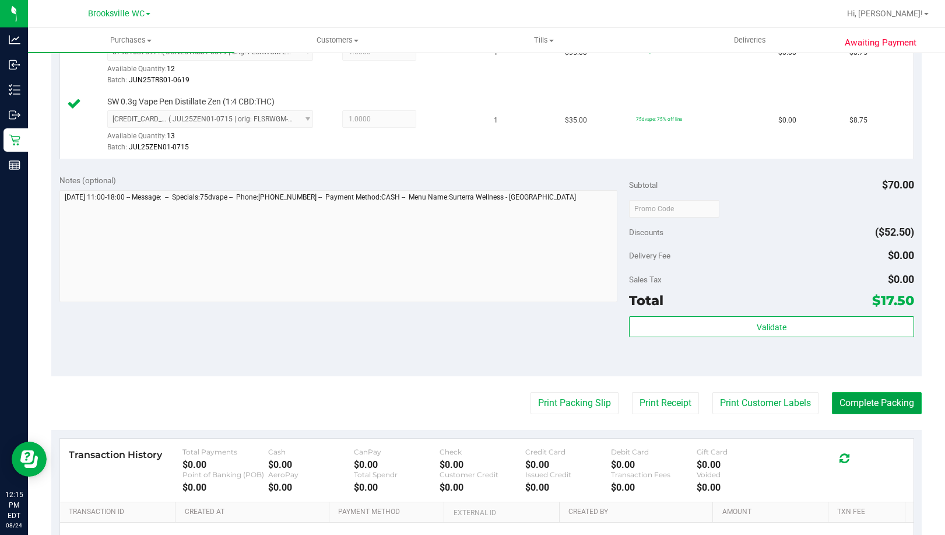
click at [875, 407] on button "Complete Packing" at bounding box center [877, 403] width 90 height 22
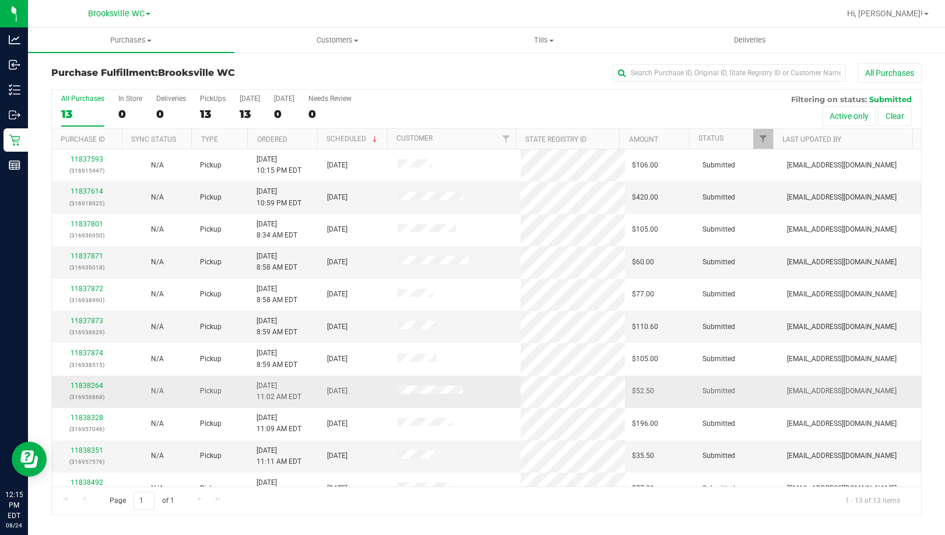
scroll to position [82, 0]
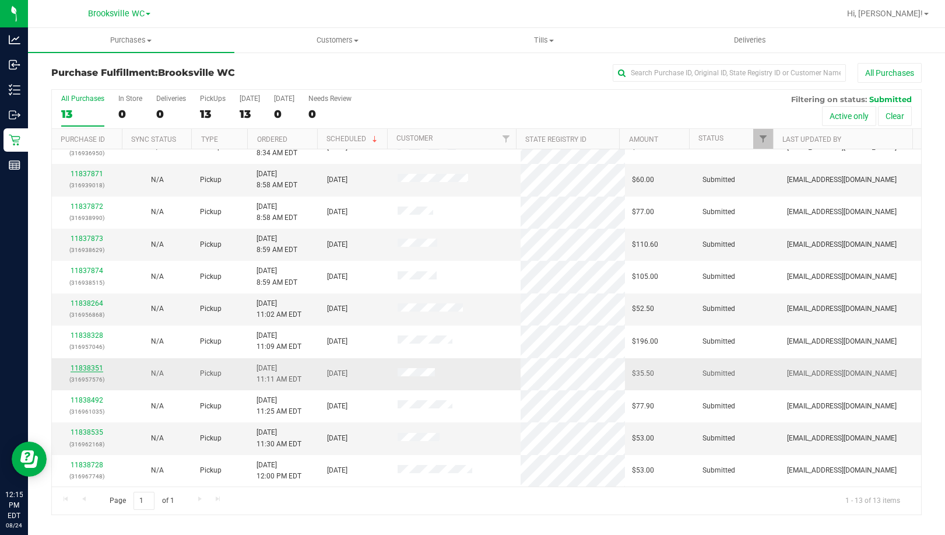
click at [82, 369] on link "11838351" at bounding box center [87, 368] width 33 height 8
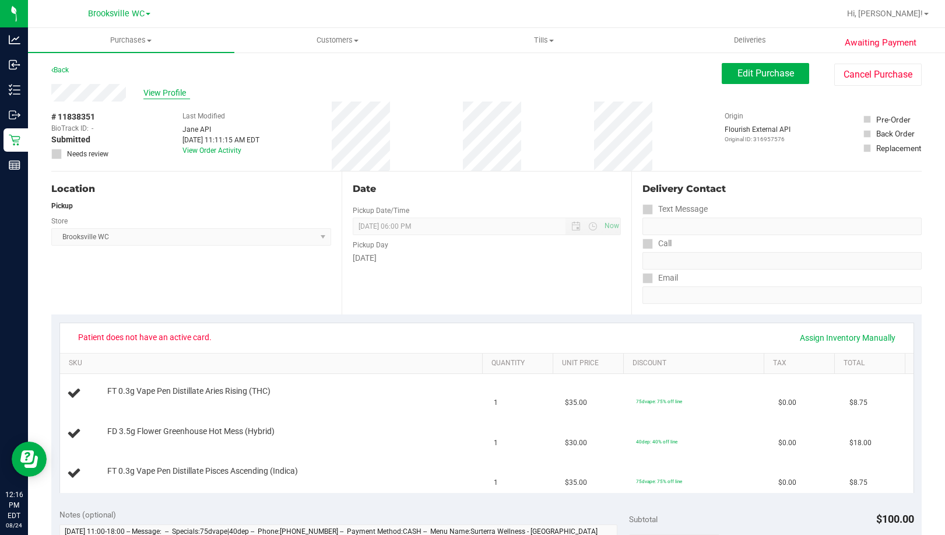
click at [150, 93] on span "View Profile" at bounding box center [166, 93] width 47 height 12
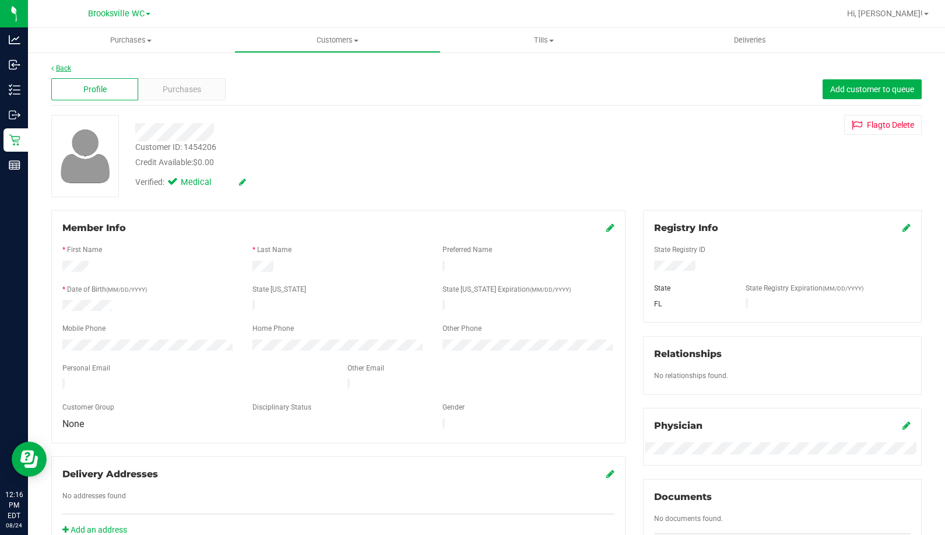
click at [59, 66] on link "Back" at bounding box center [61, 68] width 20 height 8
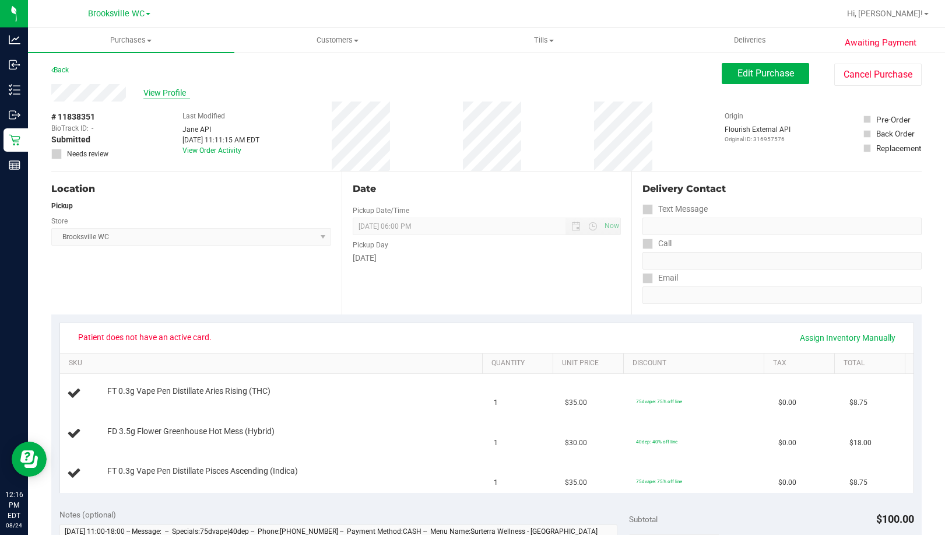
click at [172, 96] on span "View Profile" at bounding box center [166, 93] width 47 height 12
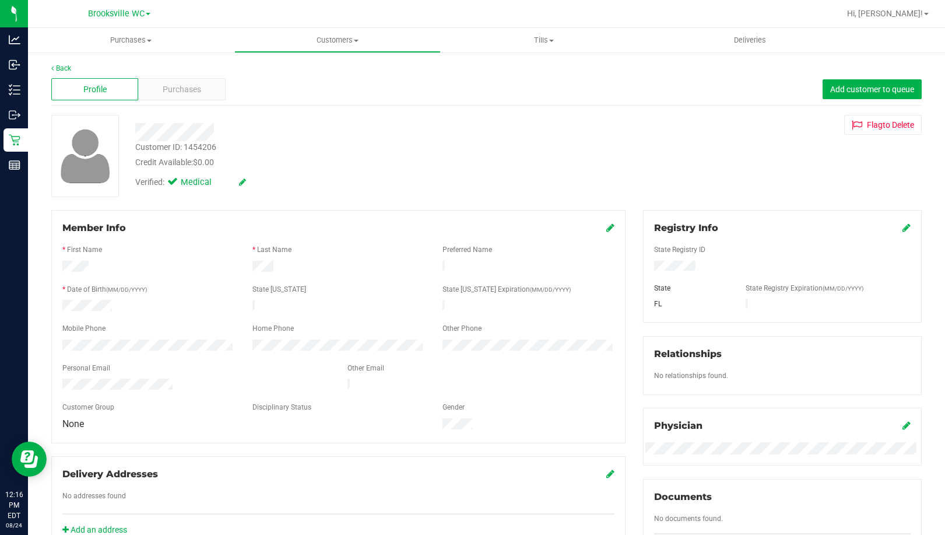
click at [198, 148] on div "Customer ID: 1454206" at bounding box center [175, 147] width 81 height 12
copy div "Customer ID: 1454206"
drag, startPoint x: 184, startPoint y: 58, endPoint x: 131, endPoint y: 67, distance: 53.9
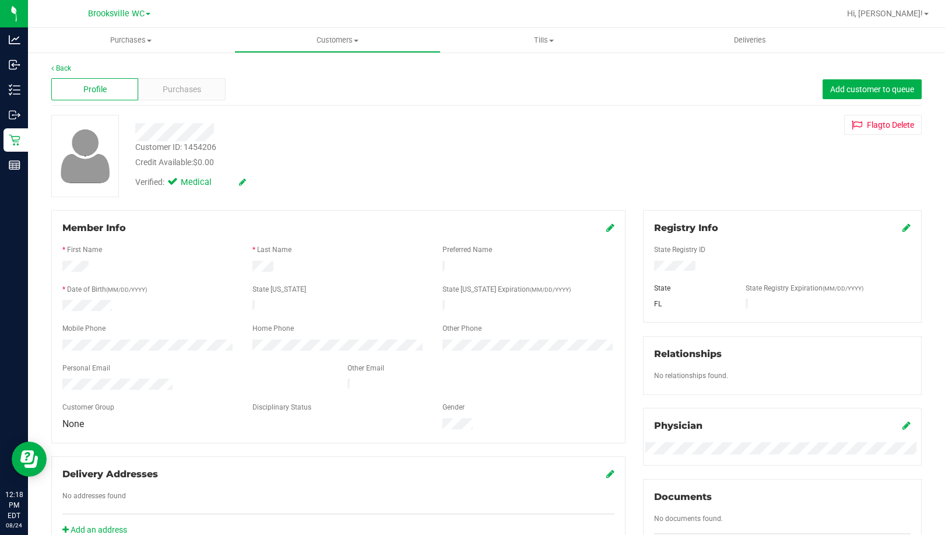
click at [184, 58] on div "Back Profile Purchases Add customer to queue Customer ID: 1454206 Credit Availa…" at bounding box center [486, 447] width 917 height 793
click at [69, 66] on link "Back" at bounding box center [61, 68] width 20 height 8
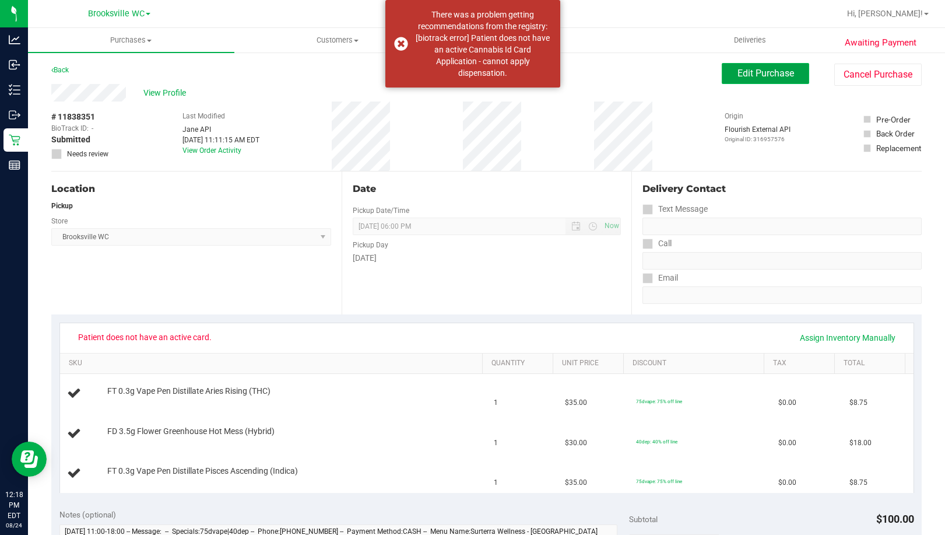
click at [751, 80] on button "Edit Purchase" at bounding box center [765, 73] width 87 height 21
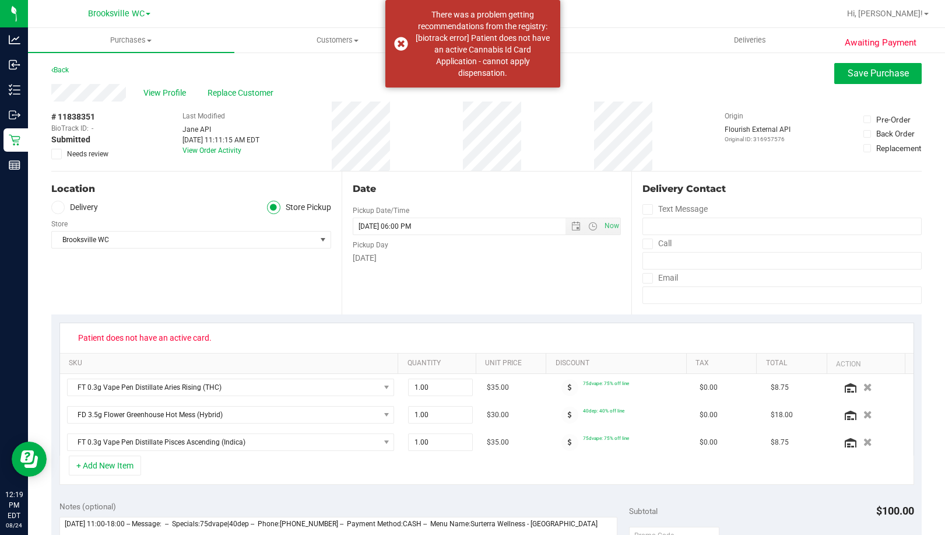
drag, startPoint x: 57, startPoint y: 155, endPoint x: 86, endPoint y: 166, distance: 31.2
click at [57, 154] on icon at bounding box center [57, 154] width 8 height 0
click at [0, 0] on input "Needs review" at bounding box center [0, 0] width 0 height 0
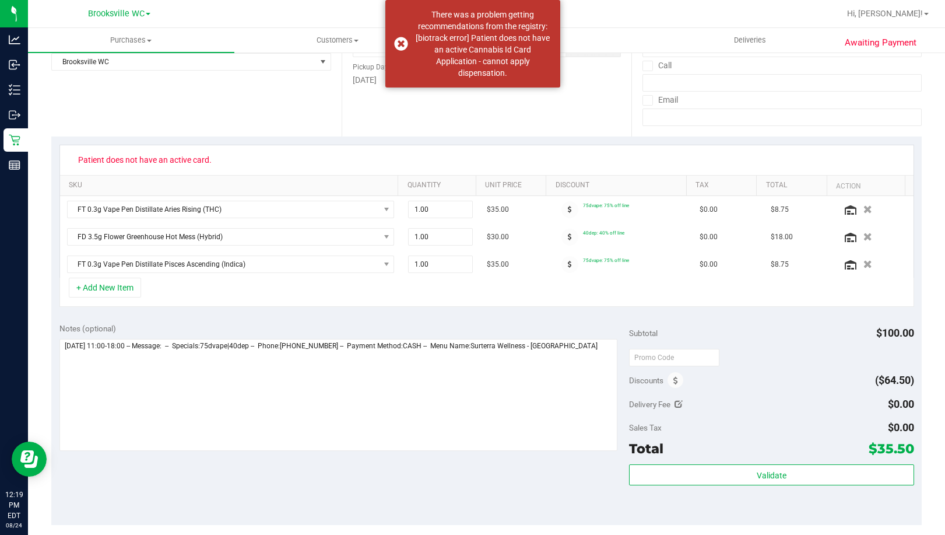
scroll to position [292, 0]
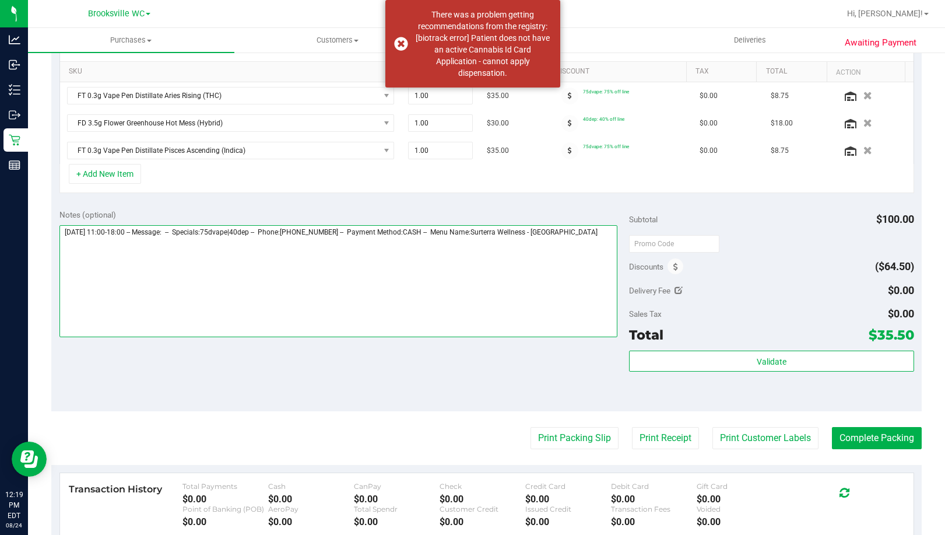
click at [603, 240] on textarea at bounding box center [338, 281] width 558 height 112
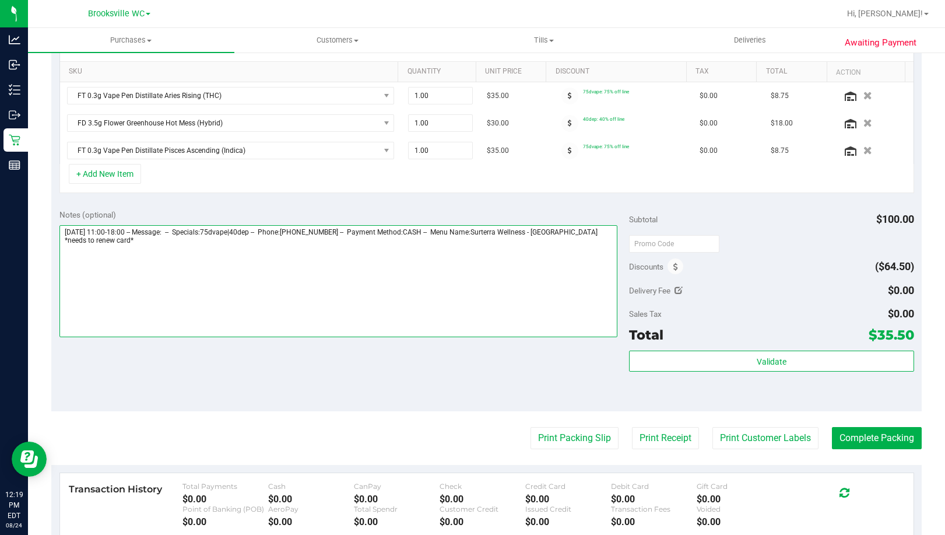
type textarea "Sunday 08/24/2025 11:00-18:00 -- Message: -- Specials:75dvape|40dep -- Phone:81…"
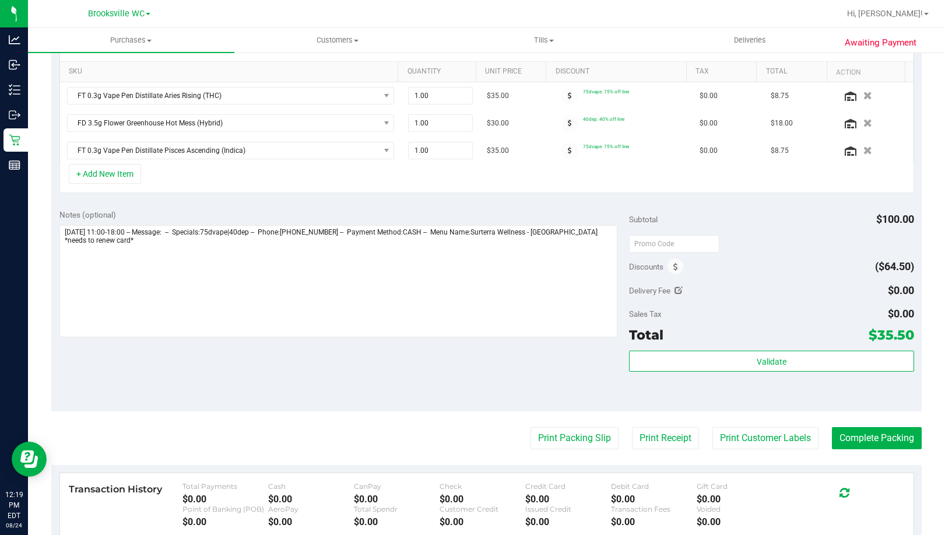
click at [353, 397] on div "Notes (optional) Subtotal $100.00 Discounts ($64.50) Delivery Fee $0.00 Sales T…" at bounding box center [486, 306] width 871 height 210
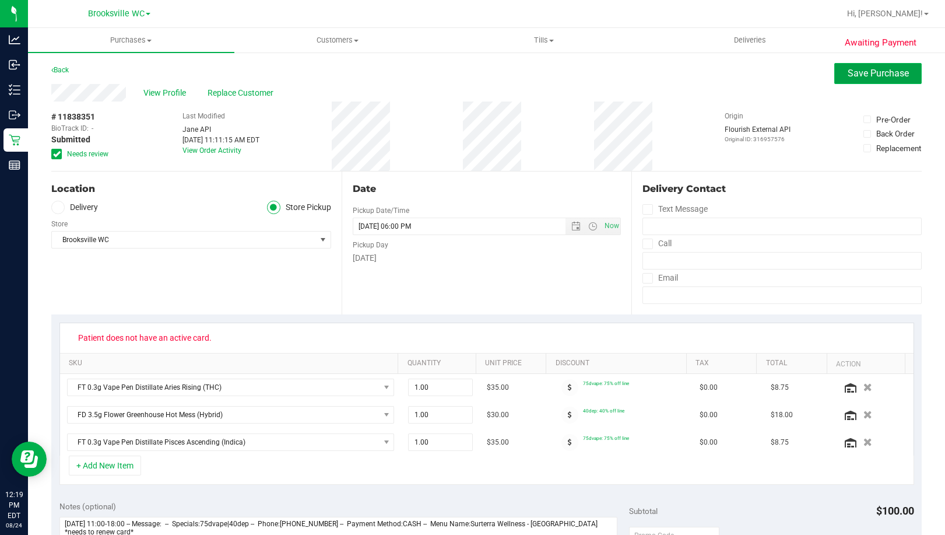
click at [891, 82] on button "Save Purchase" at bounding box center [878, 73] width 87 height 21
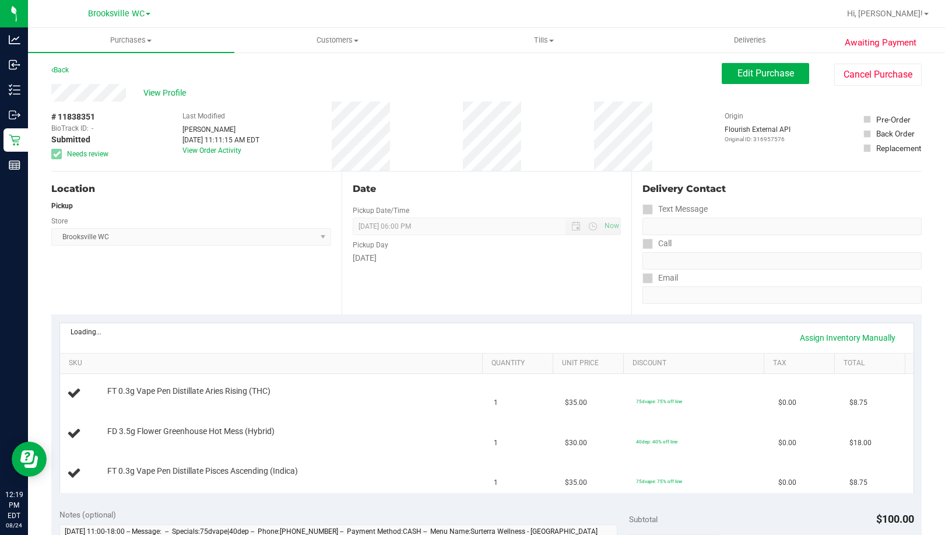
click at [62, 69] on link "Back" at bounding box center [59, 70] width 17 height 8
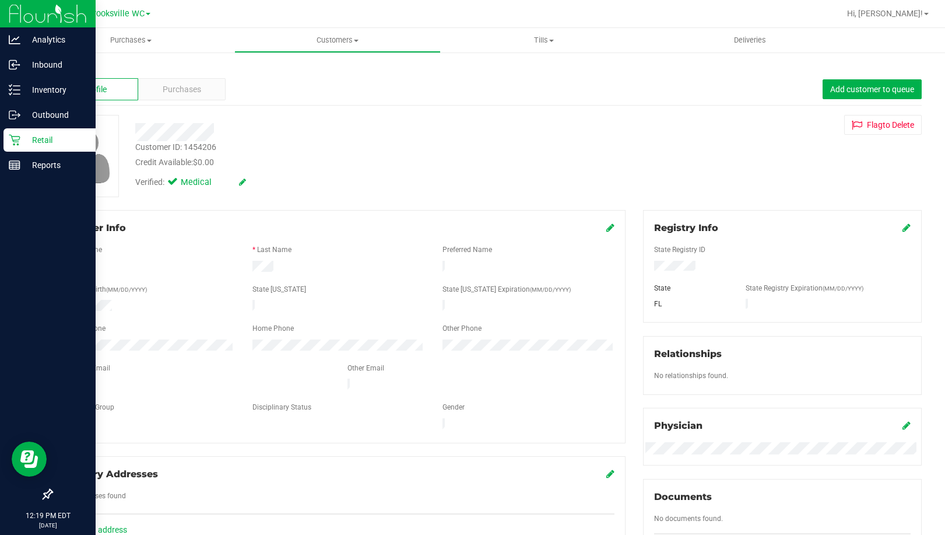
click at [25, 138] on p "Retail" at bounding box center [55, 140] width 70 height 14
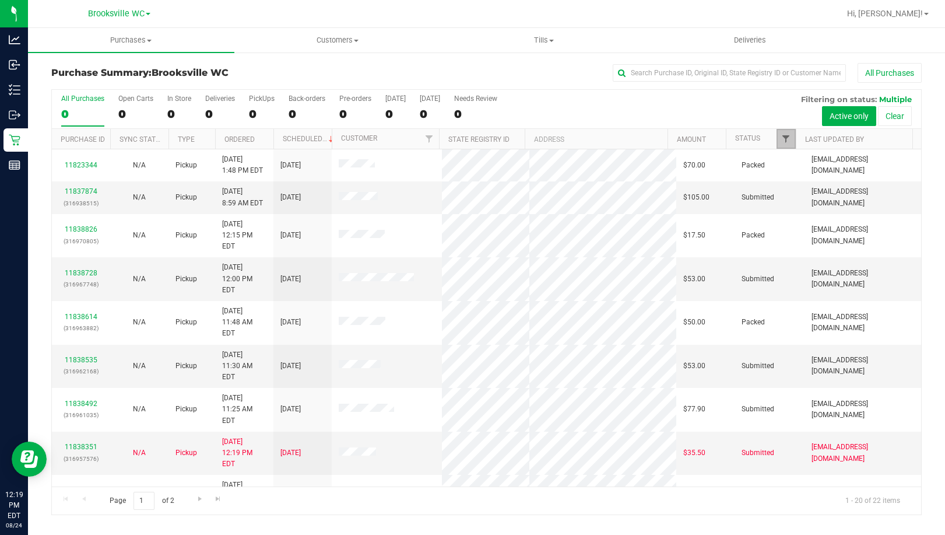
click at [784, 140] on span "Filter" at bounding box center [785, 138] width 9 height 9
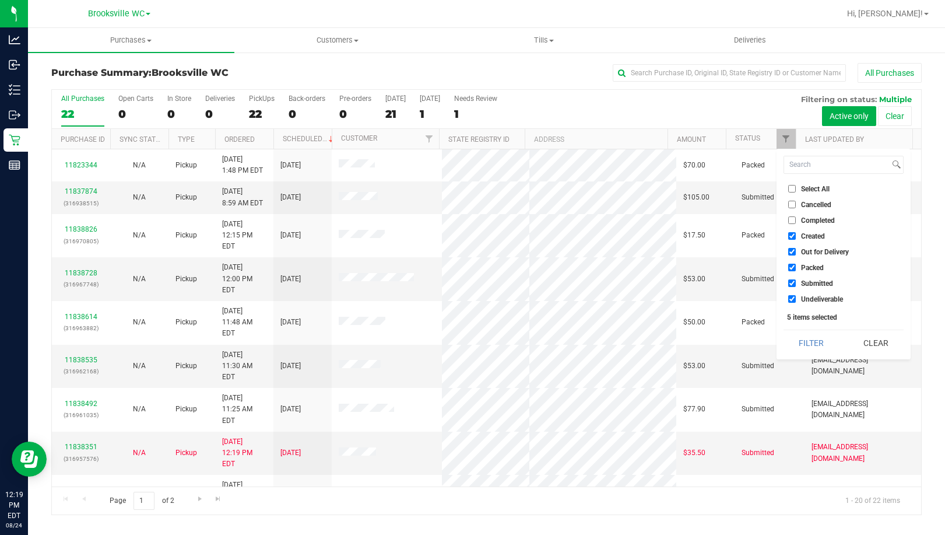
click at [809, 237] on span "Created" at bounding box center [813, 236] width 24 height 7
click at [796, 237] on input "Created" at bounding box center [792, 236] width 8 height 8
checkbox input "false"
click at [812, 248] on span "Out for Delivery" at bounding box center [825, 251] width 48 height 7
click at [796, 248] on input "Out for Delivery" at bounding box center [792, 252] width 8 height 8
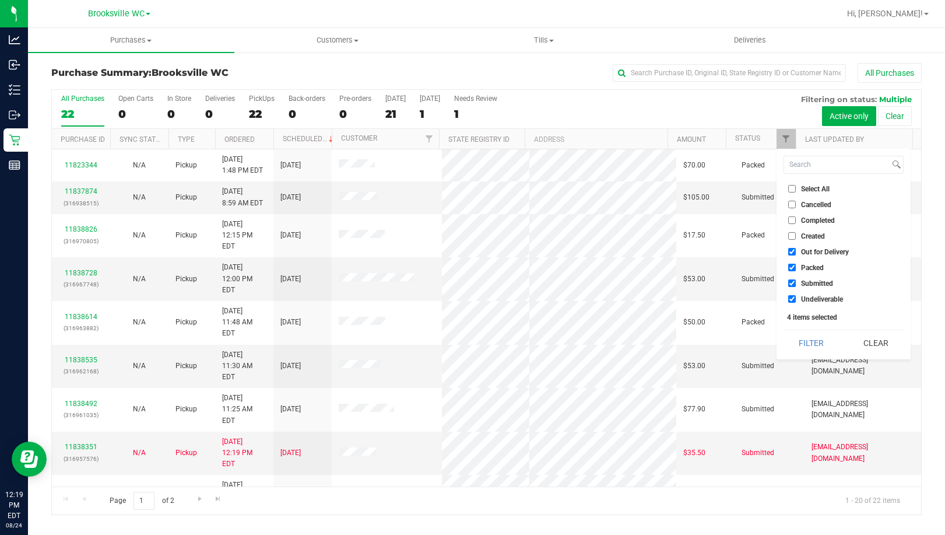
checkbox input "false"
click at [807, 267] on span "Packed" at bounding box center [812, 267] width 23 height 7
click at [796, 267] on input "Packed" at bounding box center [792, 268] width 8 height 8
checkbox input "false"
click at [814, 301] on span "Undeliverable" at bounding box center [822, 299] width 42 height 7
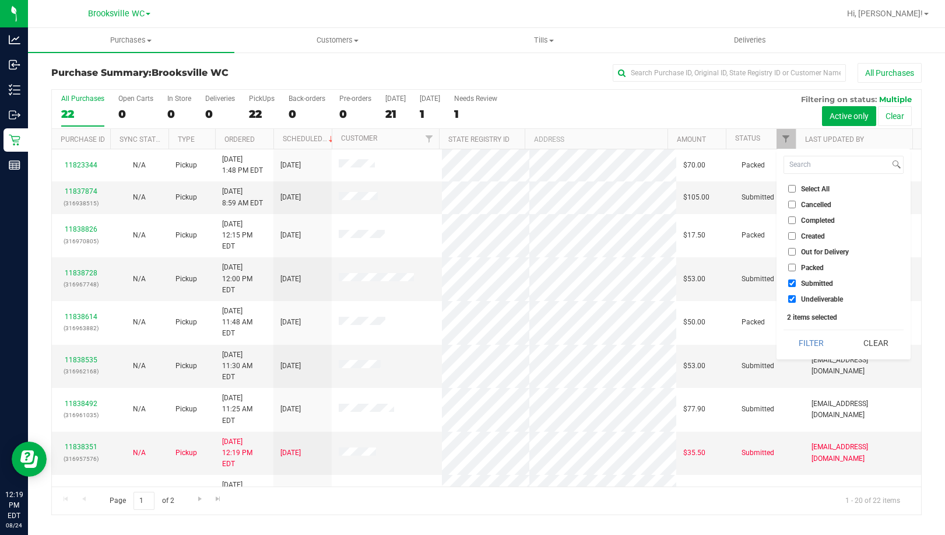
click at [796, 301] on input "Undeliverable" at bounding box center [792, 299] width 8 height 8
checkbox input "false"
click at [802, 351] on button "Filter" at bounding box center [812, 343] width 56 height 26
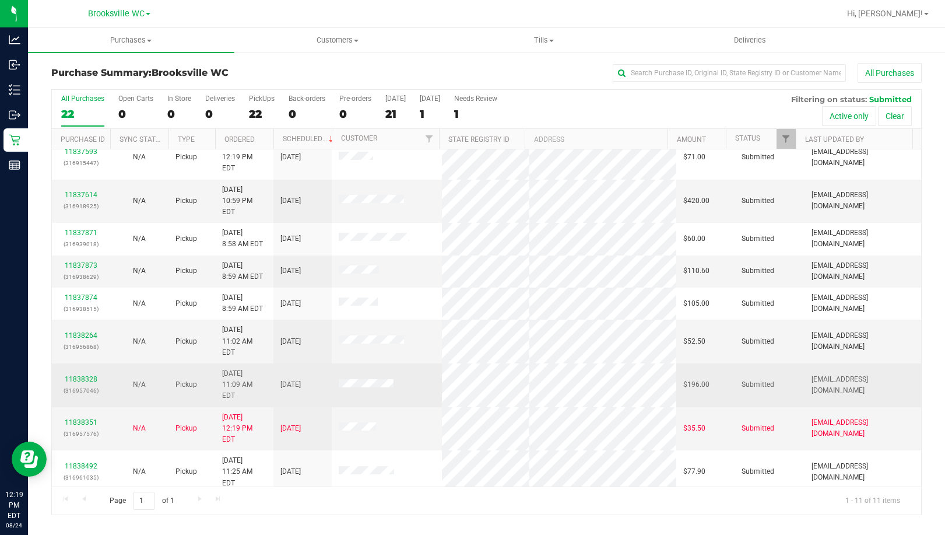
scroll to position [17, 0]
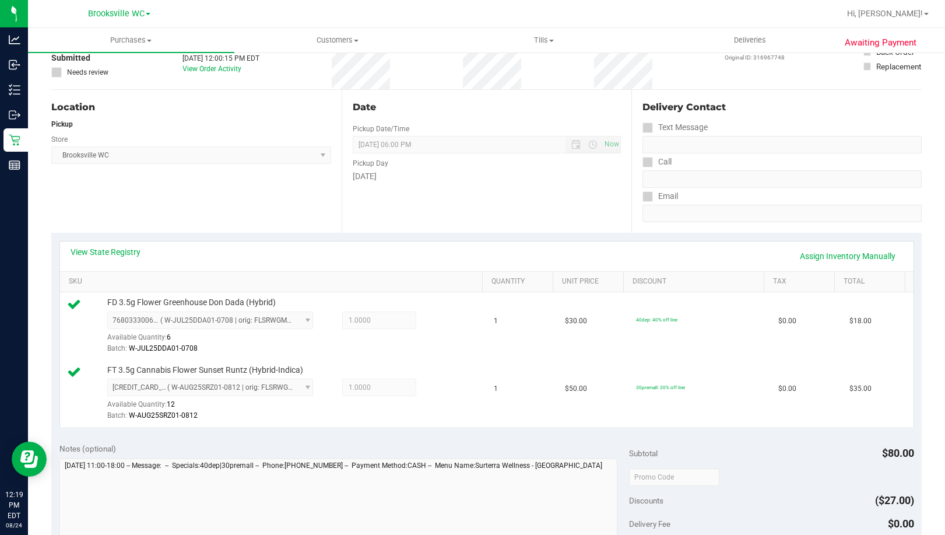
scroll to position [292, 0]
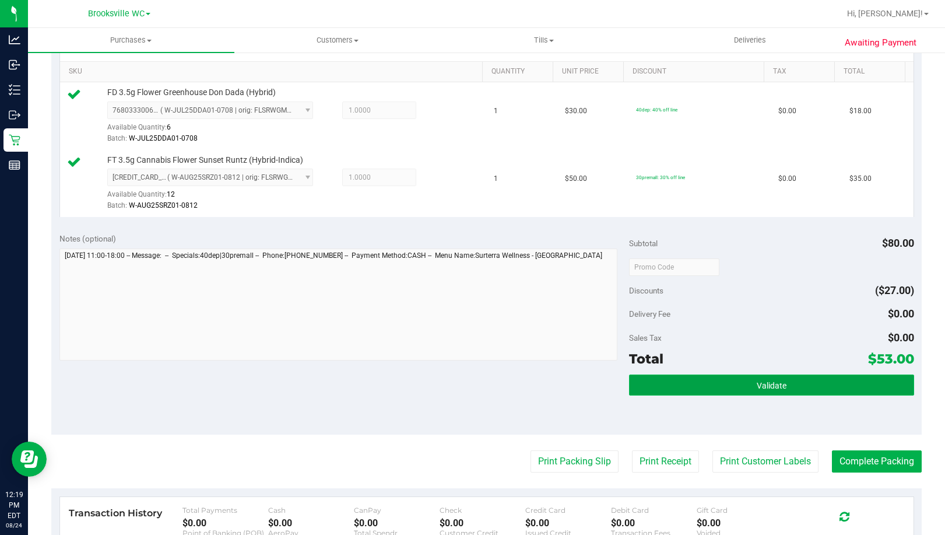
click at [724, 377] on button "Validate" at bounding box center [771, 384] width 285 height 21
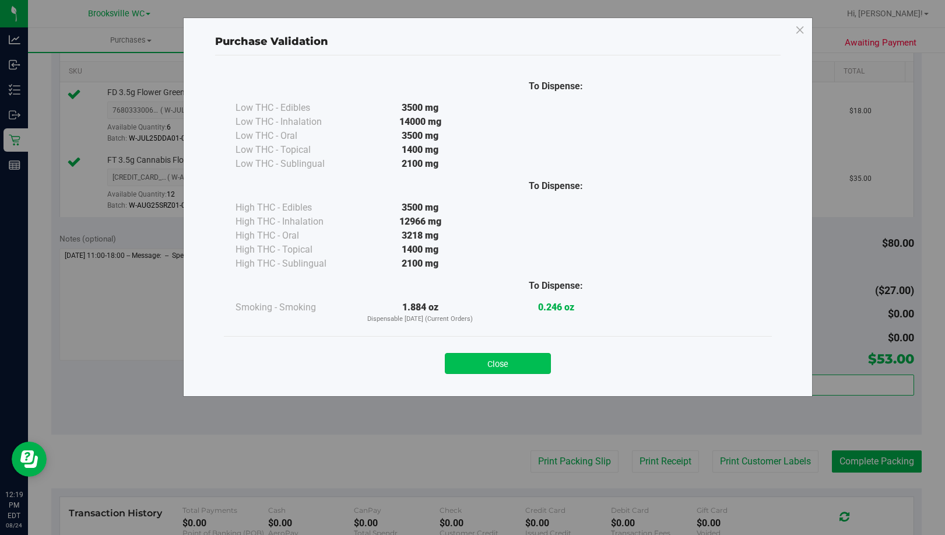
click at [511, 359] on button "Close" at bounding box center [498, 363] width 106 height 21
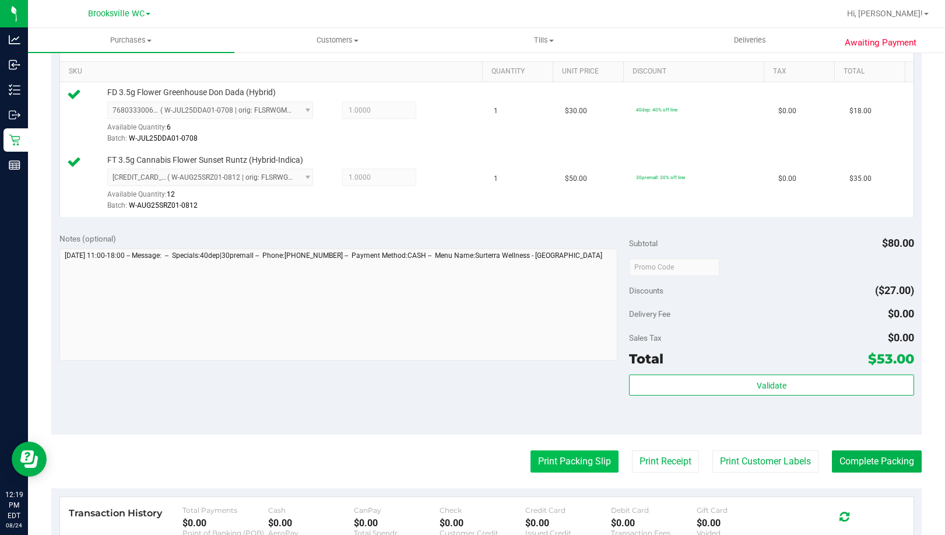
click at [570, 453] on button "Print Packing Slip" at bounding box center [575, 461] width 88 height 22
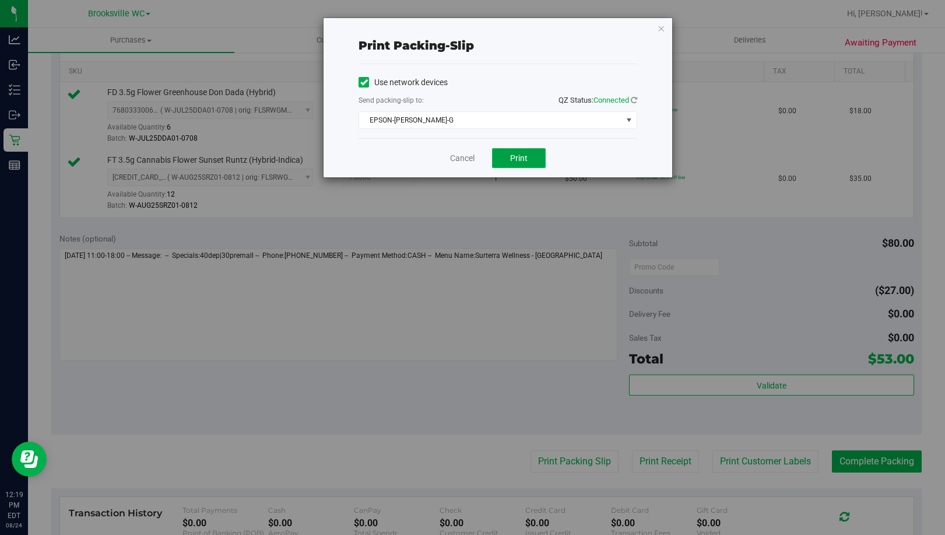
click at [523, 160] on span "Print" at bounding box center [518, 157] width 17 height 9
click at [663, 40] on div "Print packing-slip Use network devices Send packing-slip to: QZ Status: Connect…" at bounding box center [498, 97] width 349 height 159
click at [662, 36] on div "Print packing-slip Use network devices Send packing-slip to: QZ Status: Connect…" at bounding box center [498, 97] width 349 height 159
click at [662, 34] on icon "button" at bounding box center [661, 28] width 8 height 14
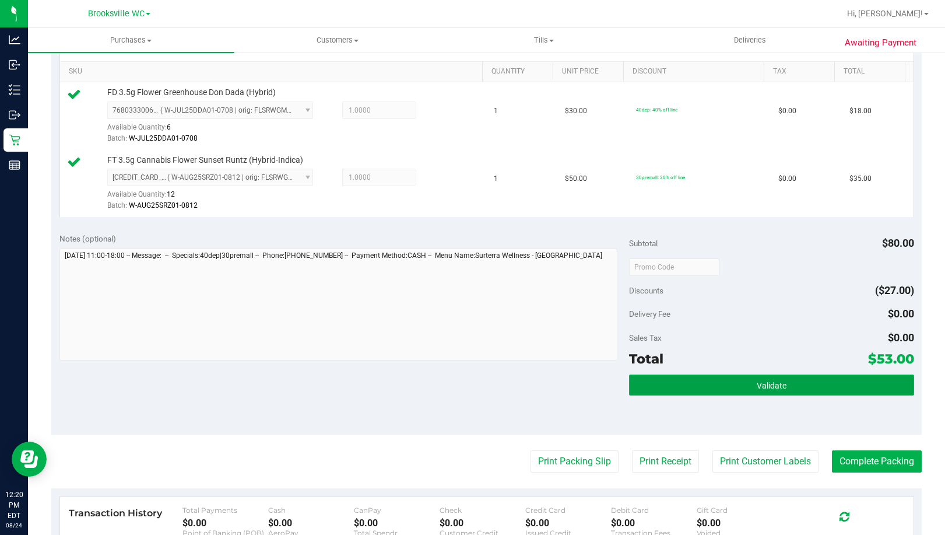
click at [734, 383] on button "Validate" at bounding box center [771, 384] width 285 height 21
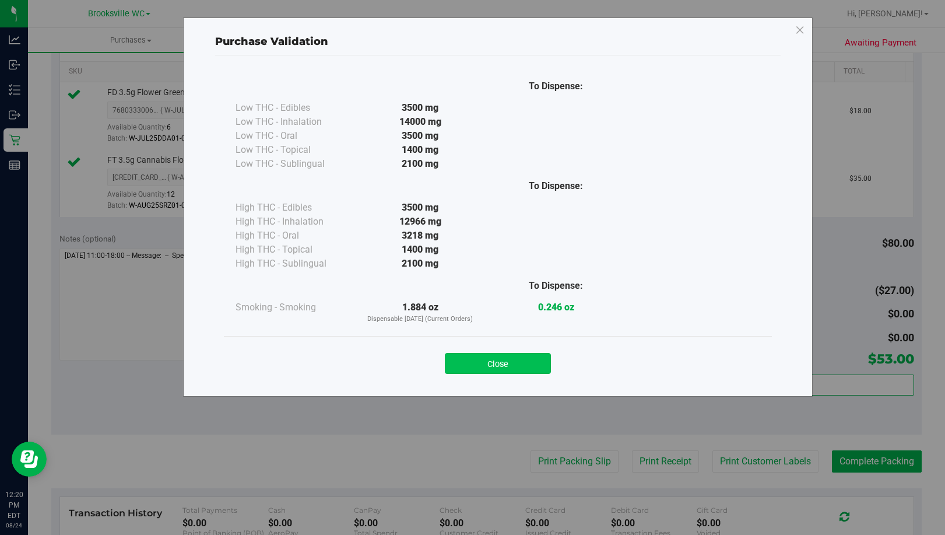
click at [507, 362] on button "Close" at bounding box center [498, 363] width 106 height 21
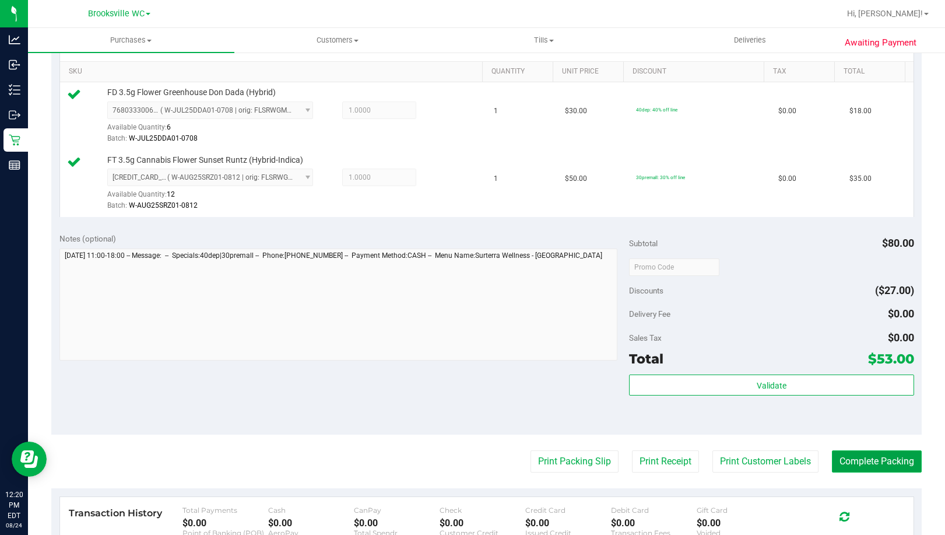
click at [840, 454] on button "Complete Packing" at bounding box center [877, 461] width 90 height 22
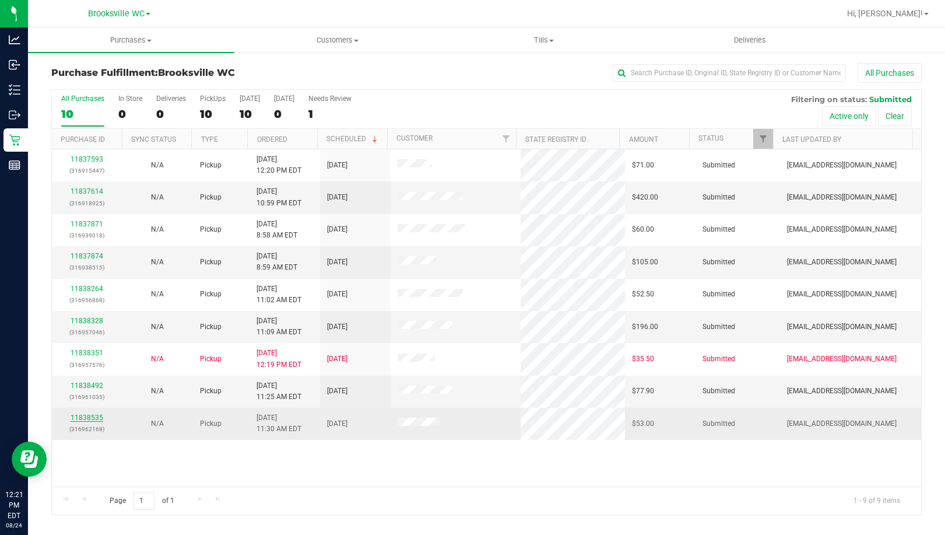
click at [82, 416] on link "11838535" at bounding box center [87, 417] width 33 height 8
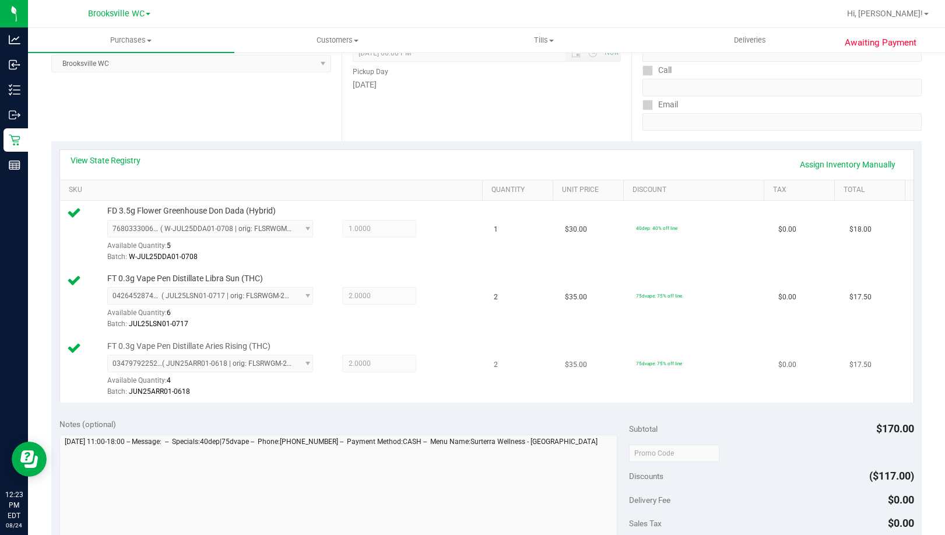
scroll to position [292, 0]
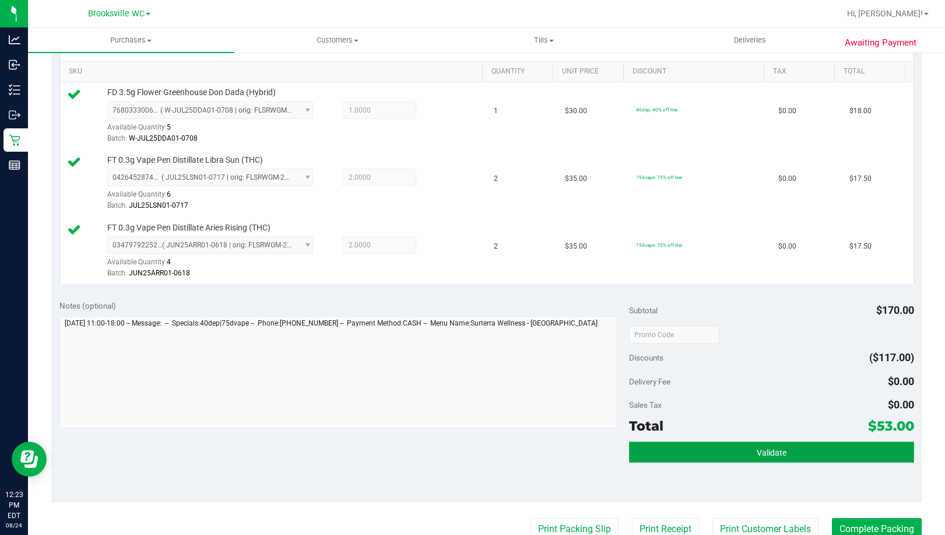
click at [723, 447] on button "Validate" at bounding box center [771, 451] width 285 height 21
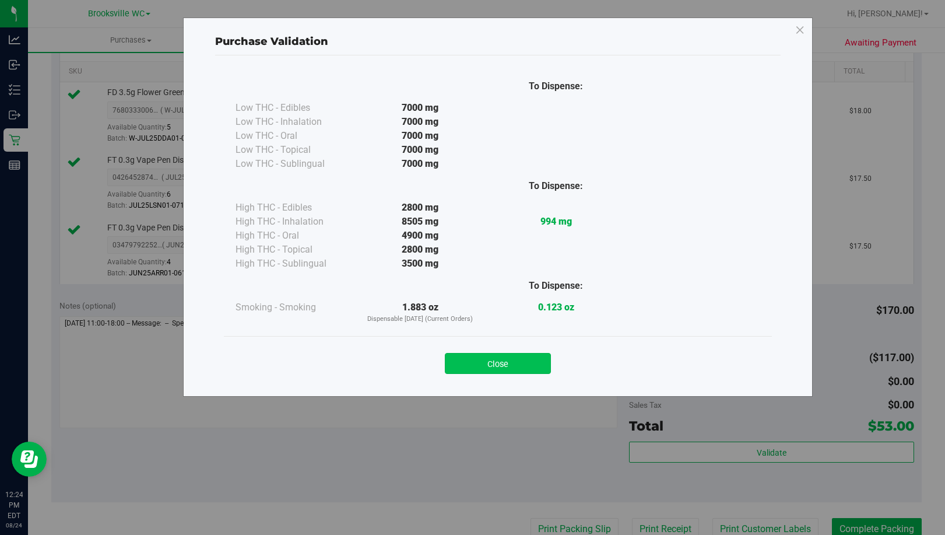
click at [519, 359] on button "Close" at bounding box center [498, 363] width 106 height 21
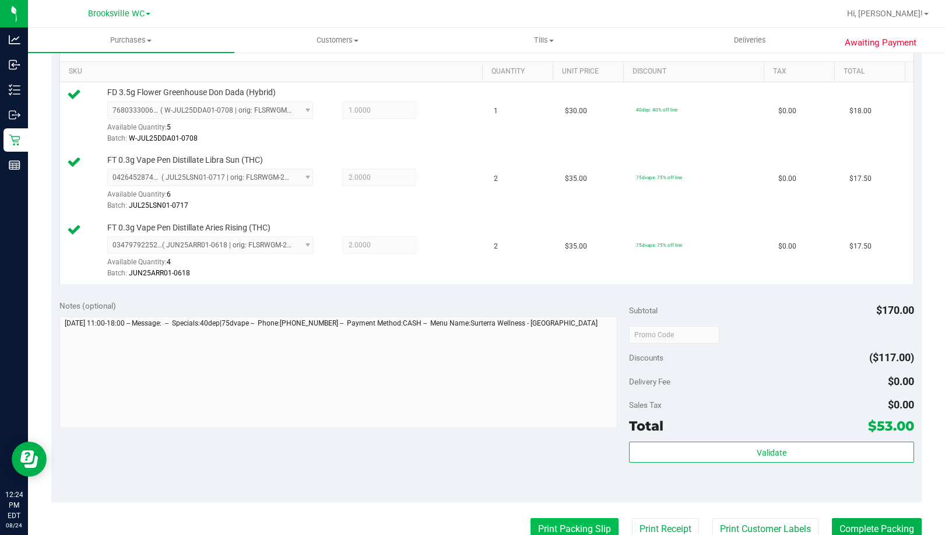
click at [597, 531] on button "Print Packing Slip" at bounding box center [575, 529] width 88 height 22
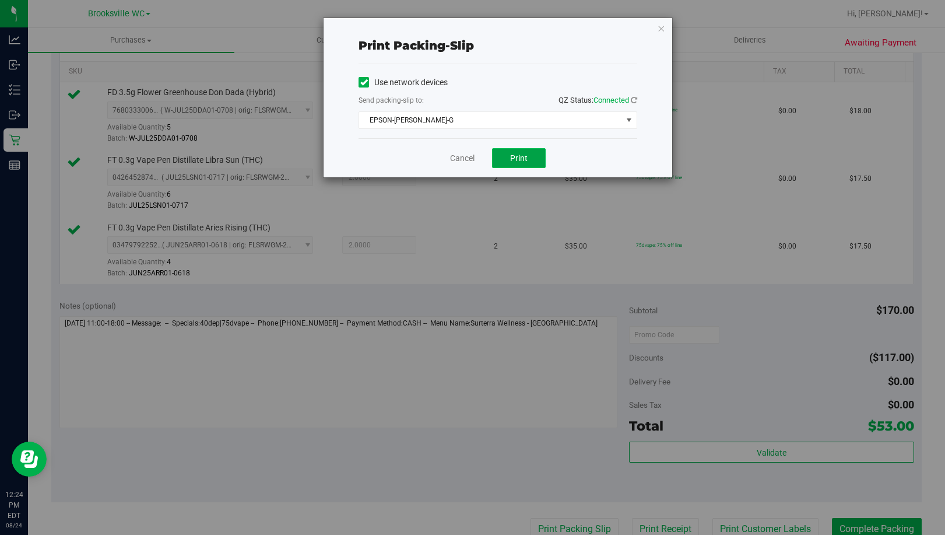
click at [530, 153] on button "Print" at bounding box center [519, 158] width 54 height 20
click at [661, 29] on icon "button" at bounding box center [661, 28] width 8 height 14
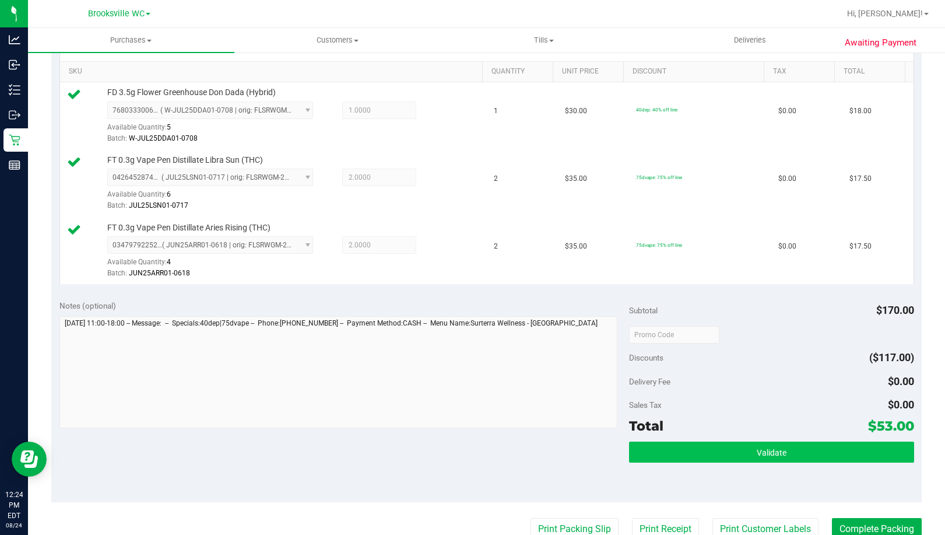
scroll to position [297, 0]
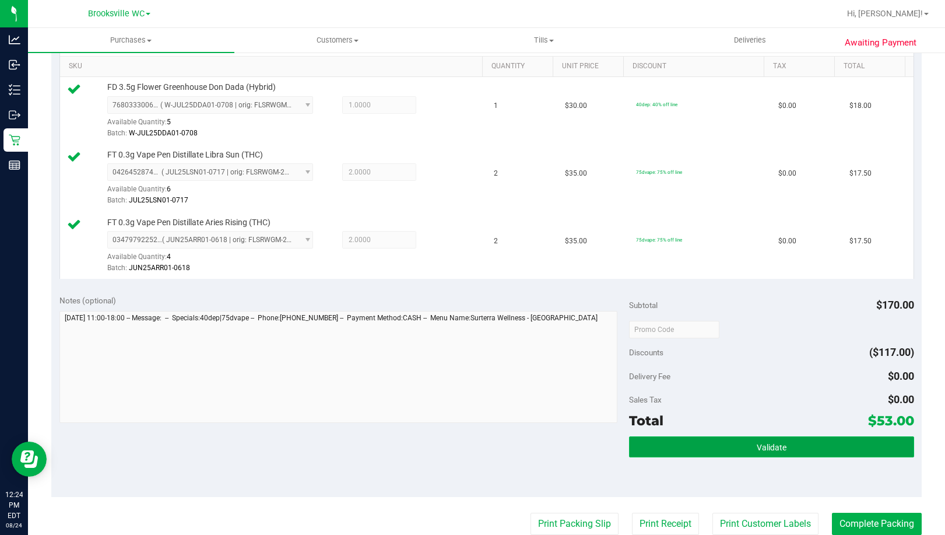
click at [770, 443] on span "Validate" at bounding box center [772, 447] width 30 height 9
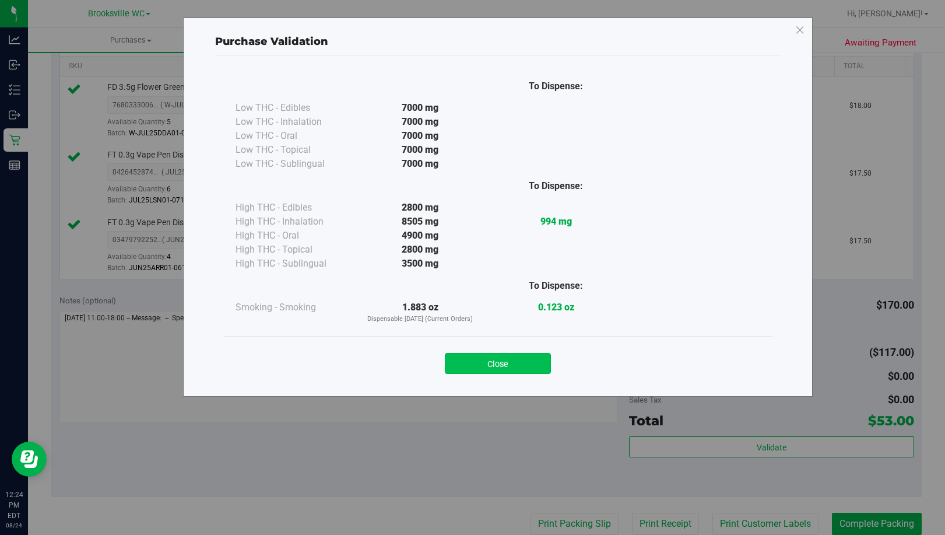
click at [526, 372] on button "Close" at bounding box center [498, 363] width 106 height 21
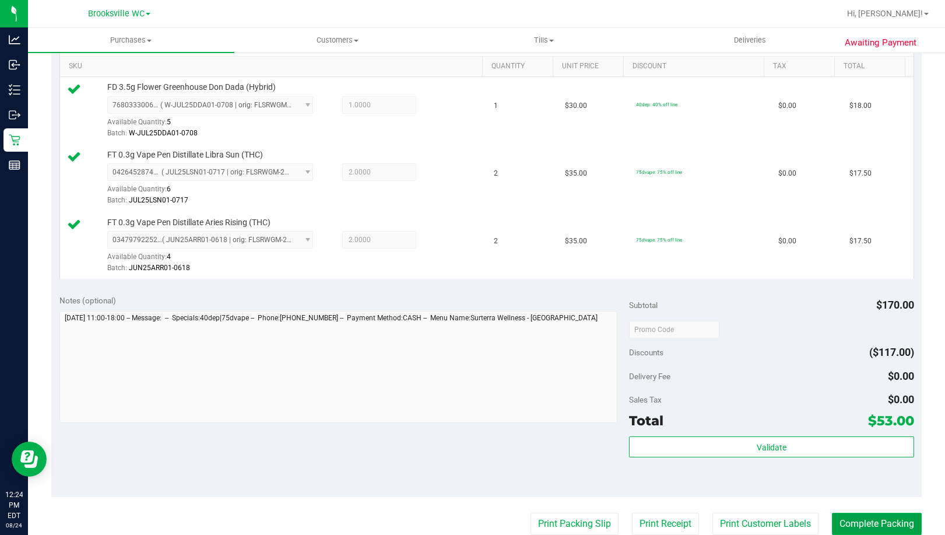
click at [871, 523] on button "Complete Packing" at bounding box center [877, 524] width 90 height 22
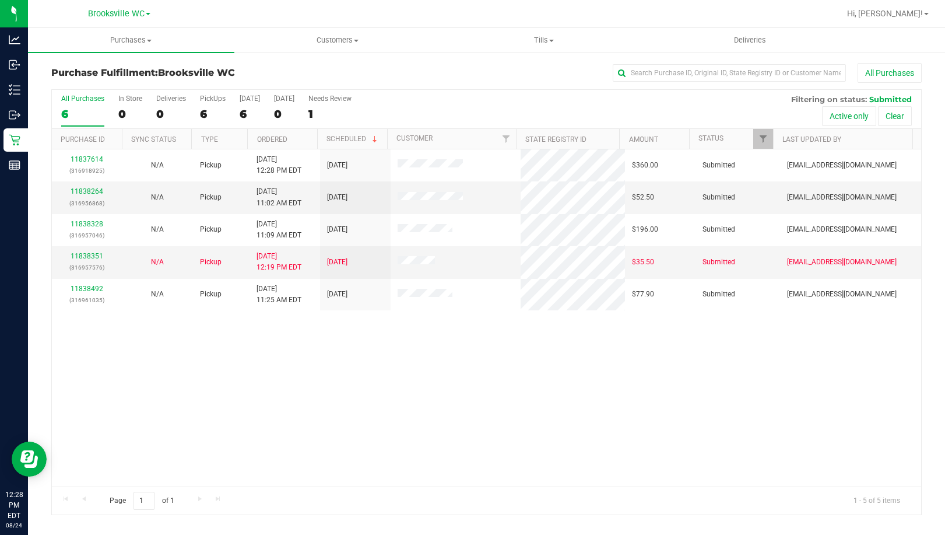
click at [124, 364] on div "11837614 (316918925) N/A Pickup 8/24/2025 12:28 PM EDT 8/24/2025 $360.00 Submit…" at bounding box center [487, 317] width 870 height 337
click at [93, 188] on link "11838264" at bounding box center [87, 191] width 33 height 8
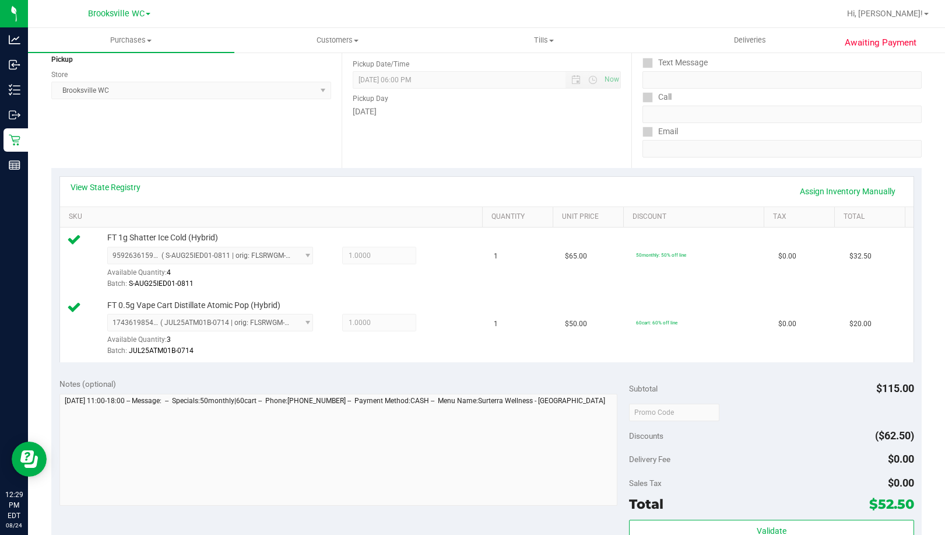
scroll to position [233, 0]
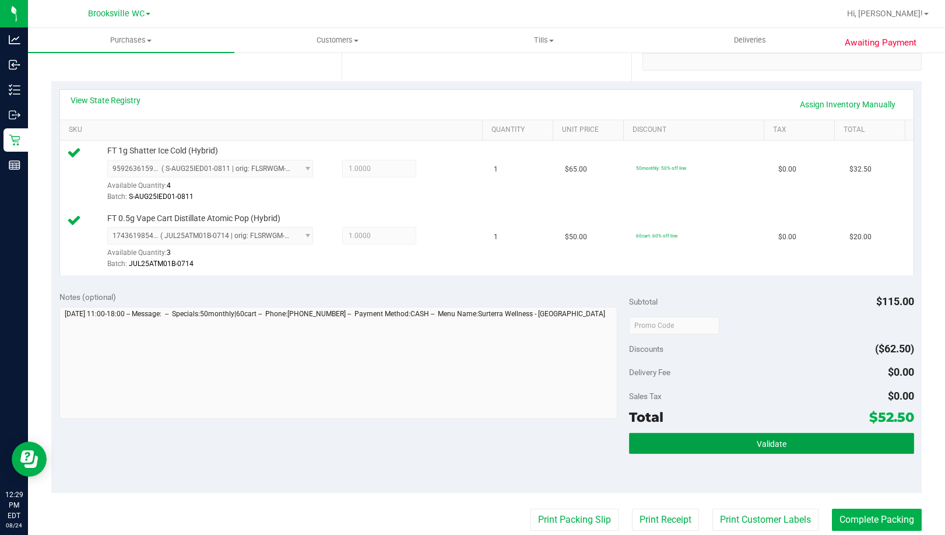
click at [705, 433] on button "Validate" at bounding box center [771, 443] width 285 height 21
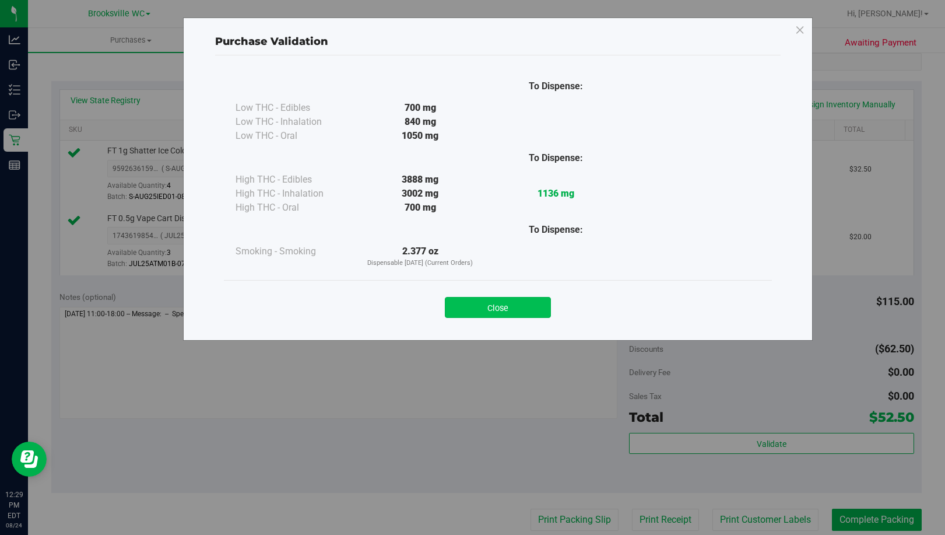
click at [510, 308] on button "Close" at bounding box center [498, 307] width 106 height 21
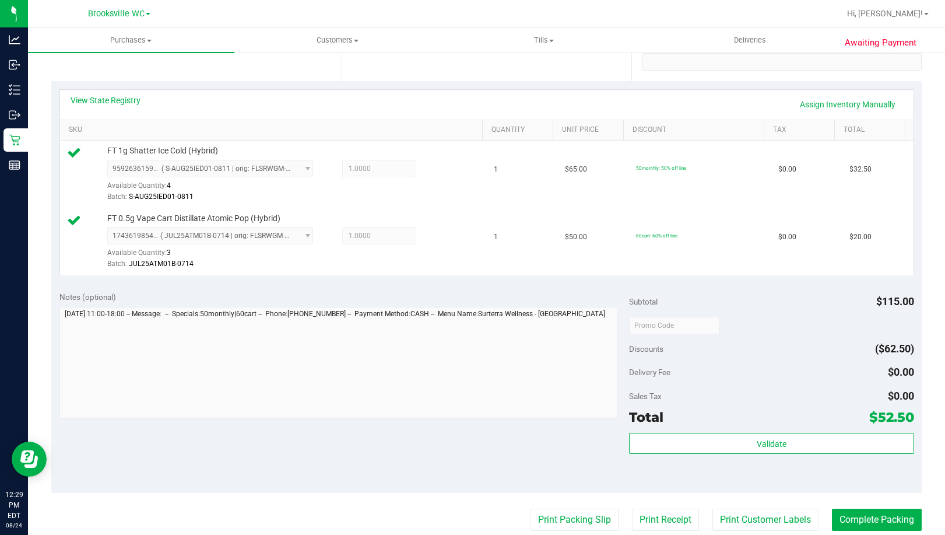
scroll to position [292, 0]
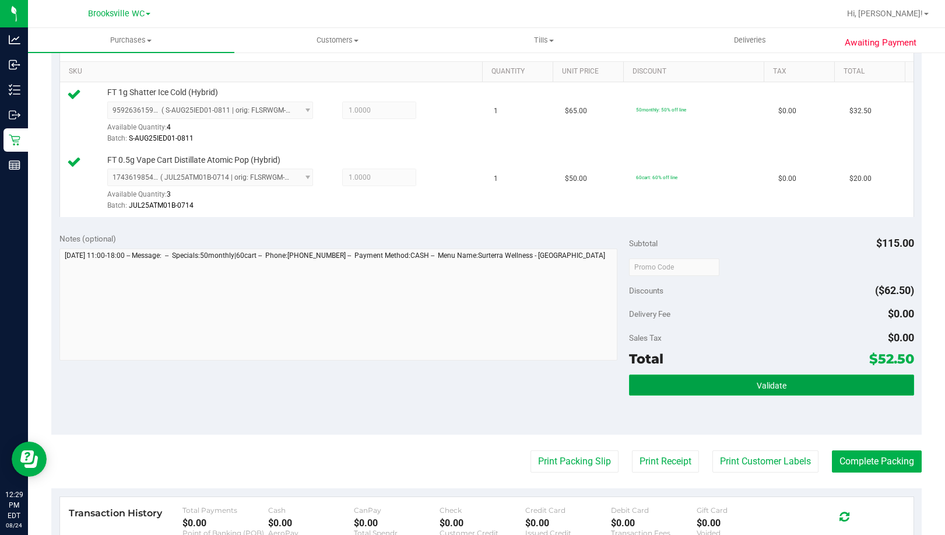
click at [666, 383] on button "Validate" at bounding box center [771, 384] width 285 height 21
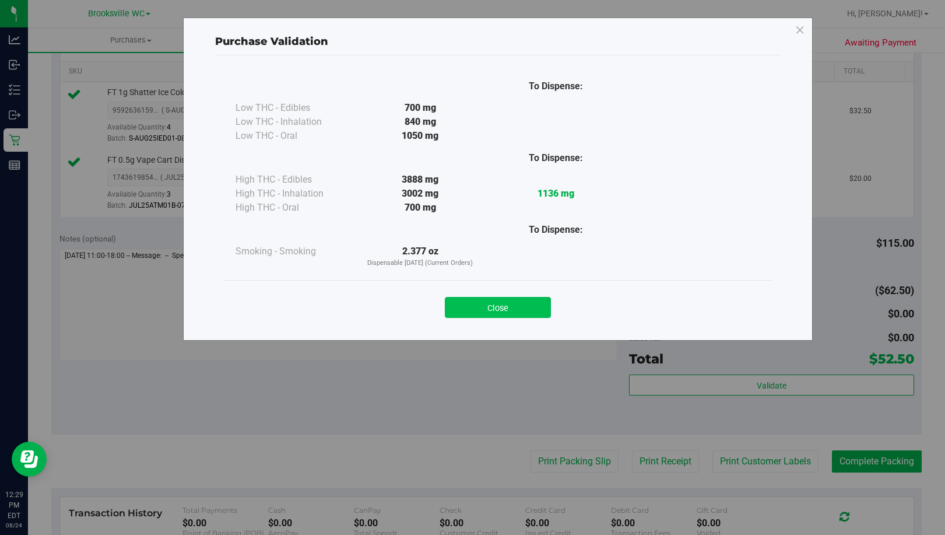
click at [536, 303] on button "Close" at bounding box center [498, 307] width 106 height 21
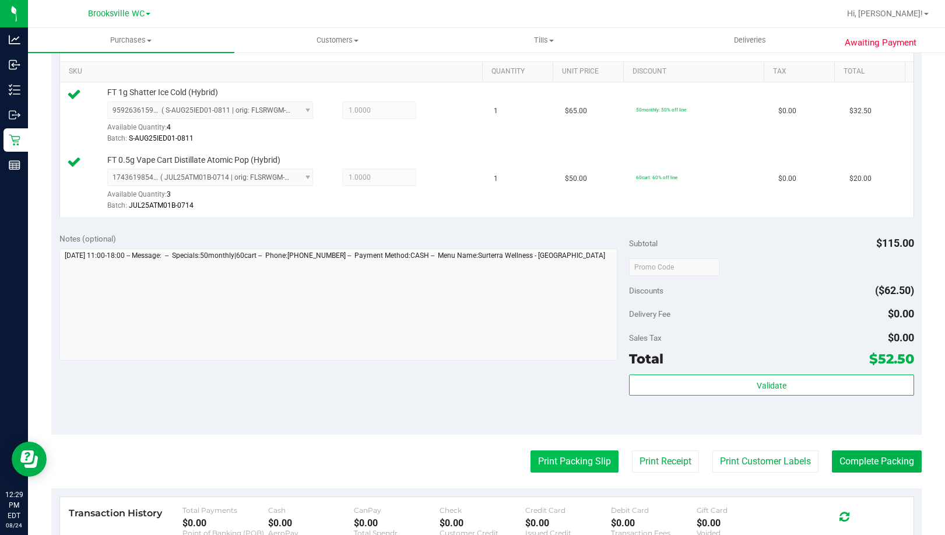
click at [566, 464] on button "Print Packing Slip" at bounding box center [575, 461] width 88 height 22
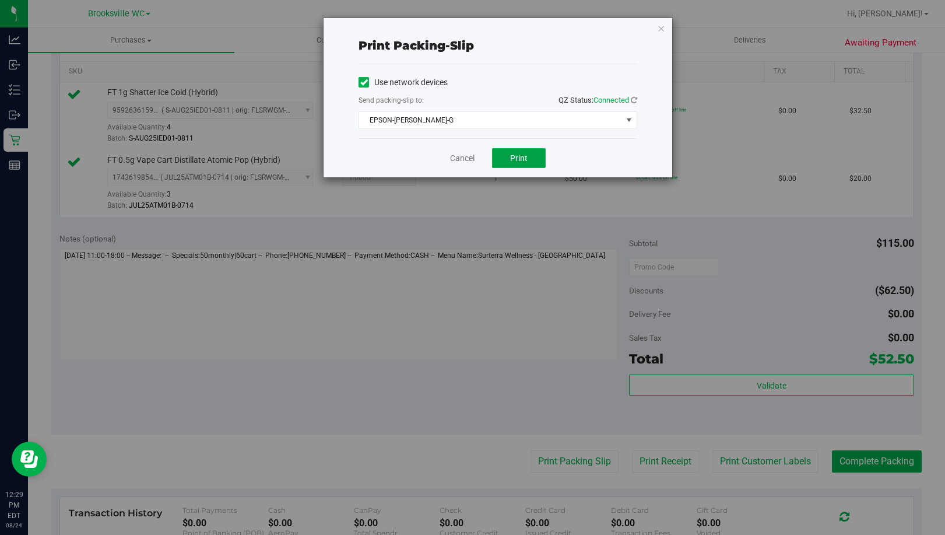
click at [524, 158] on span "Print" at bounding box center [518, 157] width 17 height 9
click at [658, 26] on icon "button" at bounding box center [661, 28] width 8 height 14
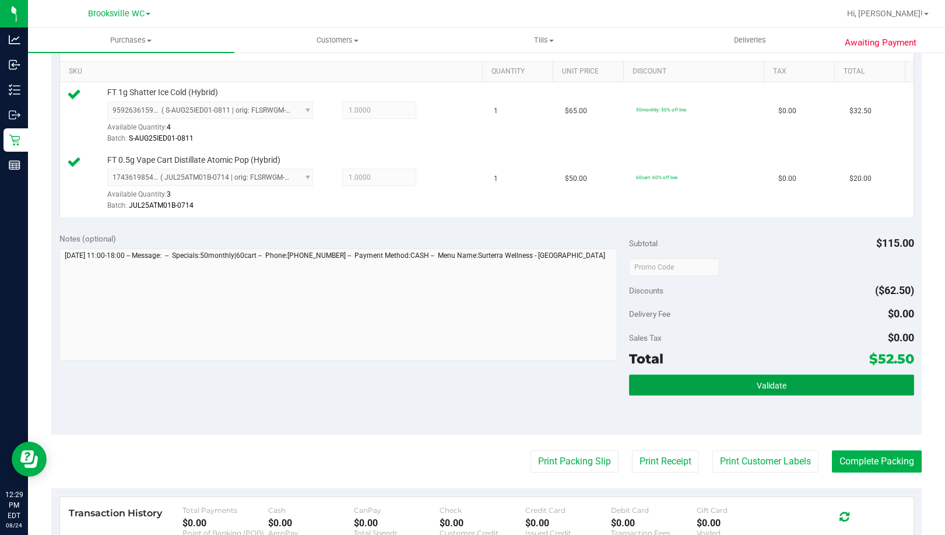
click at [765, 392] on button "Validate" at bounding box center [771, 384] width 285 height 21
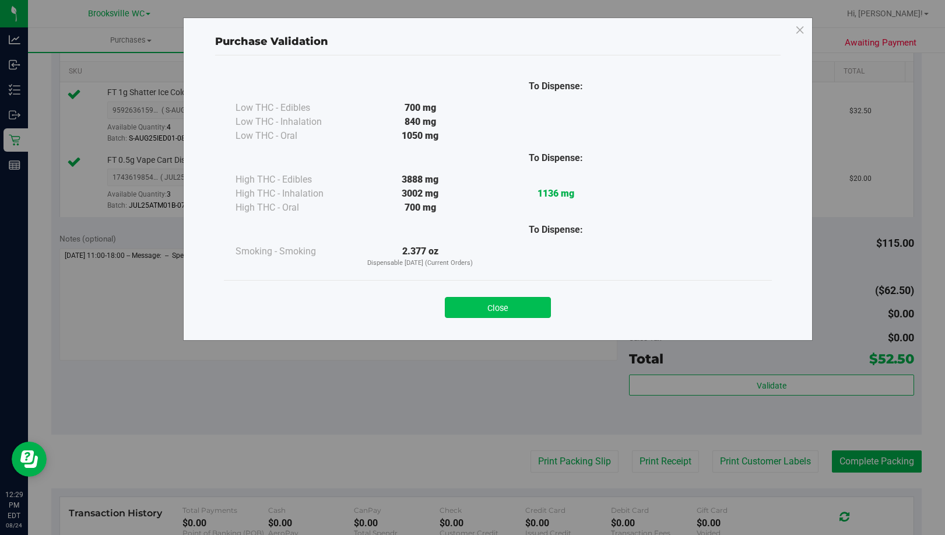
click at [498, 310] on button "Close" at bounding box center [498, 307] width 106 height 21
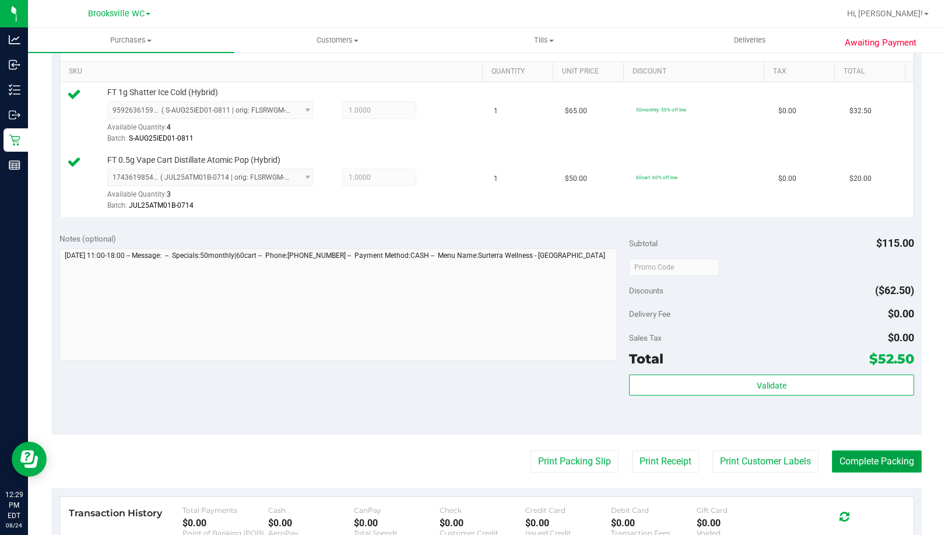
click at [864, 465] on button "Complete Packing" at bounding box center [877, 461] width 90 height 22
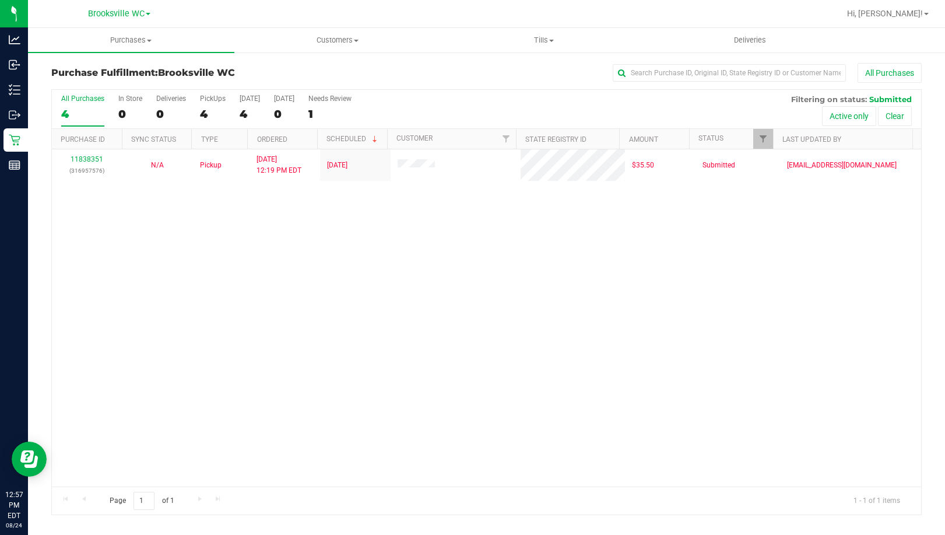
drag, startPoint x: 28, startPoint y: 362, endPoint x: 299, endPoint y: 12, distance: 442.2
click at [37, 353] on div "Purchase Fulfillment: Brooksville WC All Purchases All Purchases 4 In Store 0 D…" at bounding box center [486, 288] width 917 height 475
click at [90, 329] on div "11838351 (316957576) N/A Pickup 8/24/2025 12:19 PM EDT 8/24/2025 $35.50 Submitt…" at bounding box center [487, 317] width 870 height 337
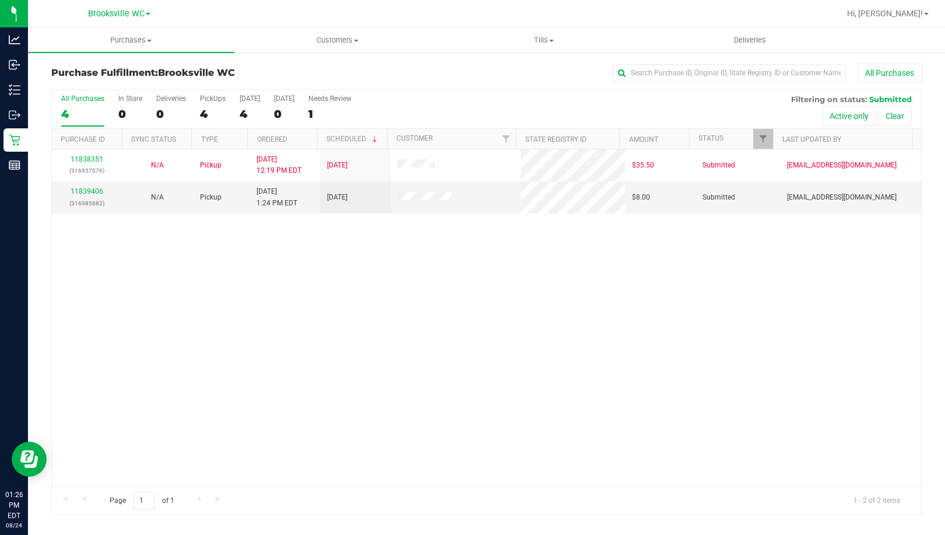
drag, startPoint x: 64, startPoint y: 361, endPoint x: 129, endPoint y: 242, distance: 135.7
click at [65, 361] on div "11838351 (316957576) N/A Pickup 8/24/2025 12:19 PM EDT 8/24/2025 $35.50 Submitt…" at bounding box center [487, 317] width 870 height 337
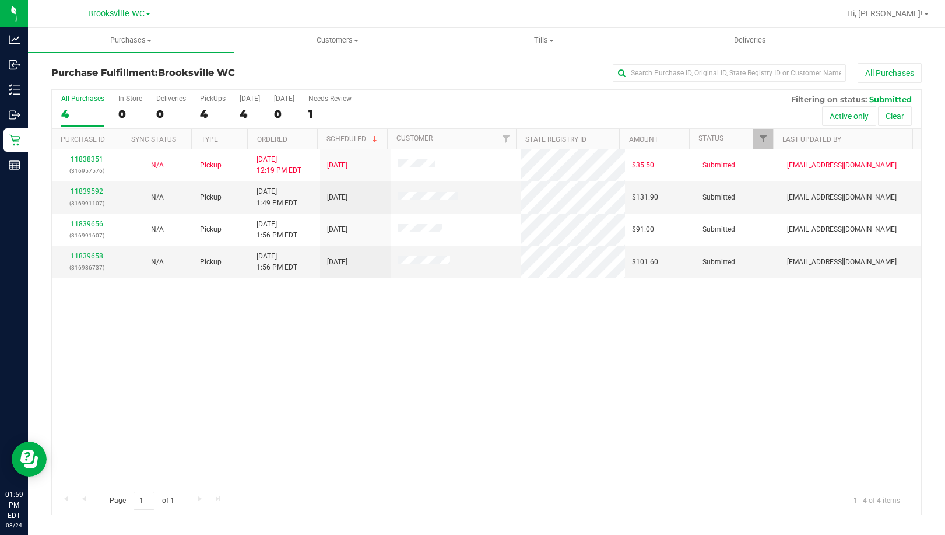
drag, startPoint x: 152, startPoint y: 397, endPoint x: 160, endPoint y: 397, distance: 8.2
click at [154, 397] on div "11838351 (316957576) N/A Pickup 8/24/2025 12:19 PM EDT 8/24/2025 $35.50 Submitt…" at bounding box center [487, 317] width 870 height 337
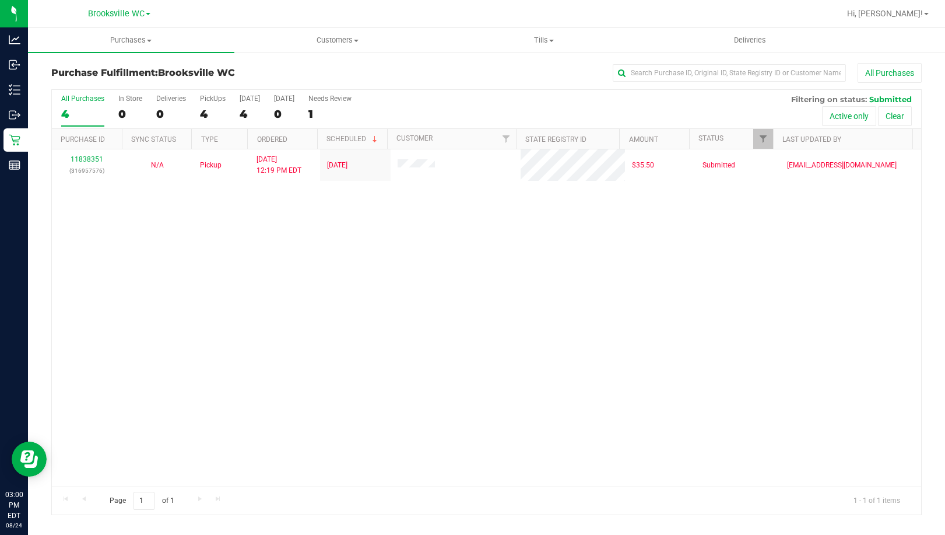
click at [109, 235] on div "11838351 (316957576) N/A Pickup 8/24/2025 12:19 PM EDT 8/24/2025 $35.50 Submitt…" at bounding box center [487, 317] width 870 height 337
click at [153, 268] on div "11838351 (316957576) N/A Pickup 8/24/2025 12:19 PM EDT 8/24/2025 $35.50 Submitt…" at bounding box center [487, 317] width 870 height 337
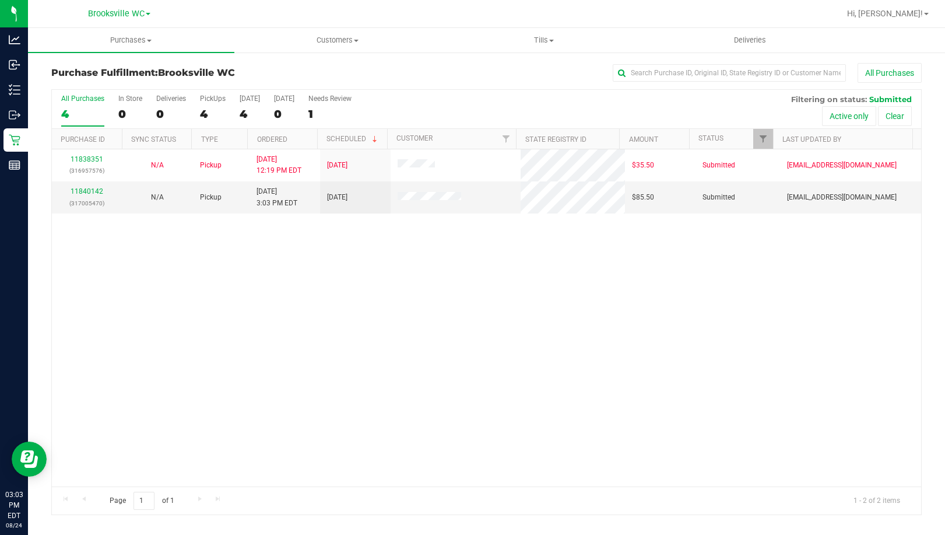
drag, startPoint x: 106, startPoint y: 297, endPoint x: 106, endPoint y: 261, distance: 36.2
click at [106, 297] on div "11838351 (316957576) N/A Pickup 8/24/2025 12:19 PM EDT 8/24/2025 $35.50 Submitt…" at bounding box center [487, 317] width 870 height 337
click at [82, 194] on link "11840142" at bounding box center [87, 191] width 33 height 8
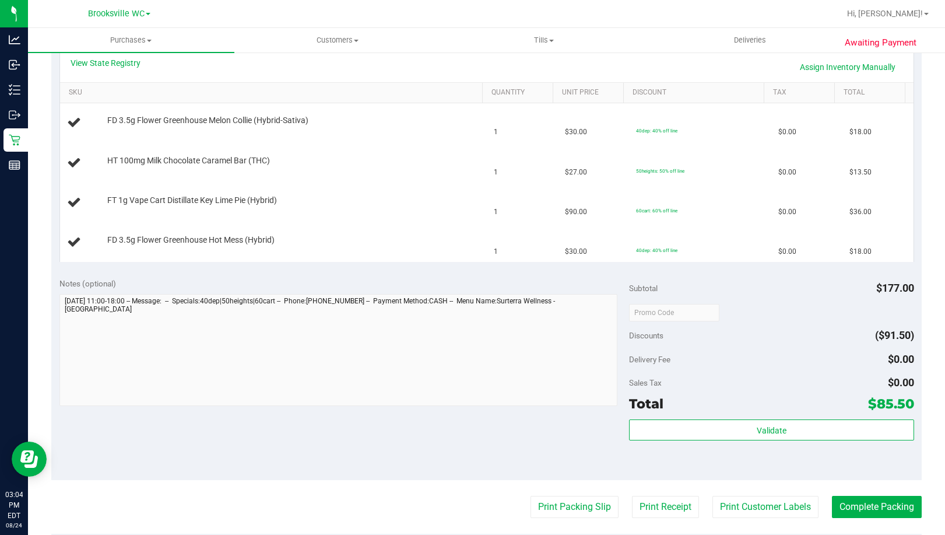
scroll to position [292, 0]
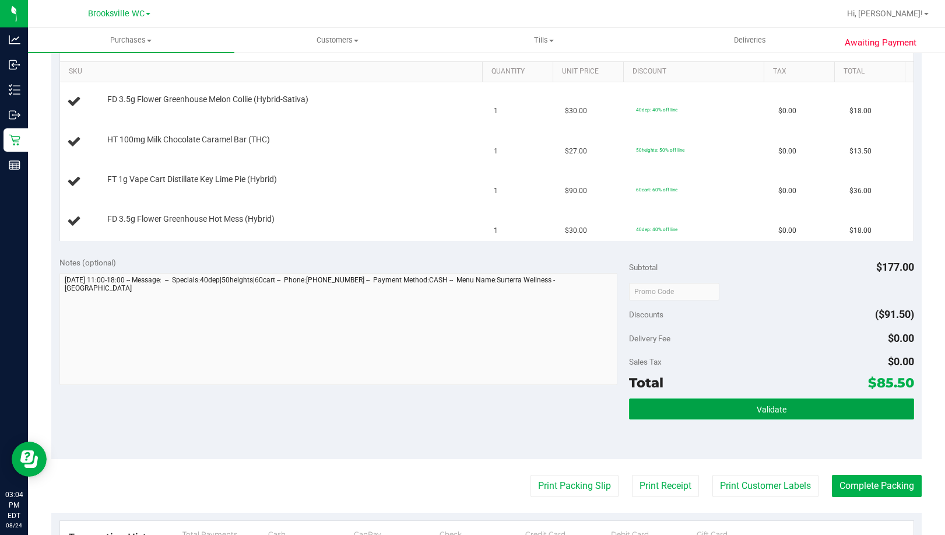
click at [674, 416] on button "Validate" at bounding box center [771, 408] width 285 height 21
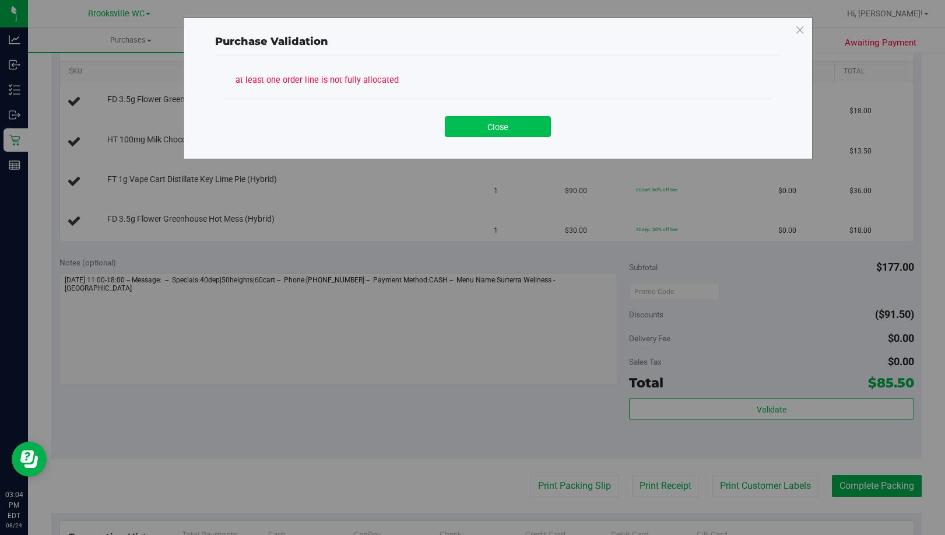
click at [482, 132] on button "Close" at bounding box center [498, 126] width 106 height 21
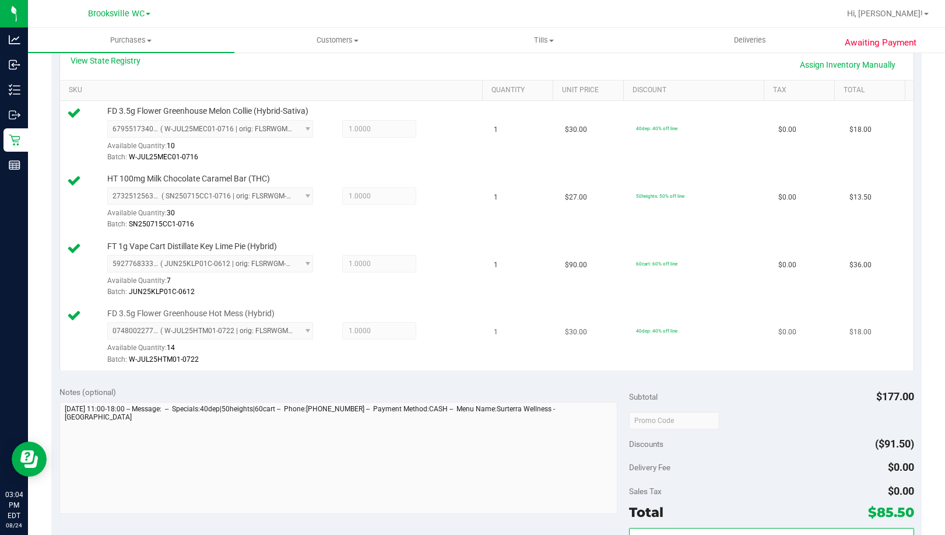
scroll to position [350, 0]
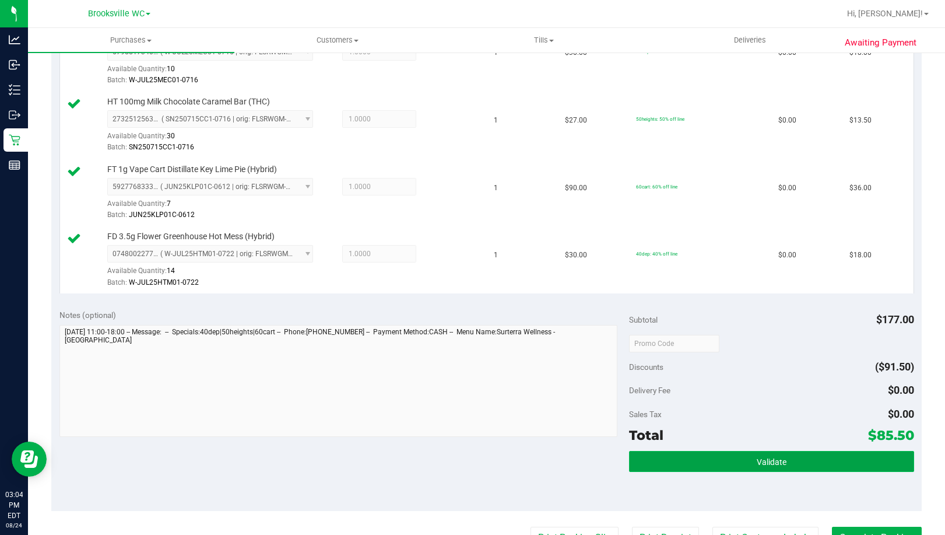
click at [691, 461] on button "Validate" at bounding box center [771, 461] width 285 height 21
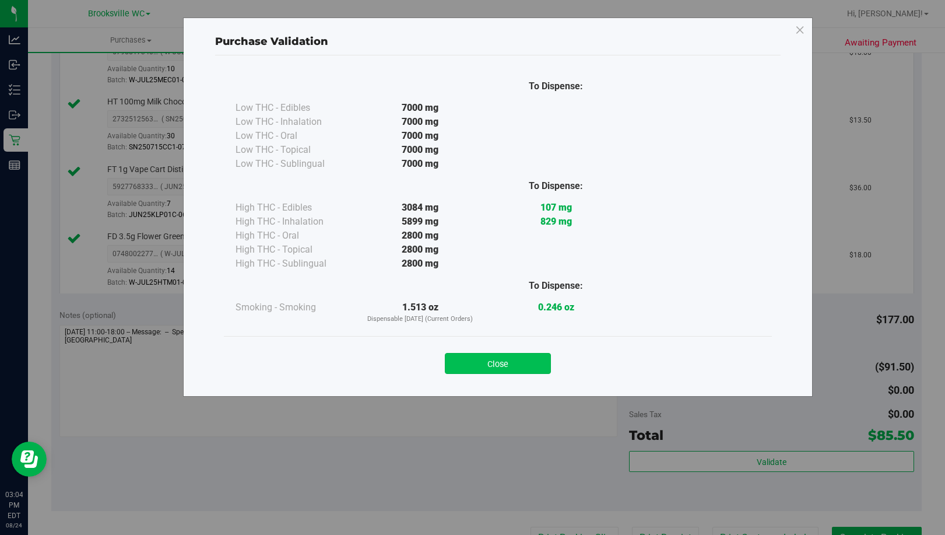
click at [506, 369] on button "Close" at bounding box center [498, 363] width 106 height 21
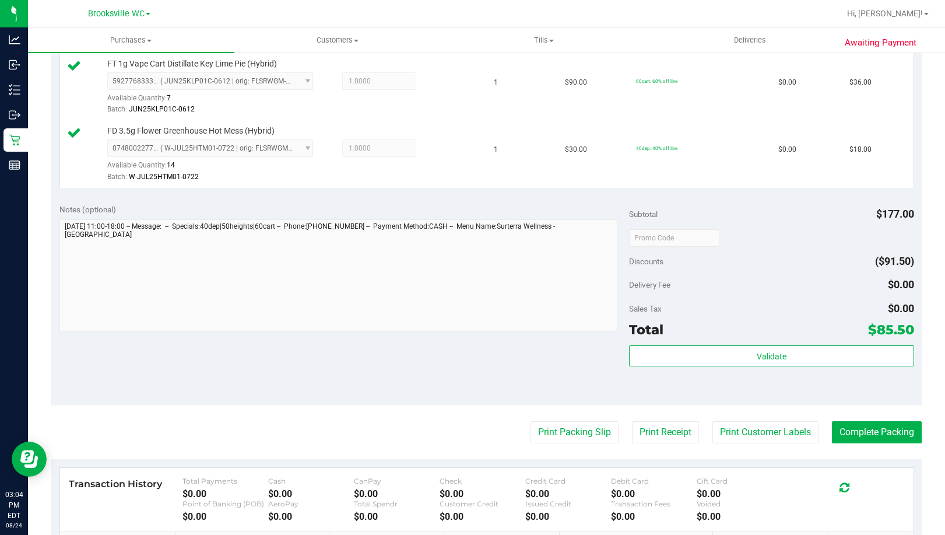
scroll to position [583, 0]
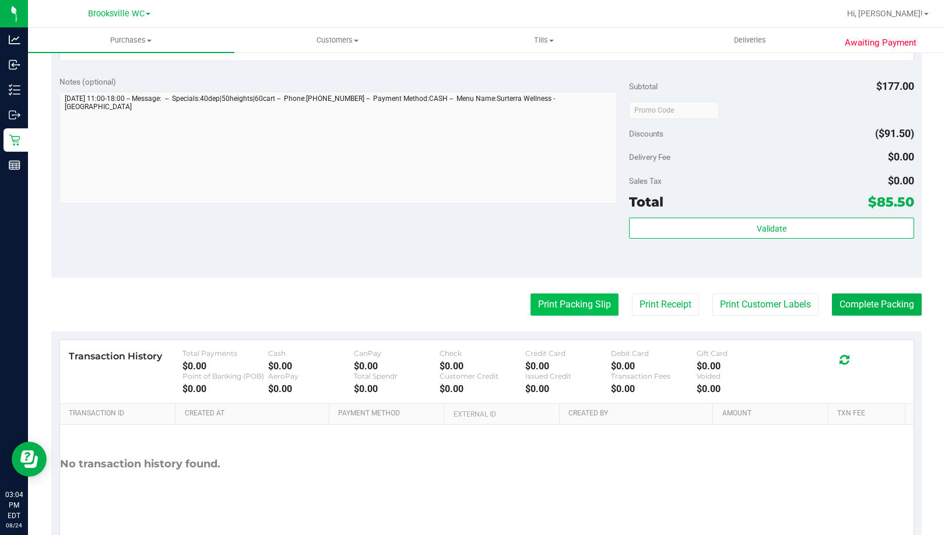
click at [551, 301] on button "Print Packing Slip" at bounding box center [575, 304] width 88 height 22
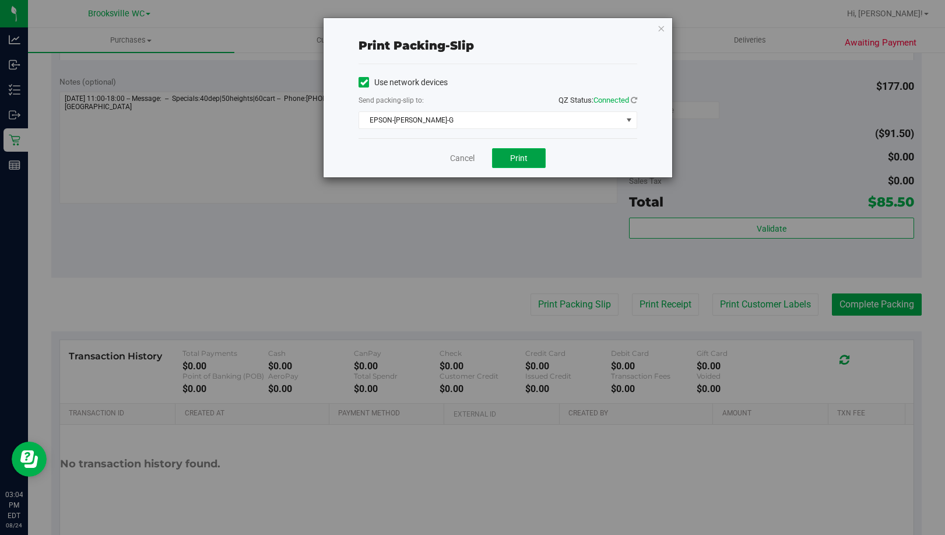
click at [520, 156] on span "Print" at bounding box center [518, 157] width 17 height 9
click at [659, 29] on icon "button" at bounding box center [661, 28] width 8 height 14
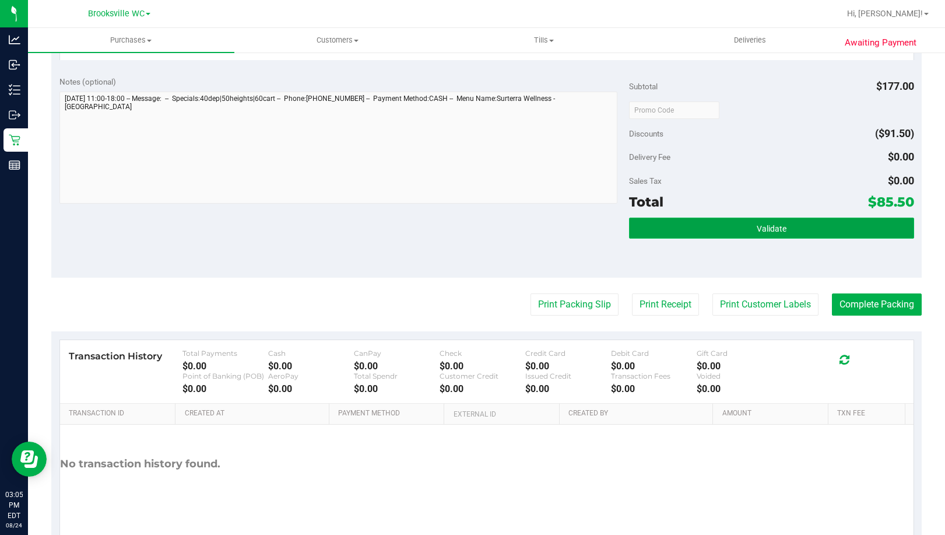
click at [723, 230] on button "Validate" at bounding box center [771, 228] width 285 height 21
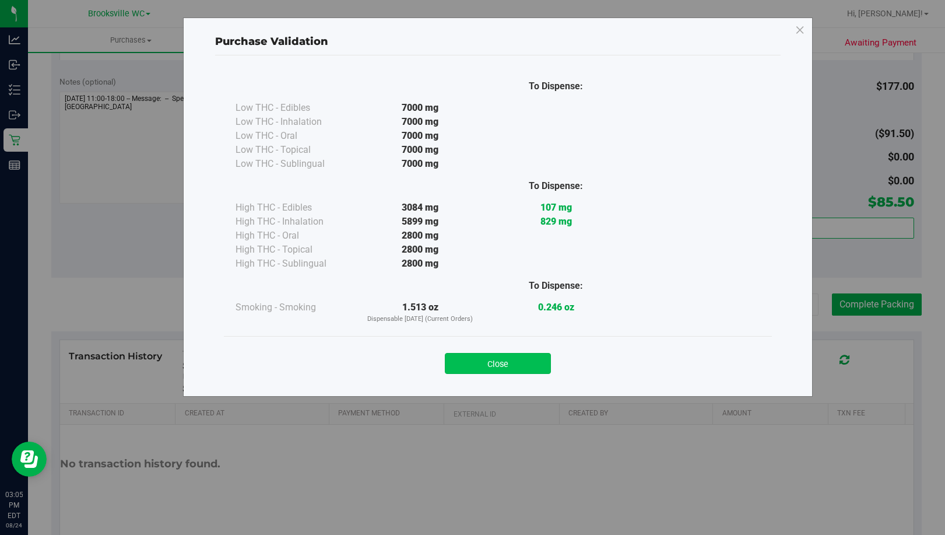
click at [512, 359] on button "Close" at bounding box center [498, 363] width 106 height 21
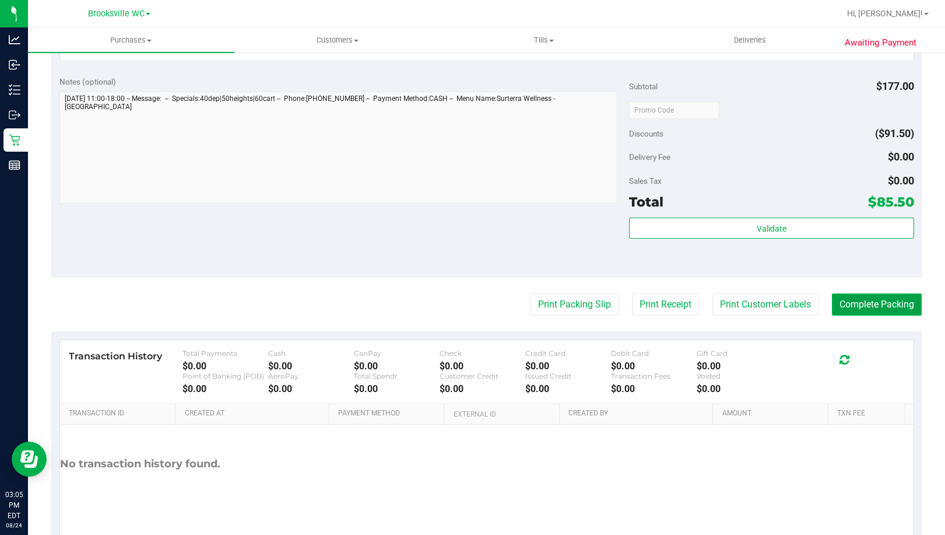
click at [850, 313] on button "Complete Packing" at bounding box center [877, 304] width 90 height 22
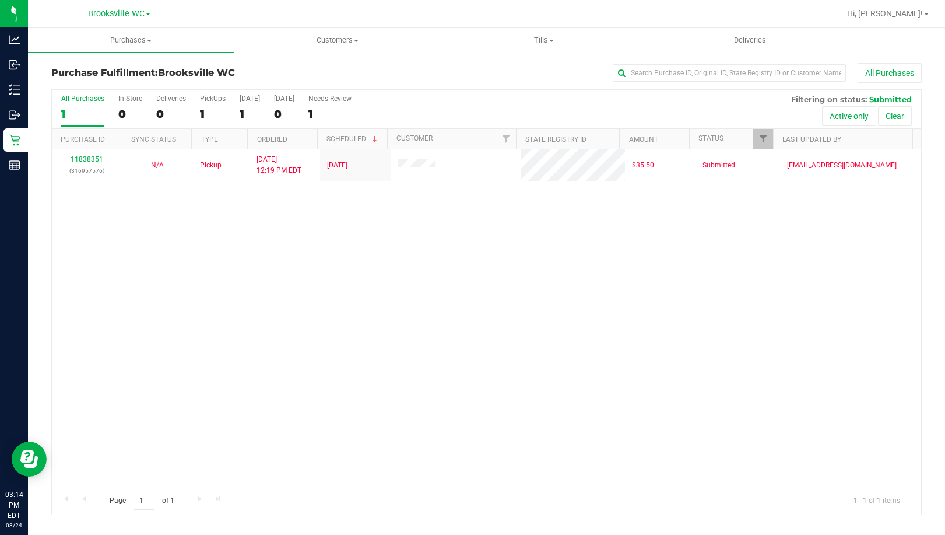
drag, startPoint x: 53, startPoint y: 267, endPoint x: 183, endPoint y: 218, distance: 138.4
click at [28, 267] on div at bounding box center [14, 319] width 28 height 283
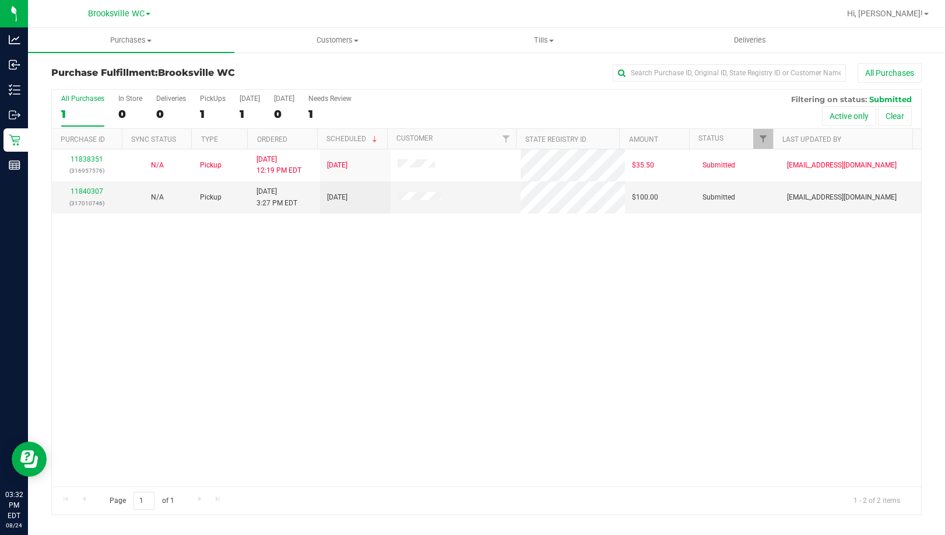
click at [90, 271] on div "11838351 (316957576) N/A Pickup 8/24/2025 12:19 PM EDT 8/24/2025 $35.50 Submitt…" at bounding box center [487, 317] width 870 height 337
click at [89, 194] on link "11840307" at bounding box center [87, 191] width 33 height 8
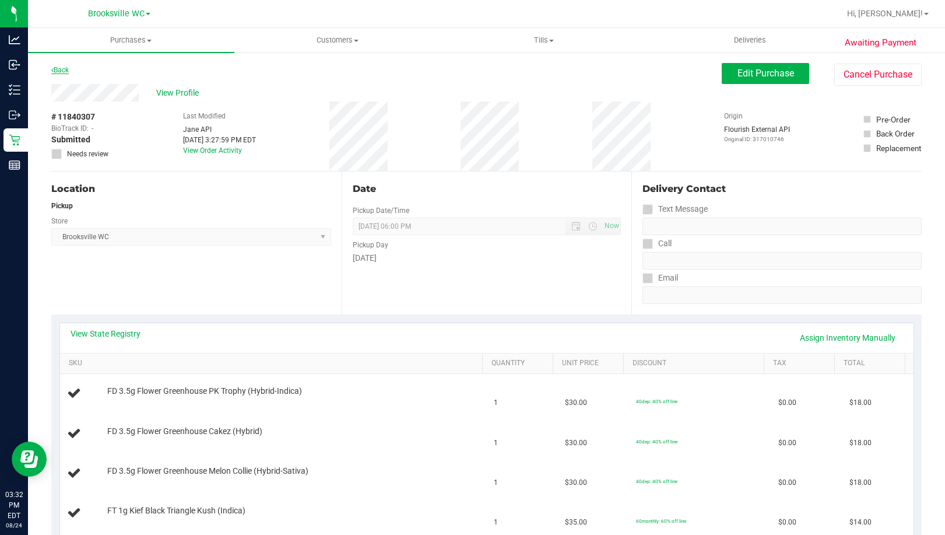
click at [61, 71] on link "Back" at bounding box center [59, 70] width 17 height 8
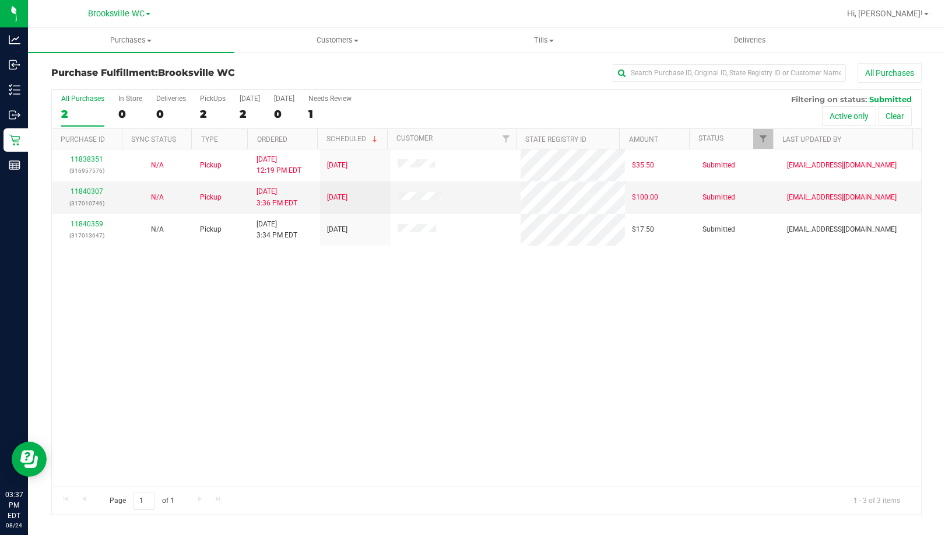
click at [107, 345] on div "11838351 (316957576) N/A Pickup 8/24/2025 12:19 PM EDT 8/24/2025 $35.50 Submitt…" at bounding box center [487, 317] width 870 height 337
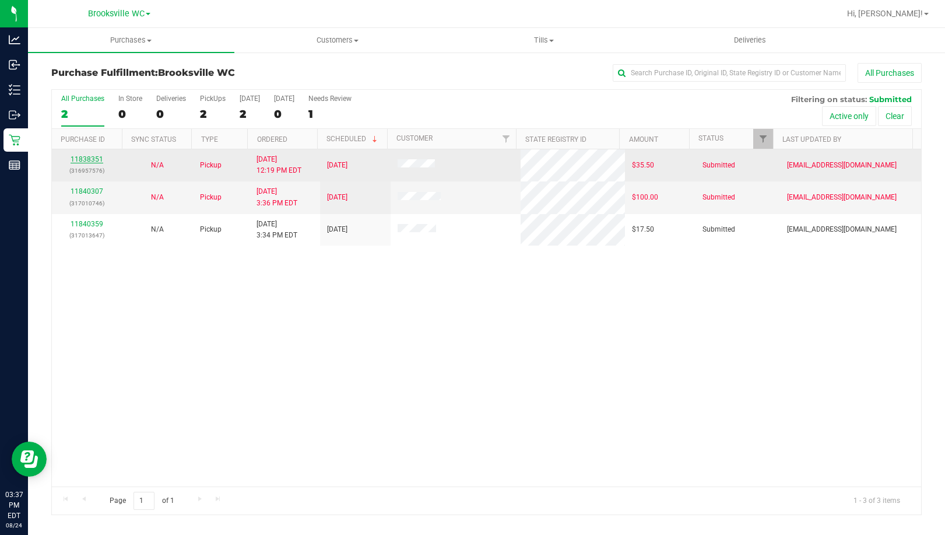
click at [83, 155] on link "11838351" at bounding box center [87, 159] width 33 height 8
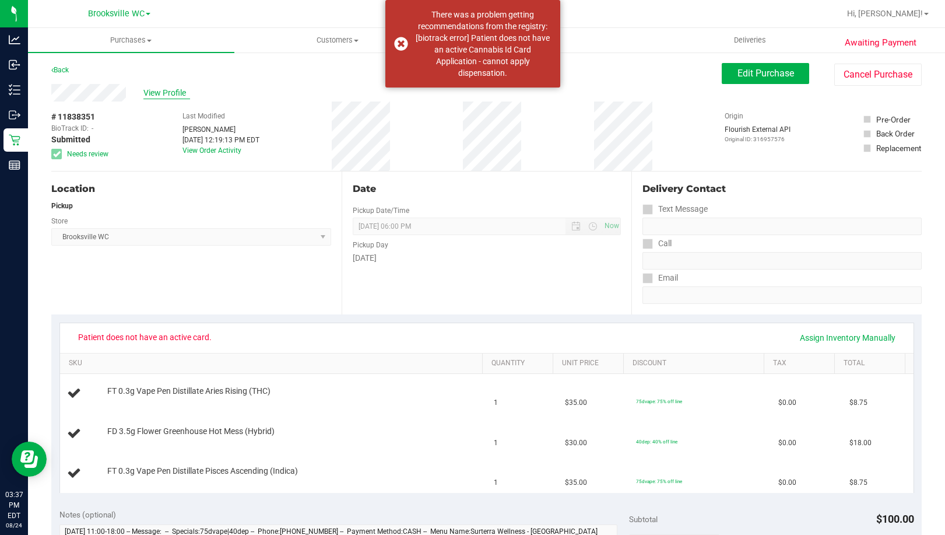
click at [176, 93] on span "View Profile" at bounding box center [166, 93] width 47 height 12
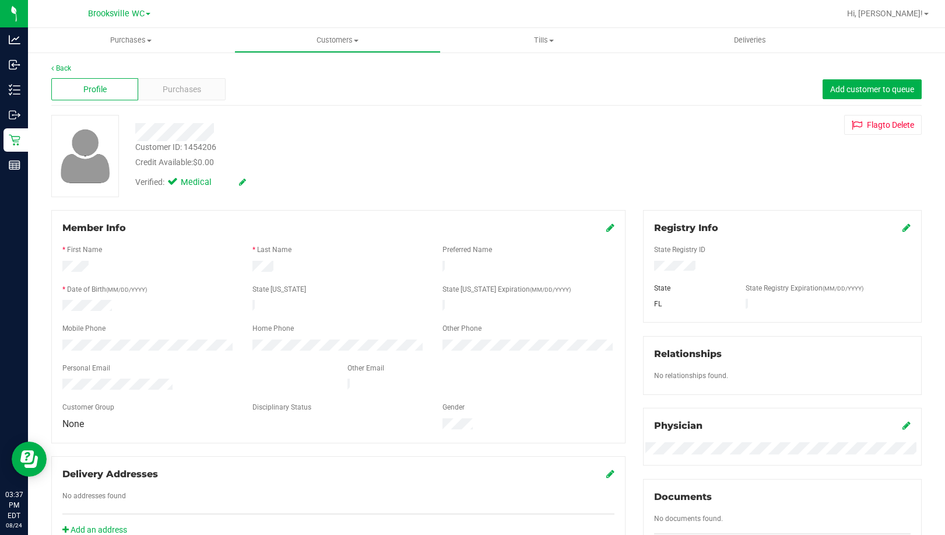
click at [195, 148] on div "Customer ID: 1454206" at bounding box center [175, 147] width 81 height 12
click at [199, 146] on div "Customer ID: 1454206" at bounding box center [175, 147] width 81 height 12
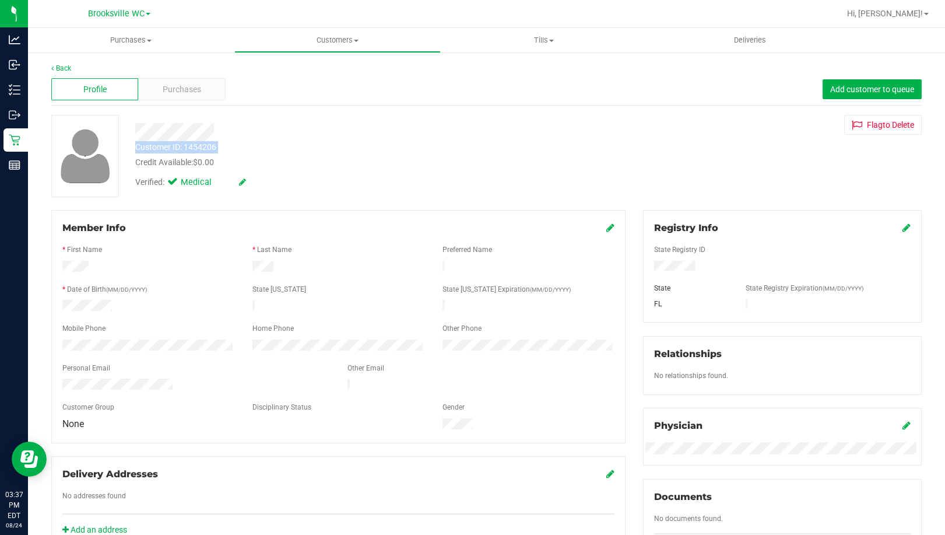
click at [219, 146] on div "Customer ID: 1454206 Credit Available: $0.00" at bounding box center [349, 154] width 444 height 27
click at [201, 145] on div "Customer ID: 1454206" at bounding box center [175, 147] width 81 height 12
click at [202, 145] on div "Customer ID: 1454206" at bounding box center [175, 147] width 81 height 12
copy div "1454206"
click at [57, 69] on link "Back" at bounding box center [61, 68] width 20 height 8
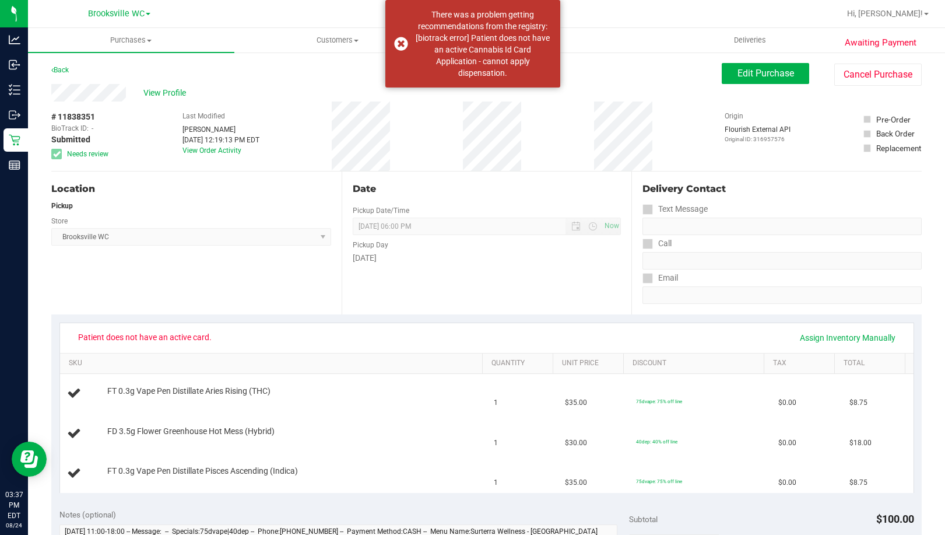
drag, startPoint x: 188, startPoint y: 264, endPoint x: 346, endPoint y: 228, distance: 162.0
click at [188, 265] on div "Location Pickup Store Brooksville WC Select Store Bonita Springs WC Boynton Bea…" at bounding box center [196, 242] width 290 height 143
click at [895, 72] on button "Cancel Purchase" at bounding box center [878, 75] width 87 height 22
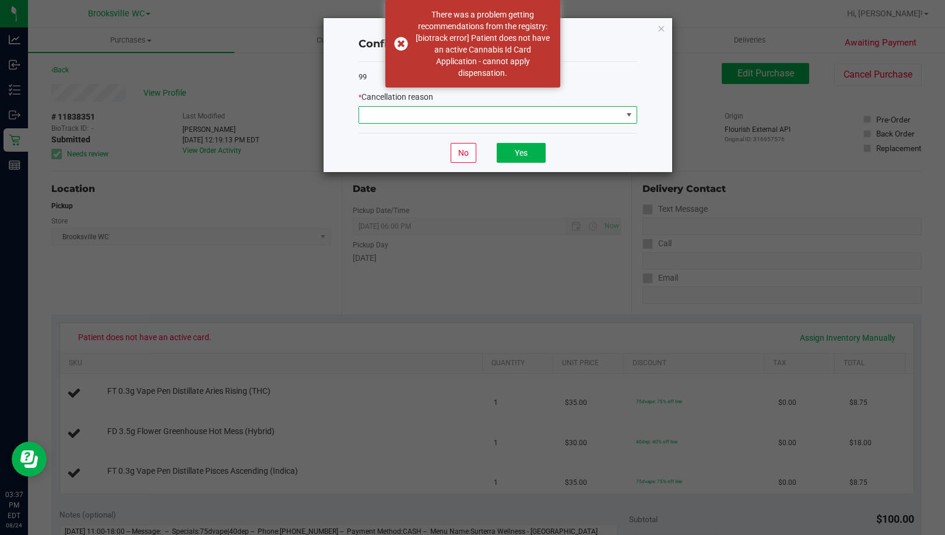
click at [534, 110] on span at bounding box center [490, 115] width 263 height 16
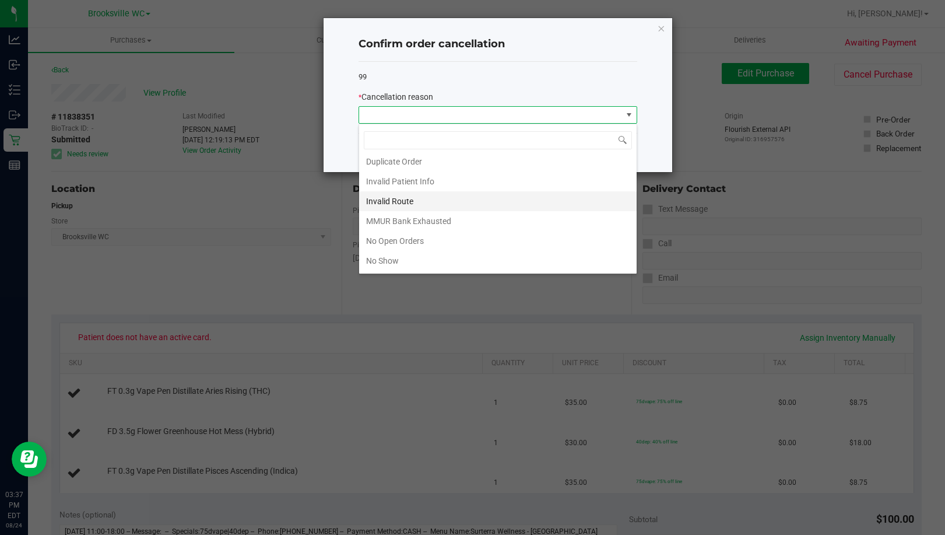
scroll to position [101, 0]
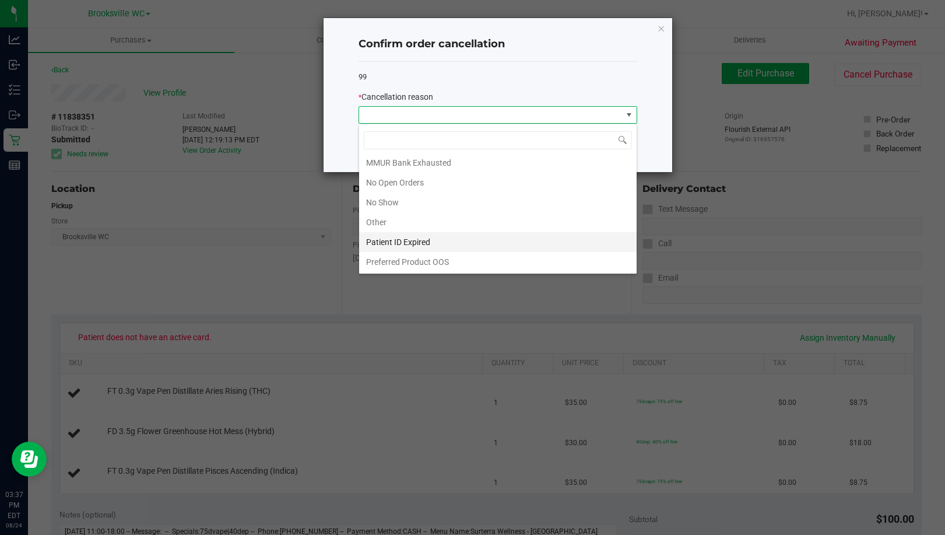
click at [413, 239] on li "Patient ID Expired" at bounding box center [498, 242] width 278 height 20
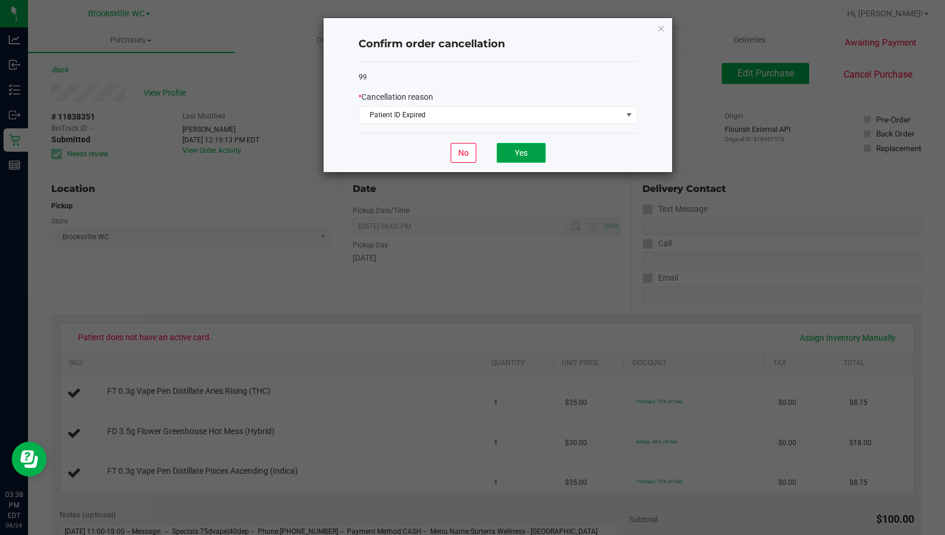
click at [511, 156] on button "Yes" at bounding box center [521, 153] width 49 height 20
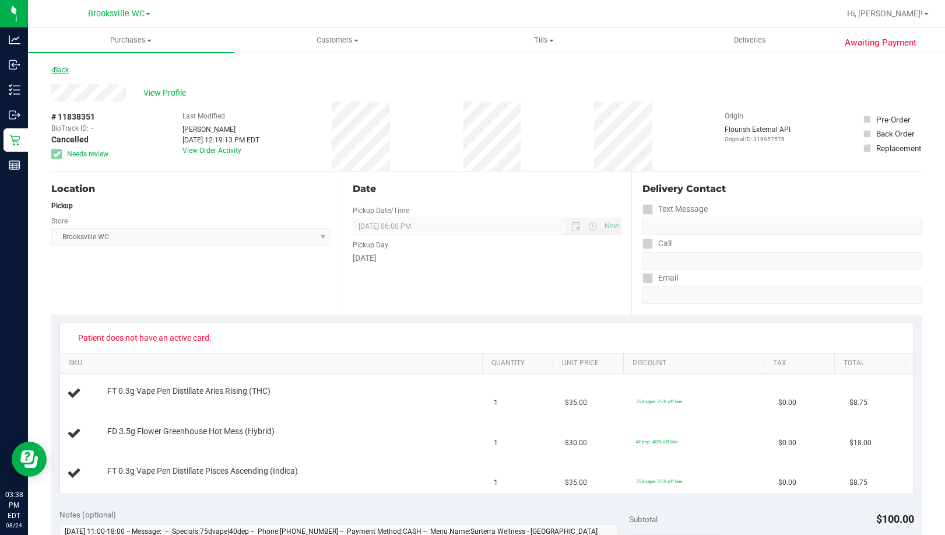
click at [57, 68] on link "Back" at bounding box center [59, 70] width 17 height 8
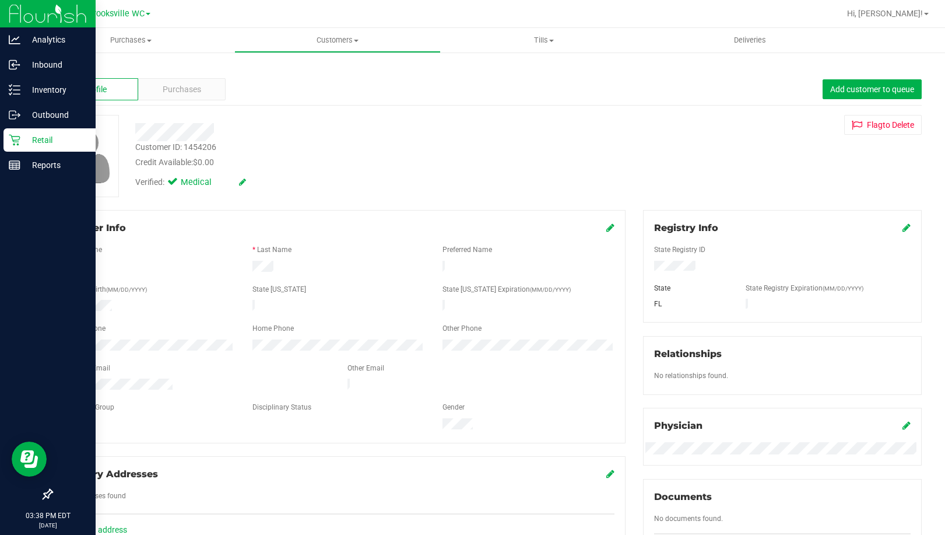
click at [22, 137] on p "Retail" at bounding box center [55, 140] width 70 height 14
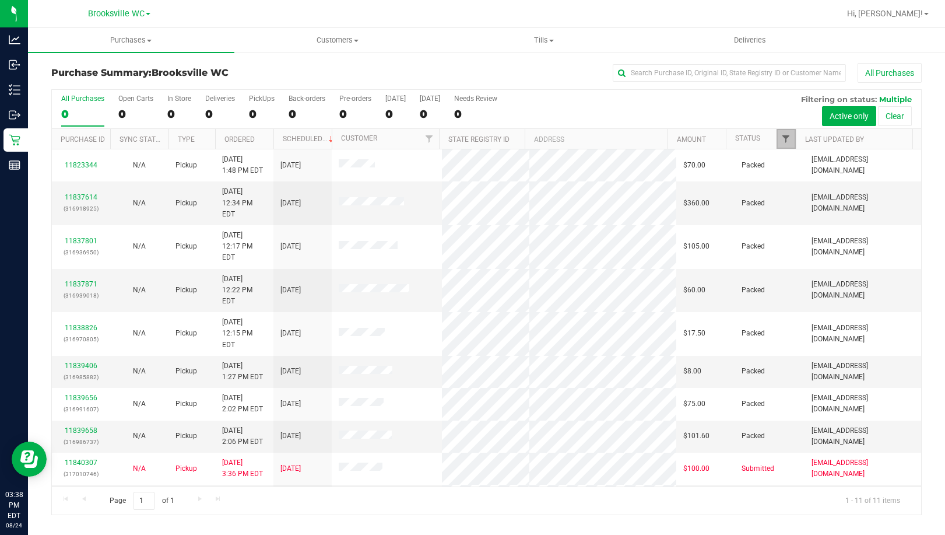
click at [786, 138] on span "Filter" at bounding box center [785, 138] width 9 height 9
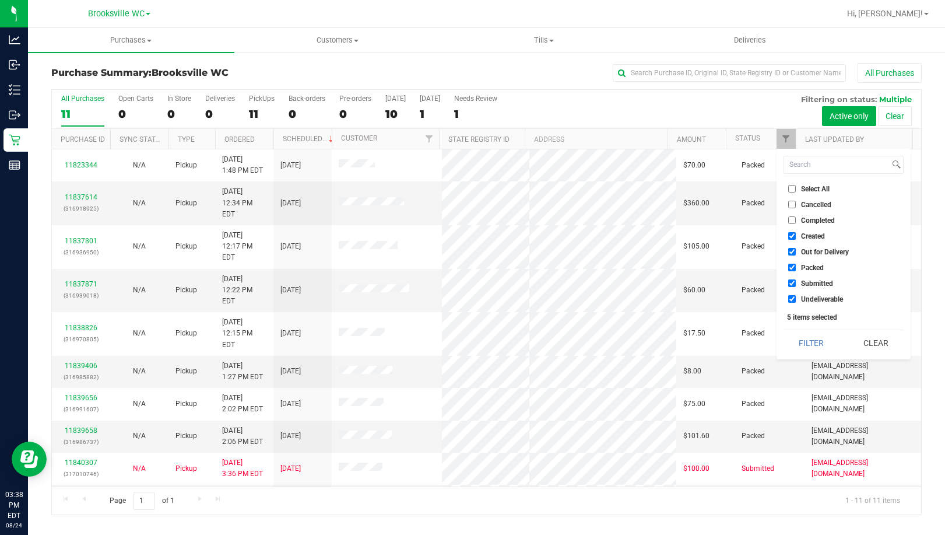
click at [809, 233] on span "Created" at bounding box center [813, 236] width 24 height 7
click at [796, 232] on input "Created" at bounding box center [792, 236] width 8 height 8
checkbox input "false"
click at [811, 250] on span "Out for Delivery" at bounding box center [825, 251] width 48 height 7
click at [796, 250] on input "Out for Delivery" at bounding box center [792, 252] width 8 height 8
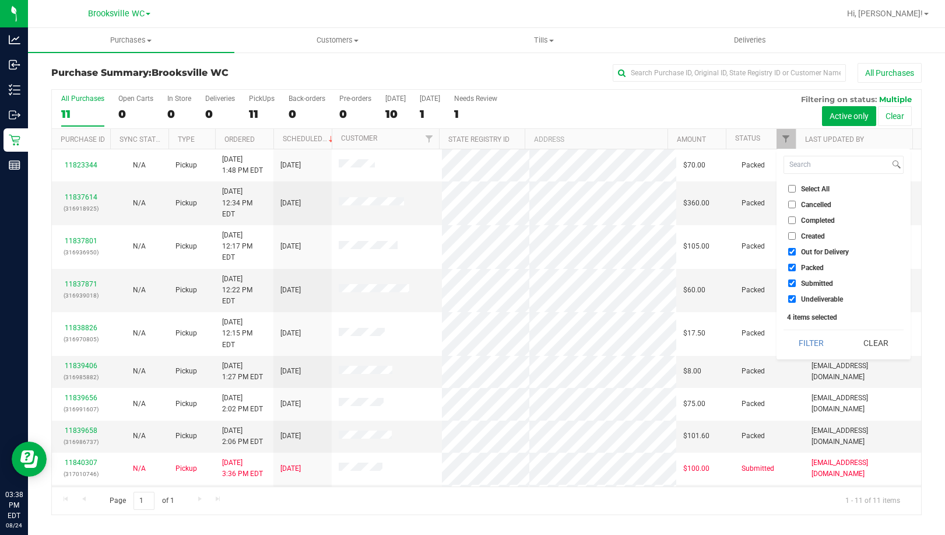
checkbox input "false"
click at [810, 268] on span "Packed" at bounding box center [812, 267] width 23 height 7
click at [796, 268] on input "Packed" at bounding box center [792, 268] width 8 height 8
checkbox input "false"
click at [809, 300] on span "Undeliverable" at bounding box center [822, 299] width 42 height 7
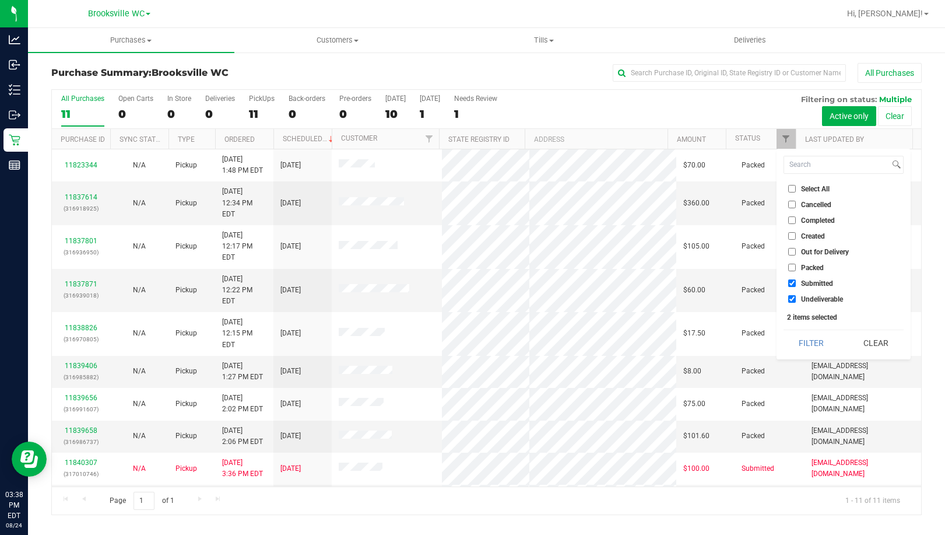
click at [796, 300] on input "Undeliverable" at bounding box center [792, 299] width 8 height 8
checkbox input "false"
click at [815, 342] on button "Filter" at bounding box center [812, 343] width 56 height 26
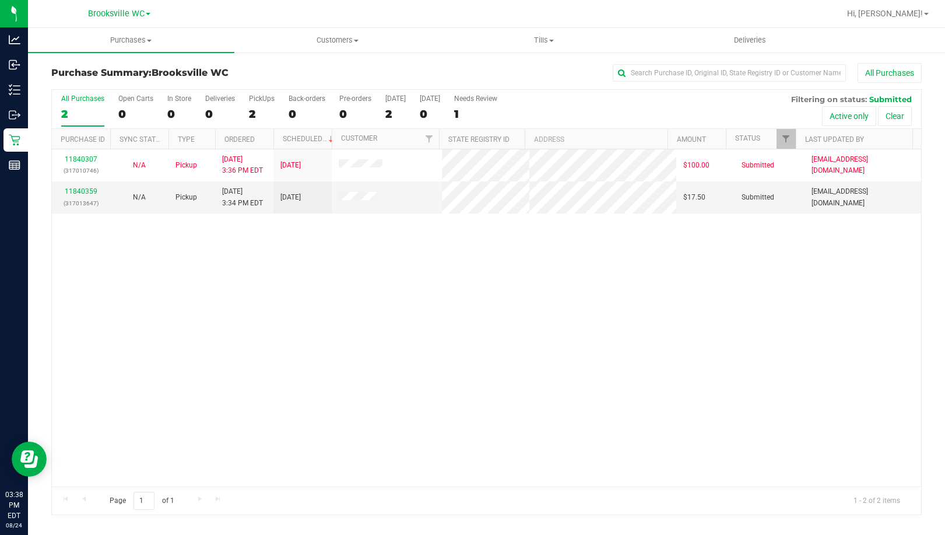
click at [103, 321] on div "11840307 (317010746) N/A Pickup 8/24/2025 3:36 PM EDT 8/24/2025 $100.00 Submitt…" at bounding box center [487, 317] width 870 height 337
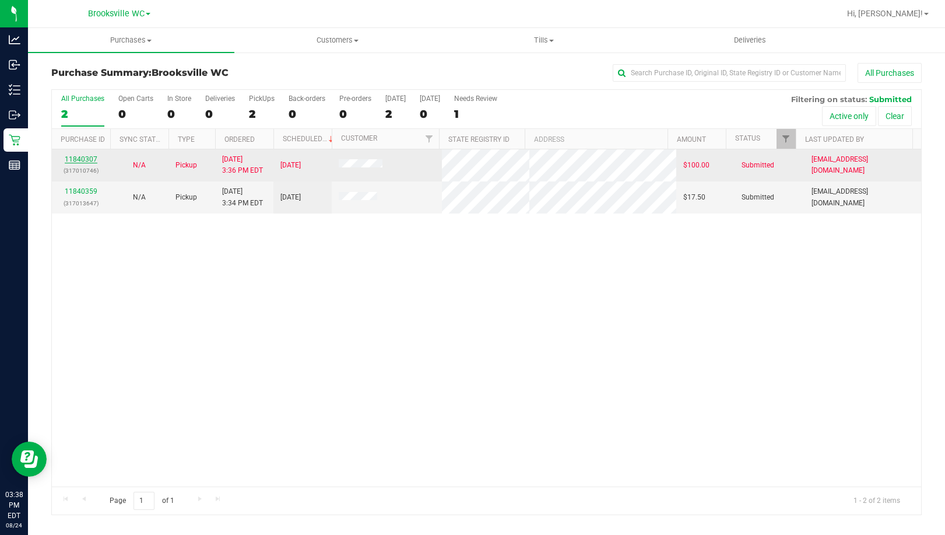
click at [82, 157] on link "11840307" at bounding box center [81, 159] width 33 height 8
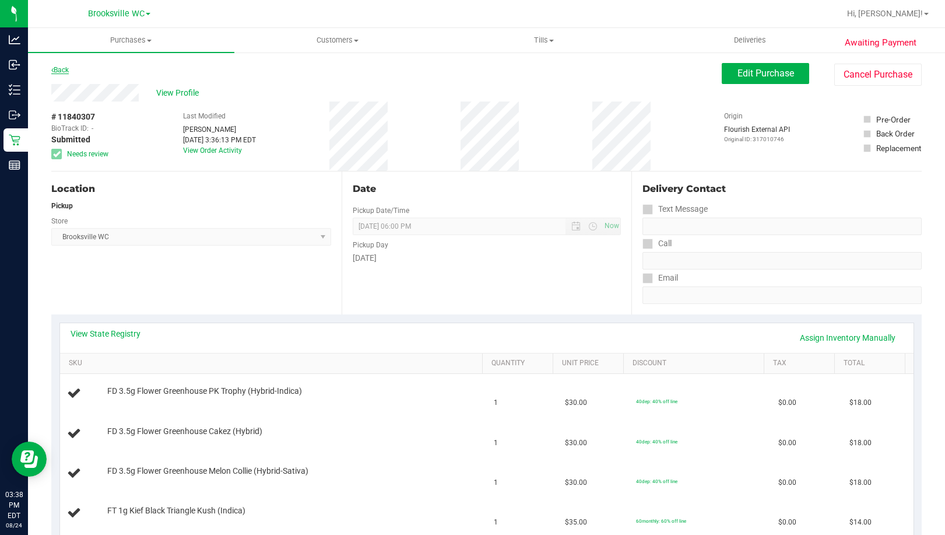
click at [58, 68] on link "Back" at bounding box center [59, 70] width 17 height 8
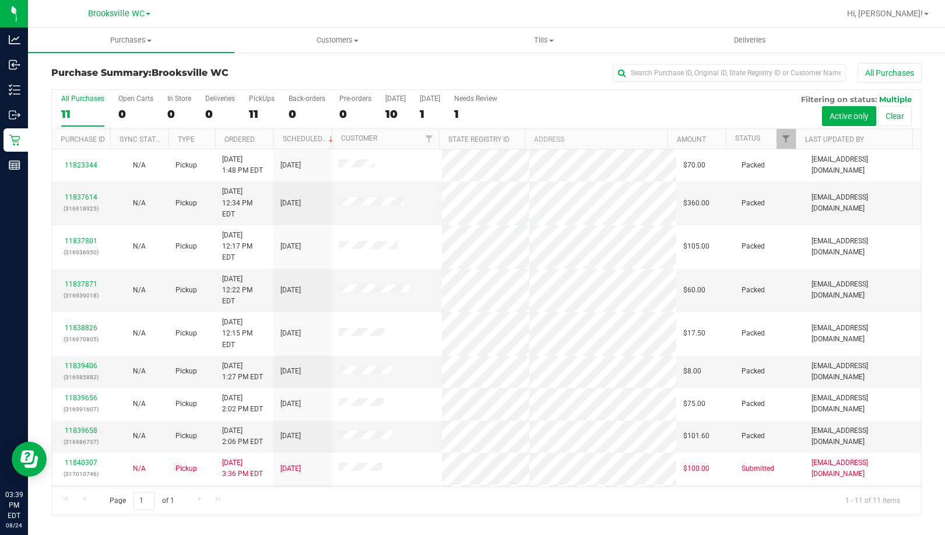
click at [112, 65] on div "Purchase Summary: Brooksville WC All Purchases" at bounding box center [486, 76] width 871 height 26
click at [788, 140] on span "Filter" at bounding box center [785, 138] width 9 height 9
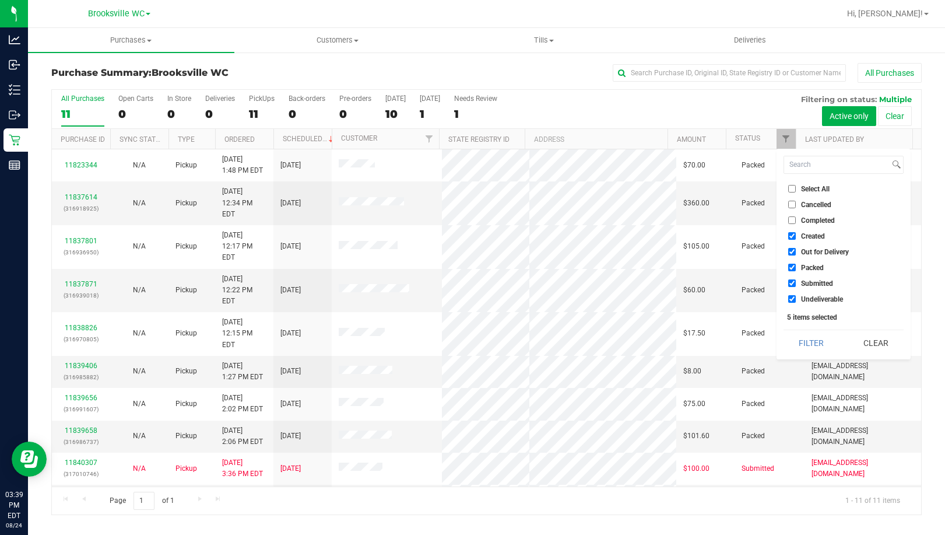
click at [808, 234] on span "Created" at bounding box center [813, 236] width 24 height 7
click at [796, 234] on input "Created" at bounding box center [792, 236] width 8 height 8
checkbox input "false"
click at [806, 254] on span "Out for Delivery" at bounding box center [825, 251] width 48 height 7
click at [796, 254] on input "Out for Delivery" at bounding box center [792, 252] width 8 height 8
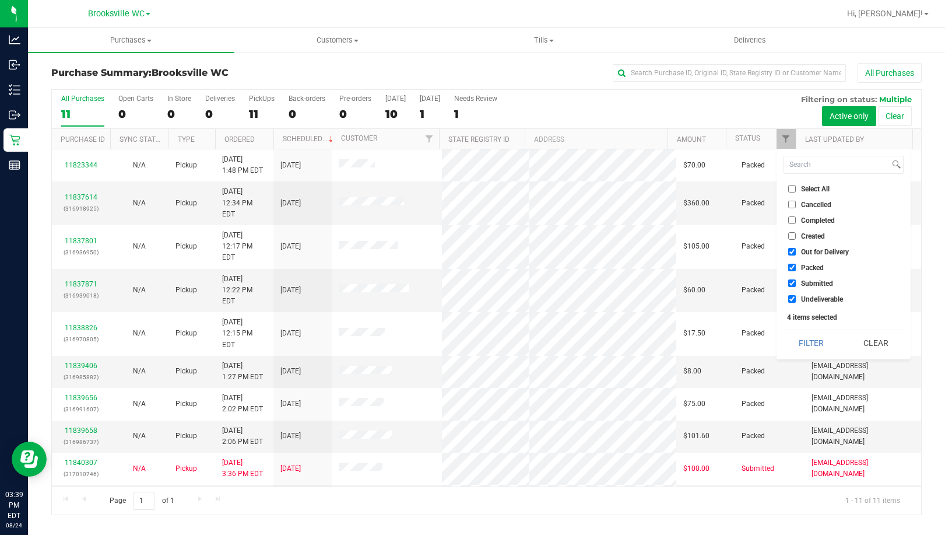
checkbox input "false"
click at [805, 269] on span "Packed" at bounding box center [812, 267] width 23 height 7
click at [796, 269] on input "Packed" at bounding box center [792, 268] width 8 height 8
checkbox input "false"
click at [804, 299] on span "Undeliverable" at bounding box center [822, 299] width 42 height 7
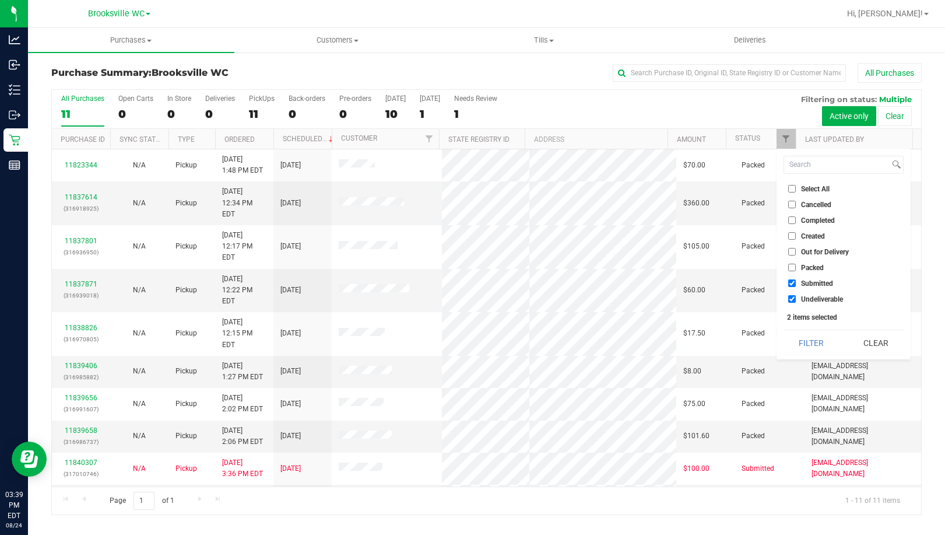
click at [796, 299] on input "Undeliverable" at bounding box center [792, 299] width 8 height 8
checkbox input "false"
click at [809, 348] on button "Filter" at bounding box center [812, 343] width 56 height 26
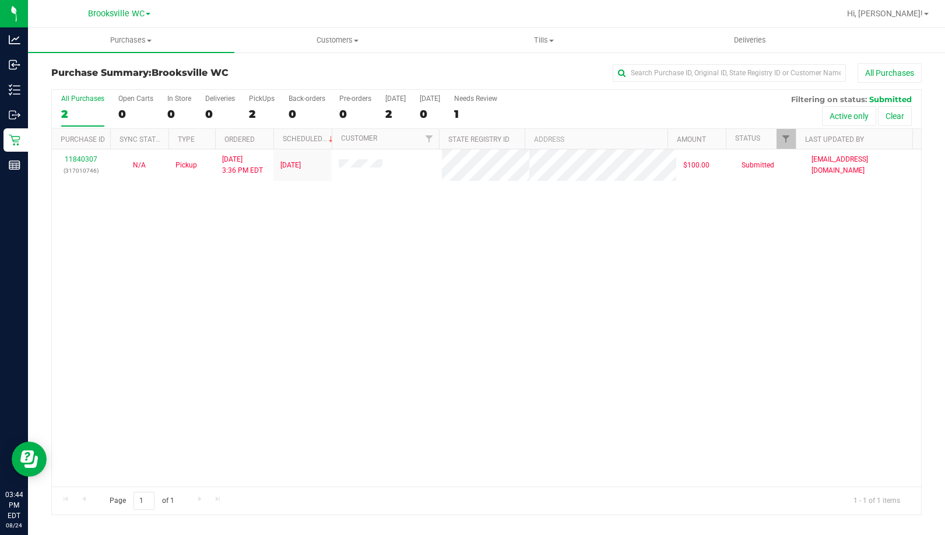
drag, startPoint x: 96, startPoint y: 294, endPoint x: 398, endPoint y: 250, distance: 304.8
click at [103, 293] on div "11840307 (317010746) N/A Pickup 8/24/2025 3:36 PM EDT 8/24/2025 $100.00 Submitt…" at bounding box center [487, 317] width 870 height 337
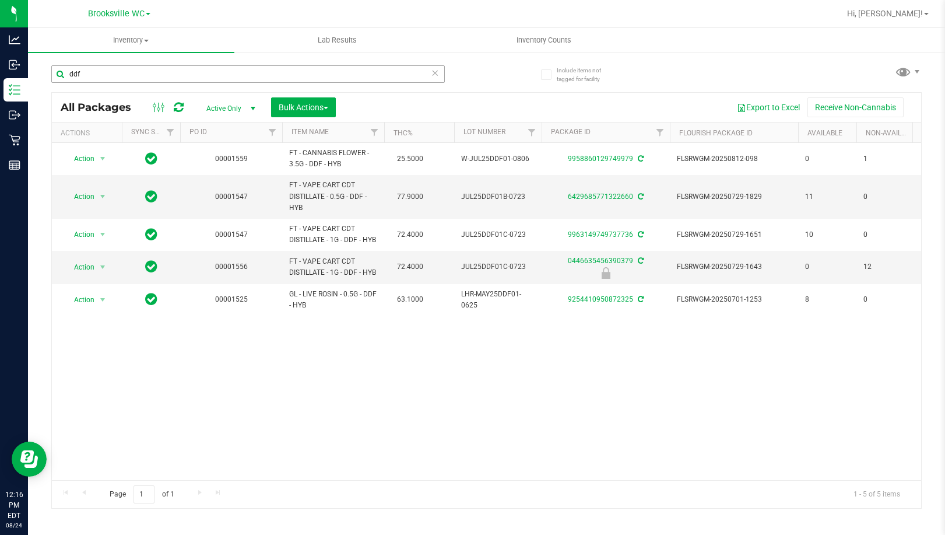
click at [150, 76] on input "ddf" at bounding box center [248, 73] width 394 height 17
click at [434, 75] on icon at bounding box center [435, 72] width 8 height 14
